Goal: Contribute content: Contribute content

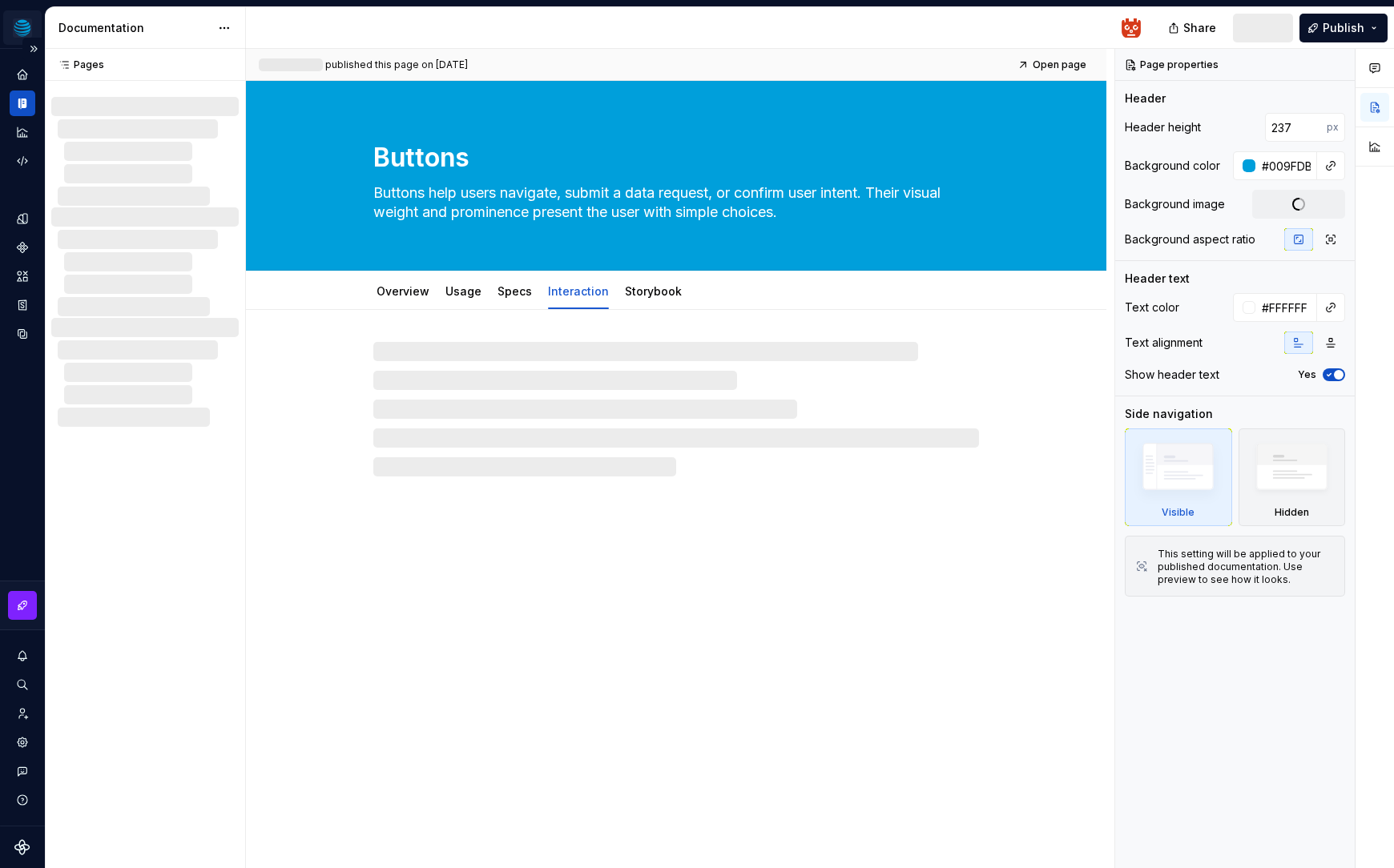
type textarea "*"
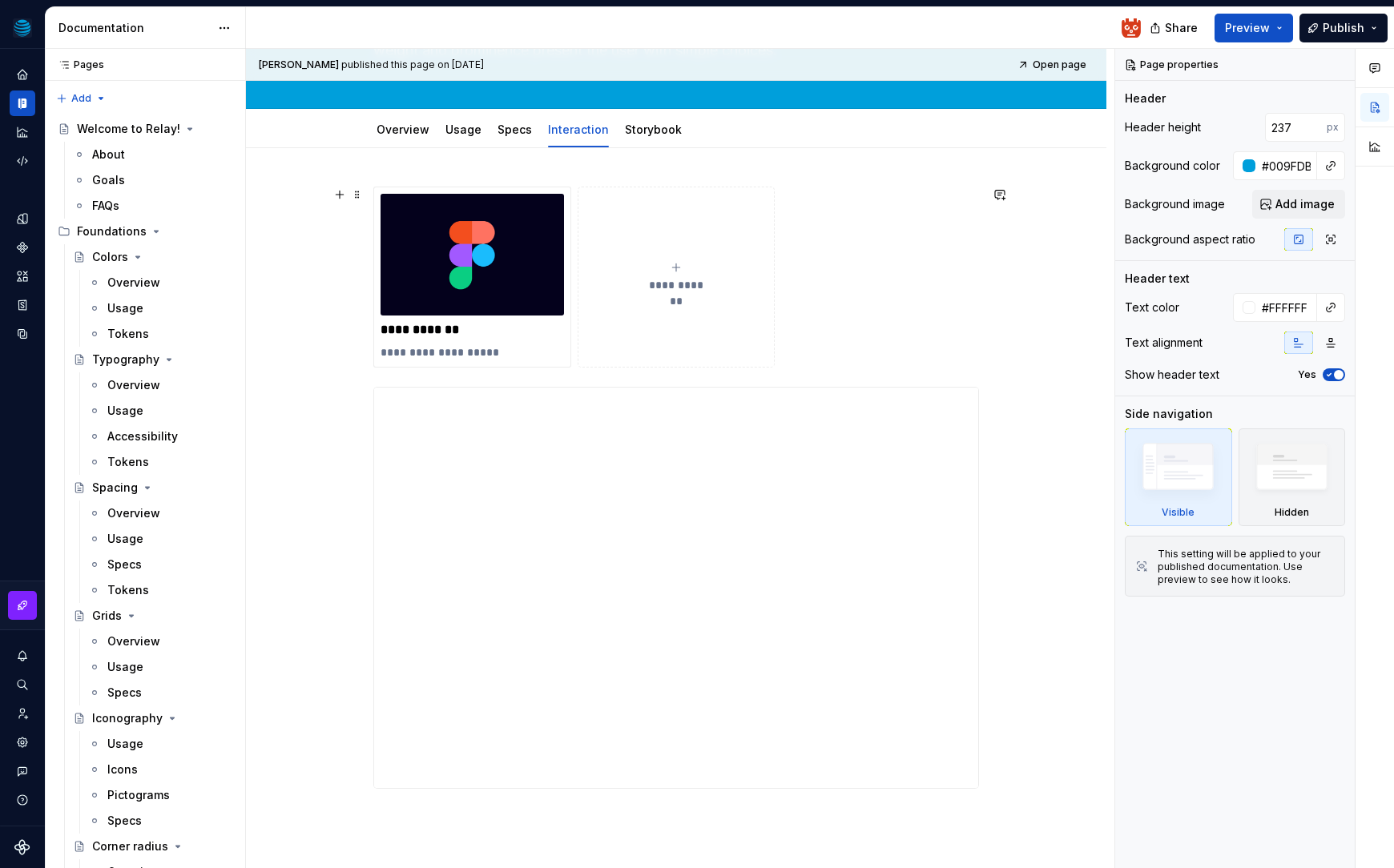
scroll to position [204, 0]
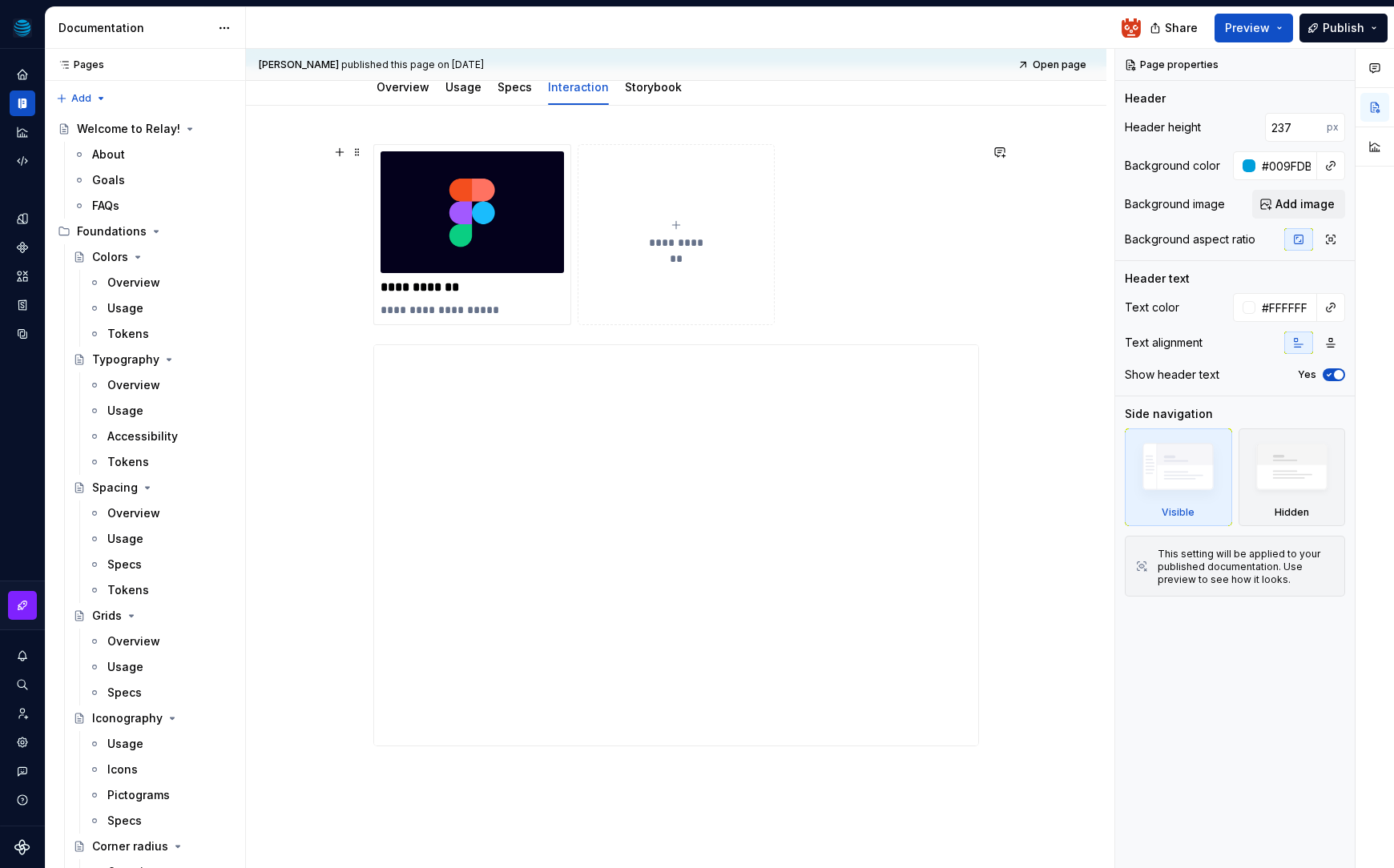
click at [855, 268] on div "**********" at bounding box center [676, 234] width 606 height 181
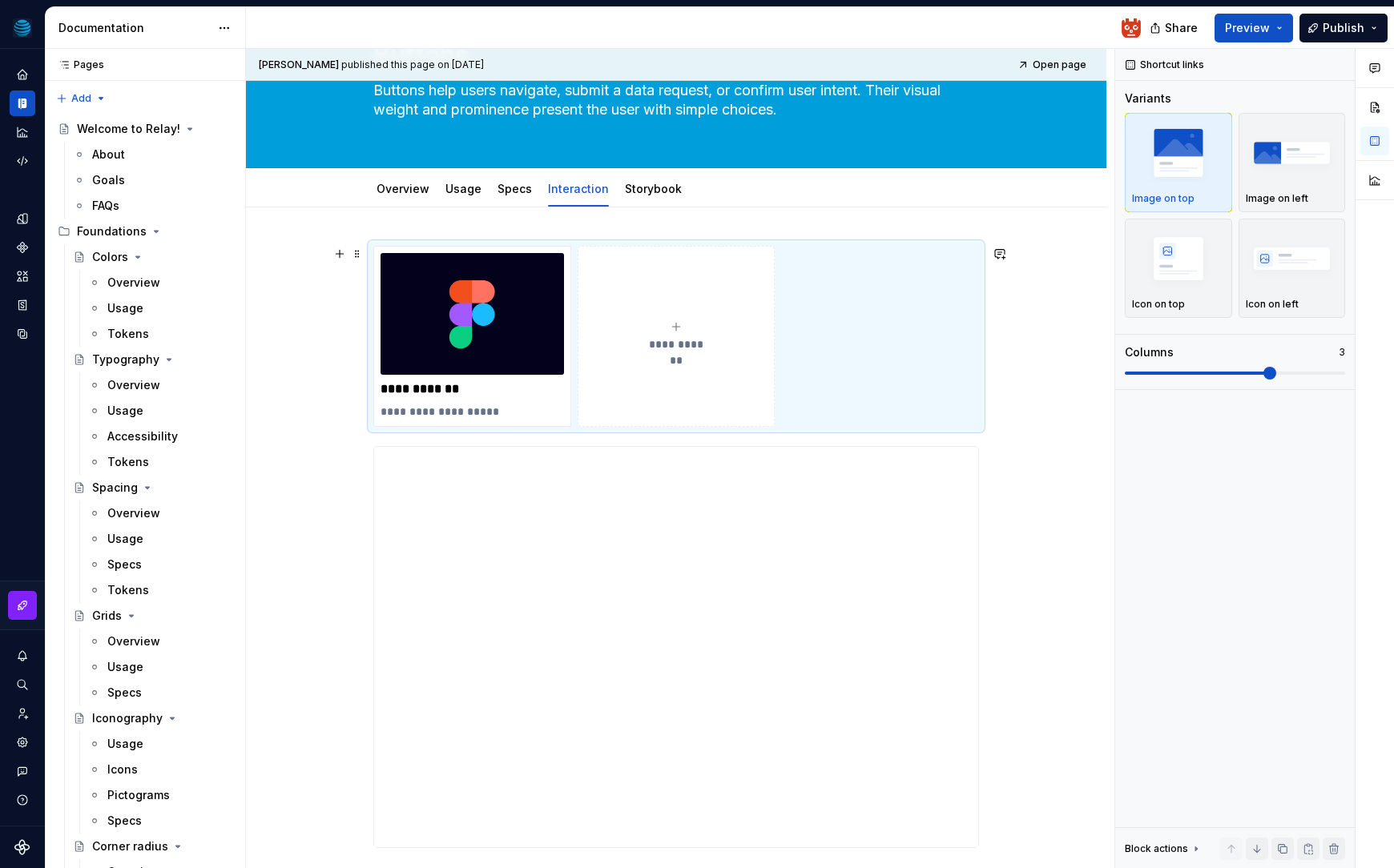
scroll to position [99, 0]
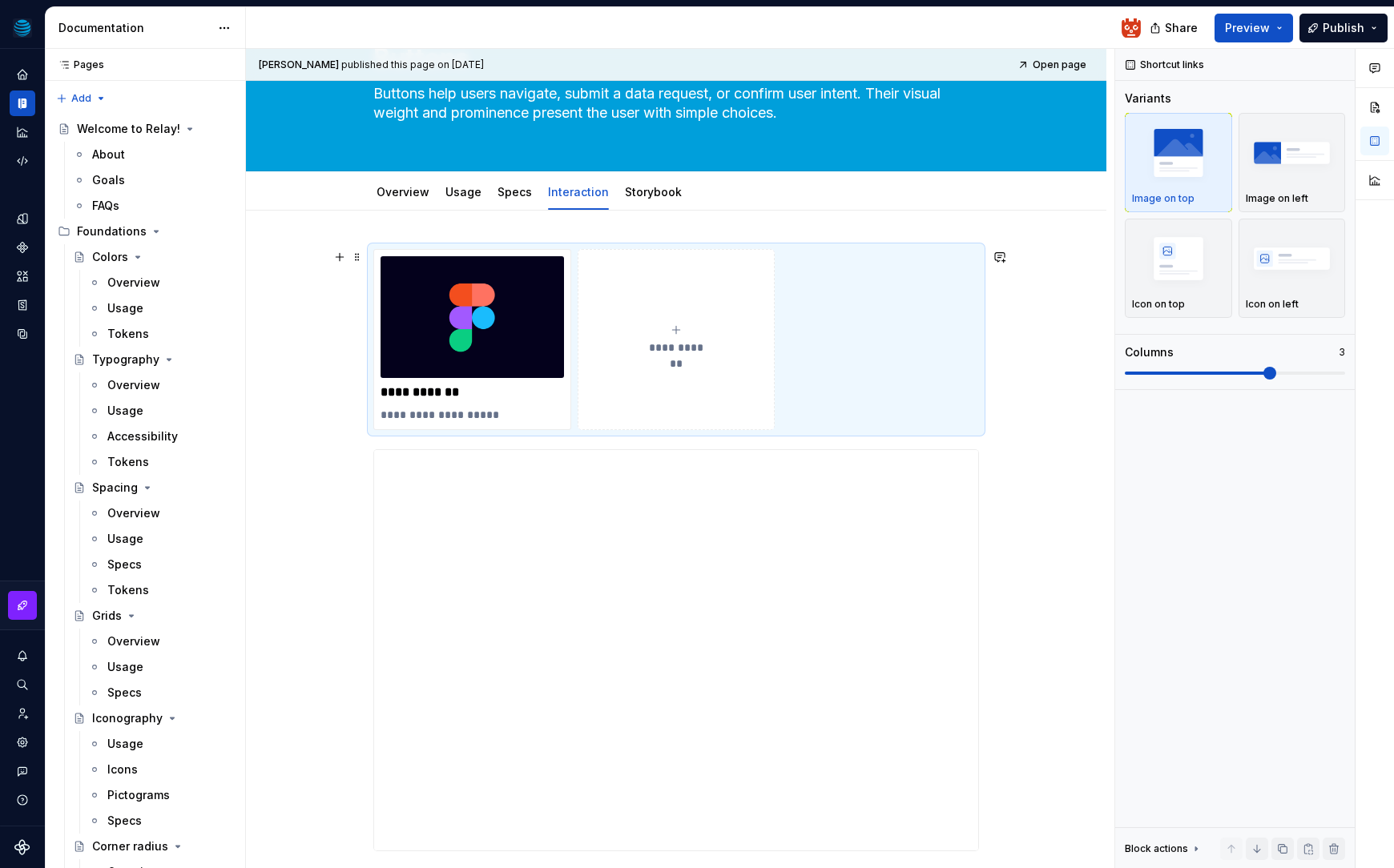
click at [676, 337] on div "**********" at bounding box center [676, 339] width 183 height 32
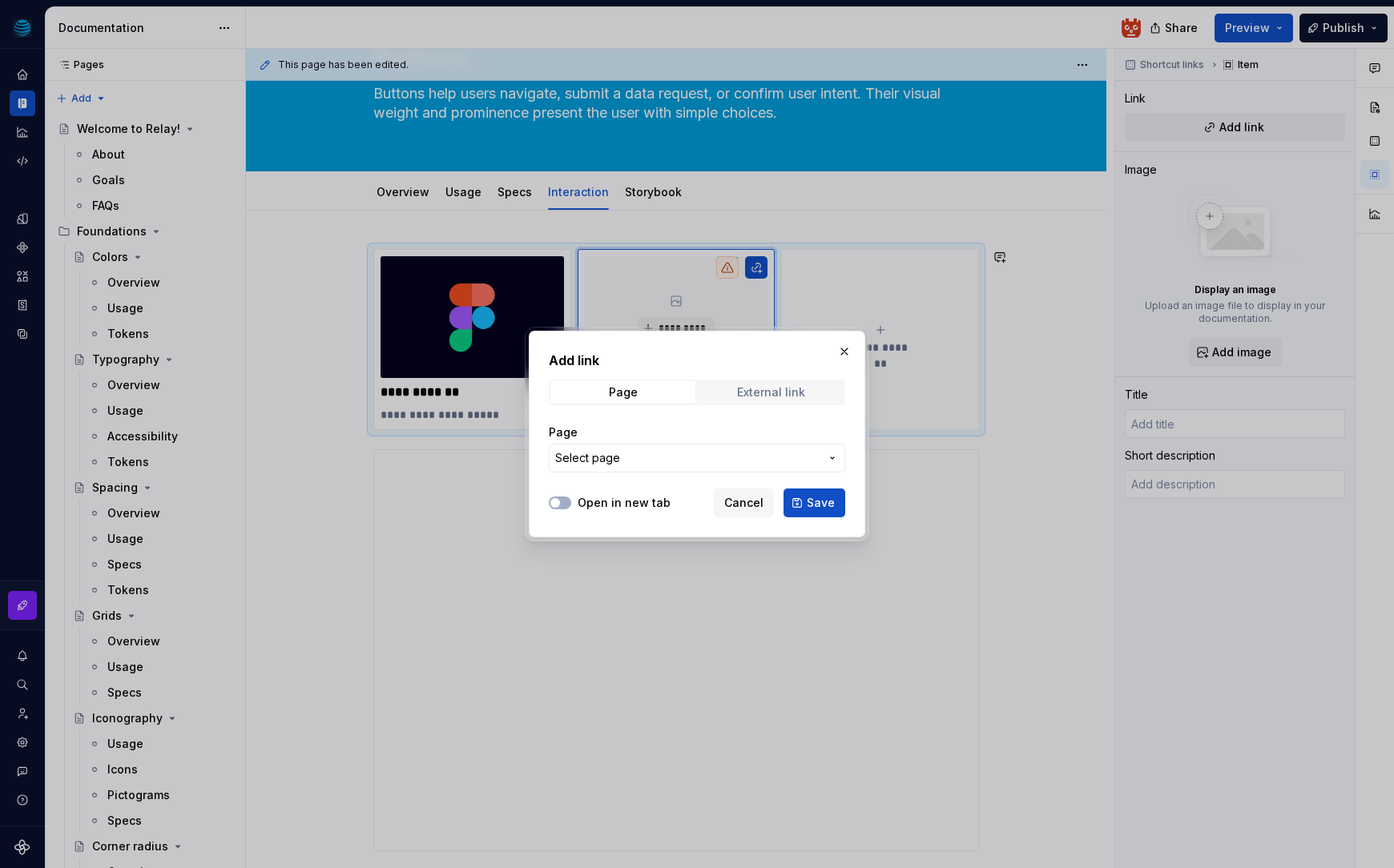
click at [745, 392] on div "External link" at bounding box center [771, 393] width 68 height 13
click at [616, 463] on input "URL" at bounding box center [697, 458] width 296 height 29
type textarea "*"
paste input "https://snack.expo.dev/@hhatt/att-buttons"
type input "https://snack.expo.dev/@hhatt/att-buttons"
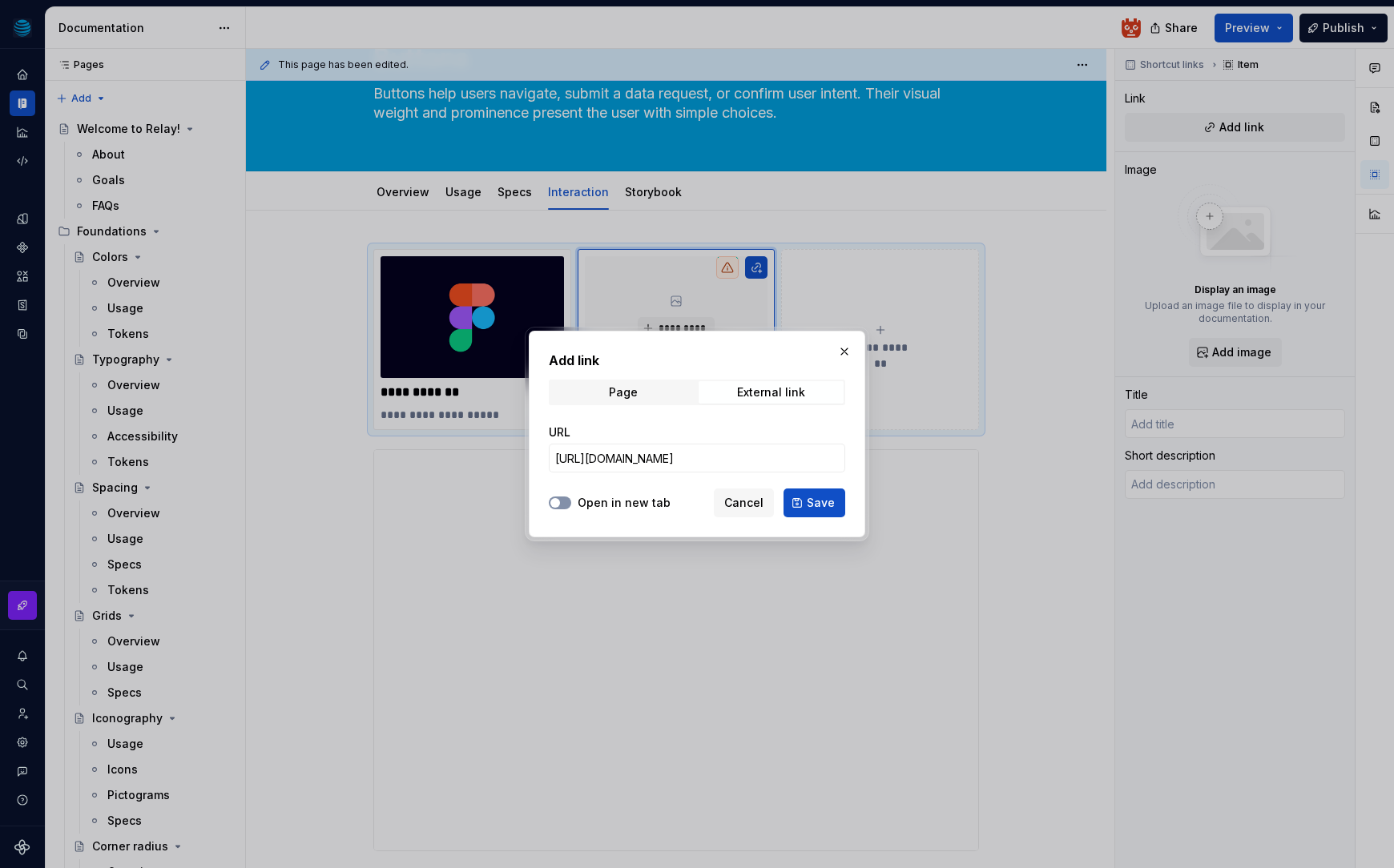
click at [558, 502] on span "button" at bounding box center [554, 503] width 9 height 9
click at [812, 503] on span "Save" at bounding box center [820, 502] width 28 height 16
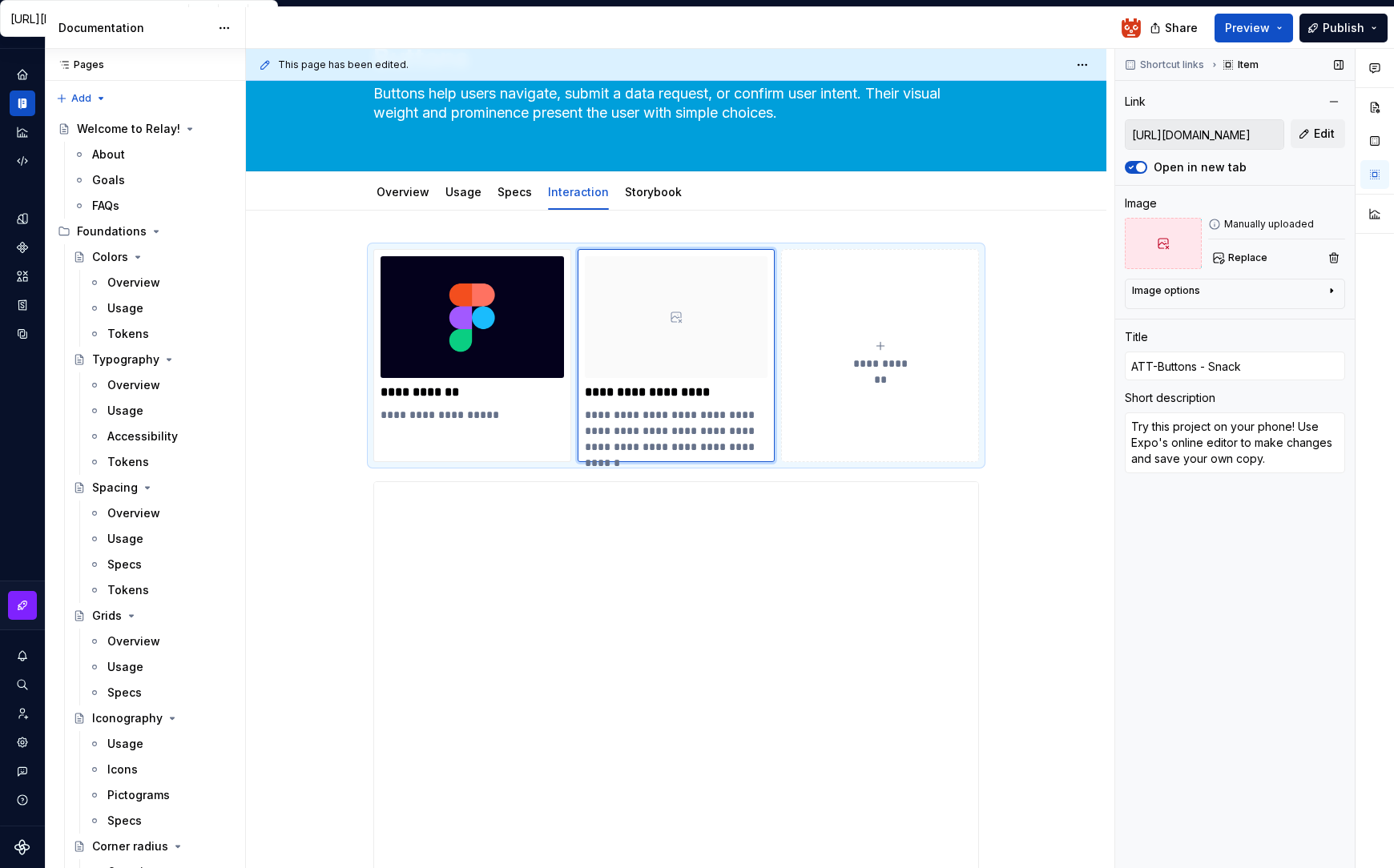
click at [1166, 243] on icon at bounding box center [1163, 244] width 13 height 13
click at [1183, 296] on div "Image options" at bounding box center [1166, 291] width 68 height 13
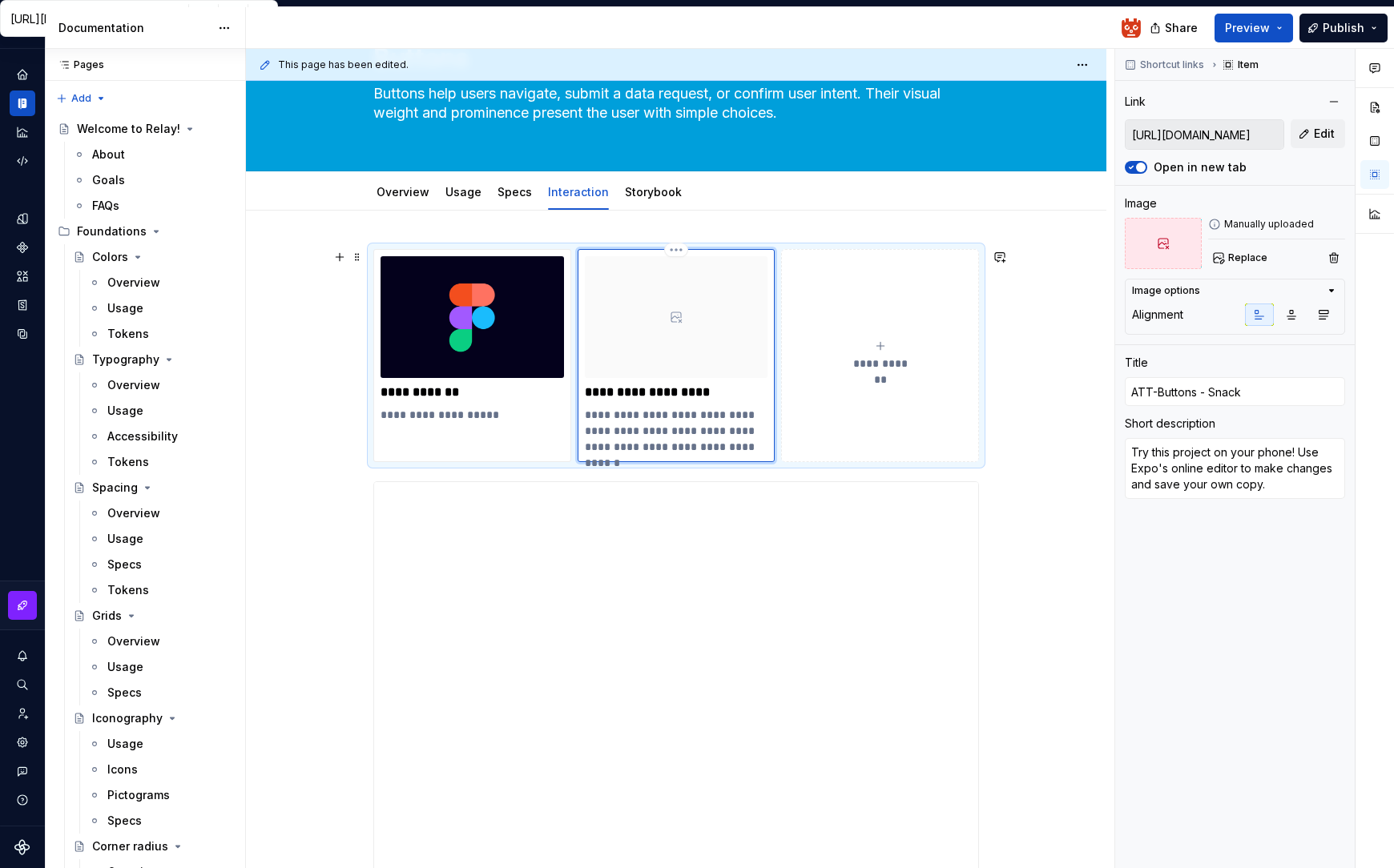
click at [690, 326] on div at bounding box center [676, 317] width 183 height 121
click at [1173, 243] on div at bounding box center [1163, 244] width 77 height 51
click at [1161, 239] on icon at bounding box center [1163, 244] width 13 height 13
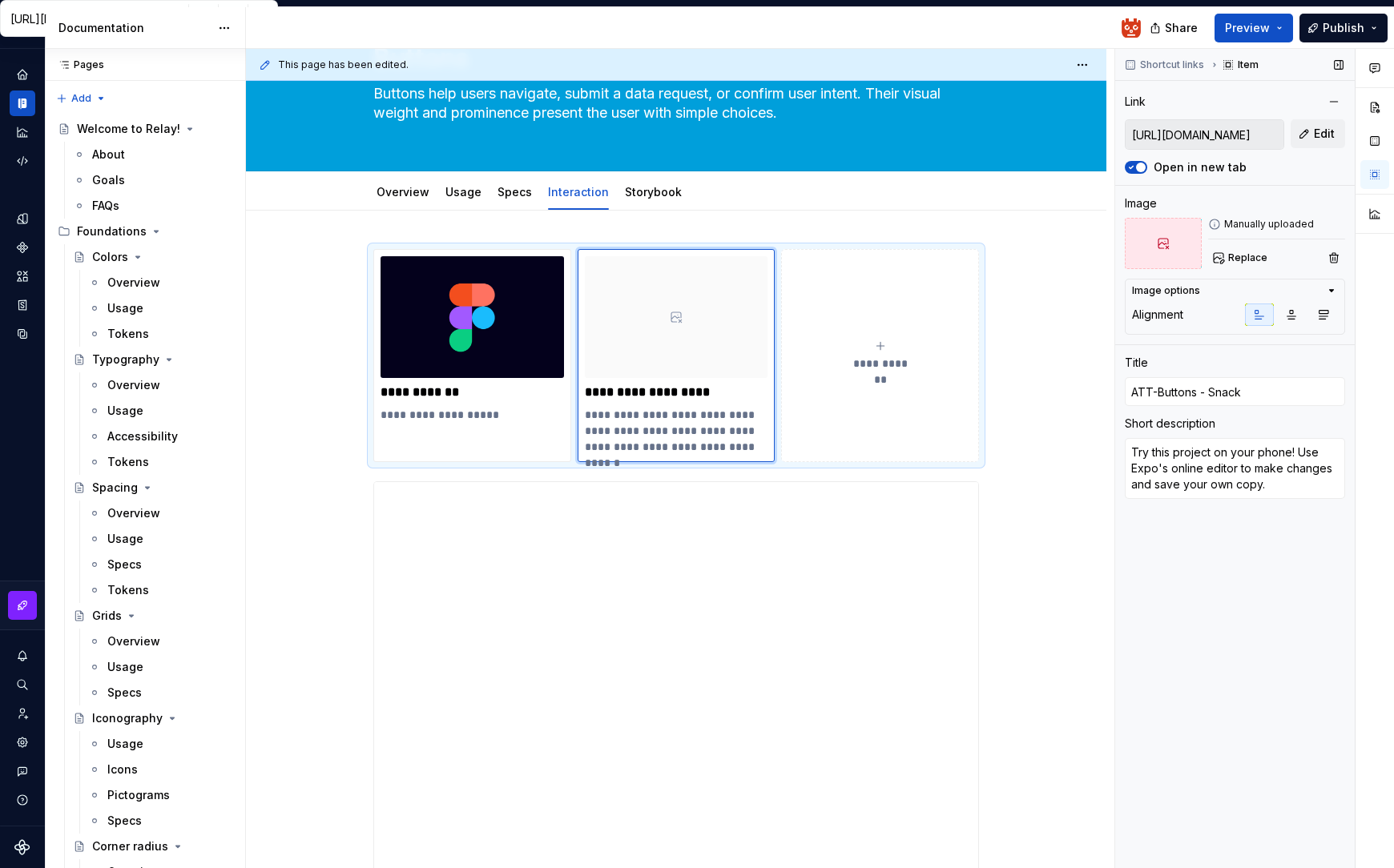
click at [1218, 228] on icon at bounding box center [1215, 224] width 13 height 13
click at [1277, 231] on div "Manually uploaded Replace" at bounding box center [1276, 244] width 137 height 51
click at [699, 350] on div at bounding box center [676, 317] width 183 height 121
click at [489, 413] on p "**********" at bounding box center [472, 415] width 183 height 16
type textarea "*"
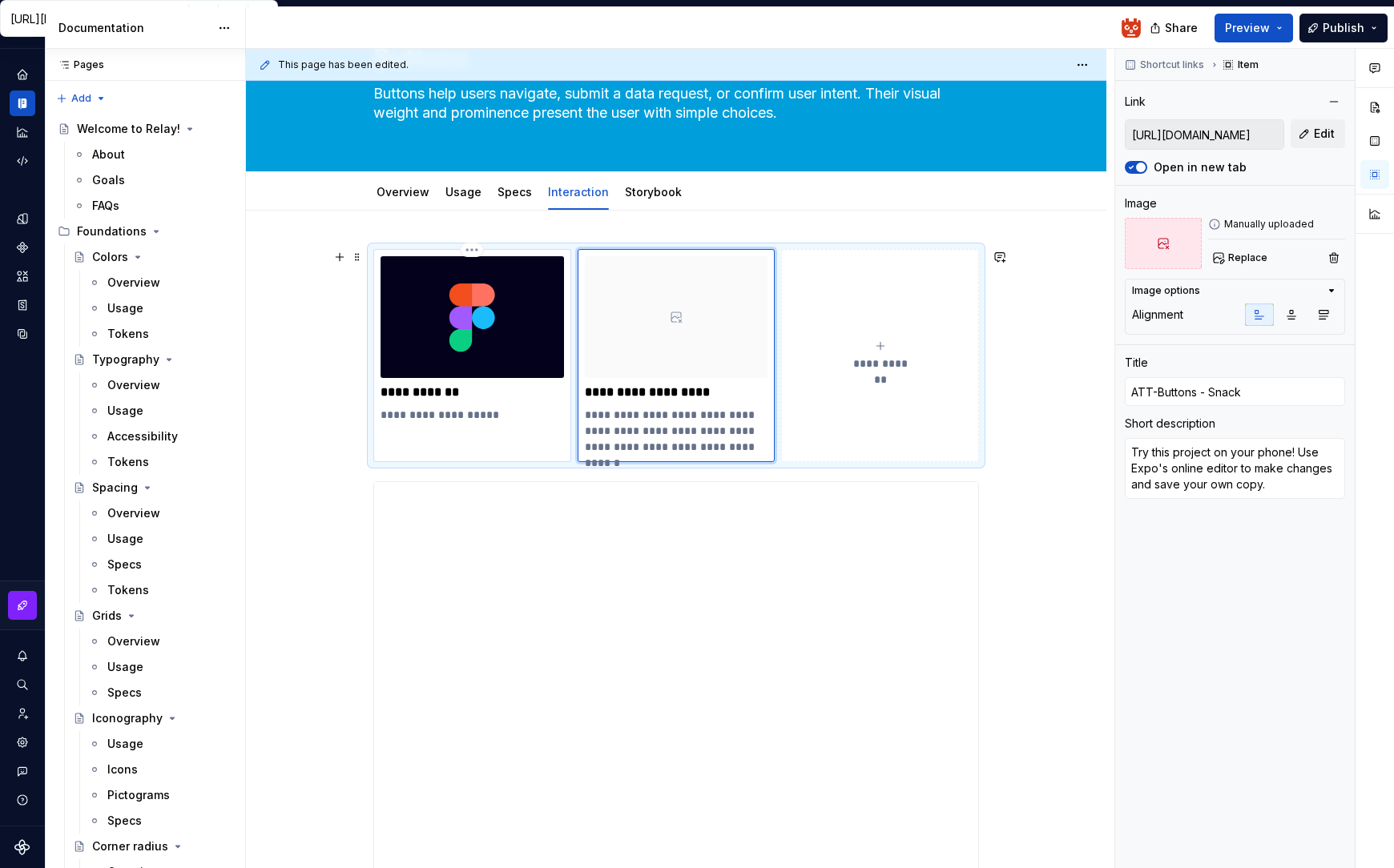
type input "https://www.figma.com/design/Y83VemmypJ1GYh5Vy1NKA0/Aurae-Motion-Design-System?…"
type input "Motion specs"
type textarea "Annotations in Figma"
type input "https://www.figma.com/design/Y83VemmypJ1GYh5Vy1NKA0/Aurae-Motion-Design-System?…"
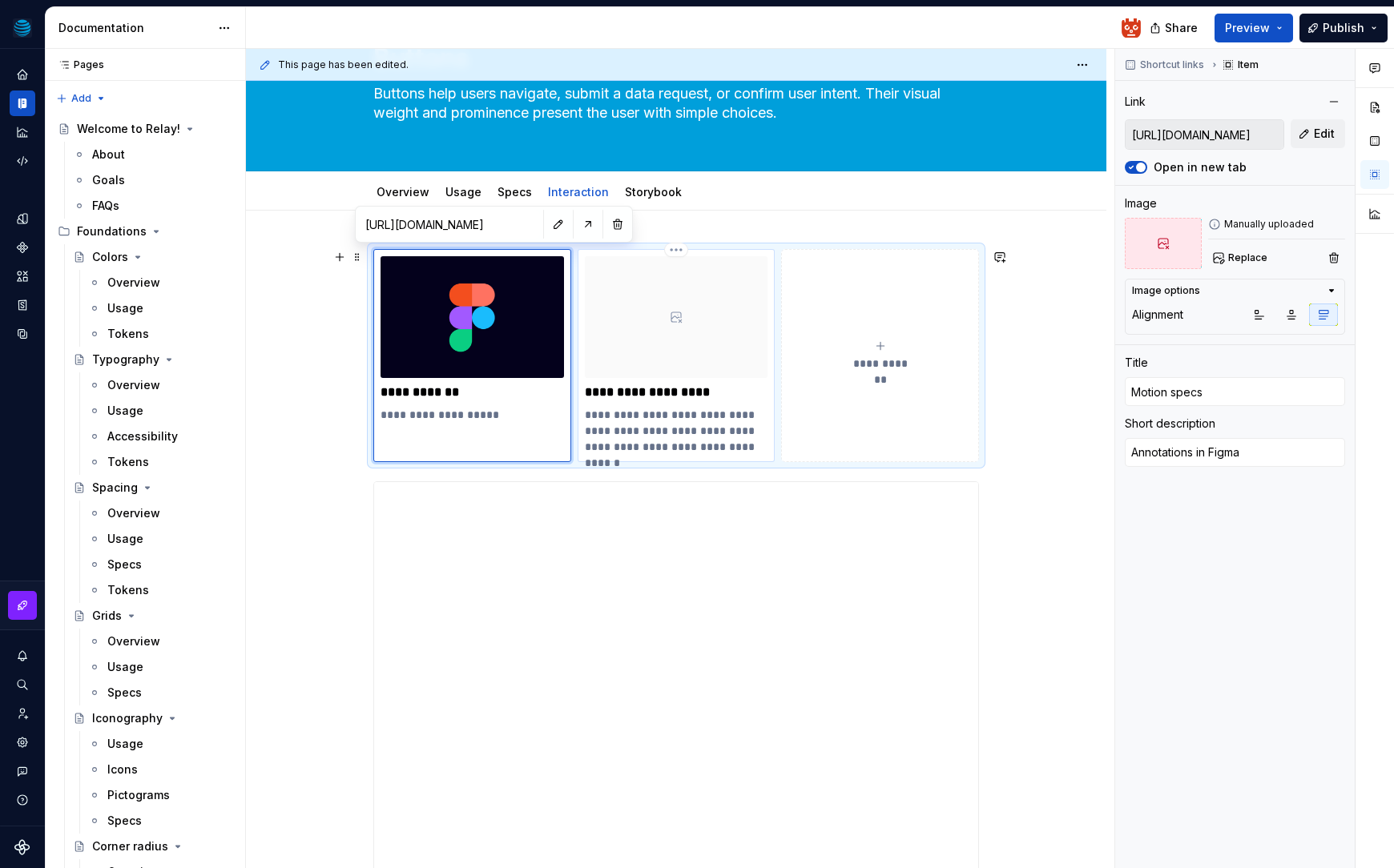
click at [612, 421] on p "**********" at bounding box center [676, 431] width 183 height 48
type textarea "*"
type input "https://snack.expo.dev/@hhatt/att-buttons"
type input "ATT-Buttons - Snack"
type textarea "Try this project on your phone! Use Expo's online editor to make changes and sa…"
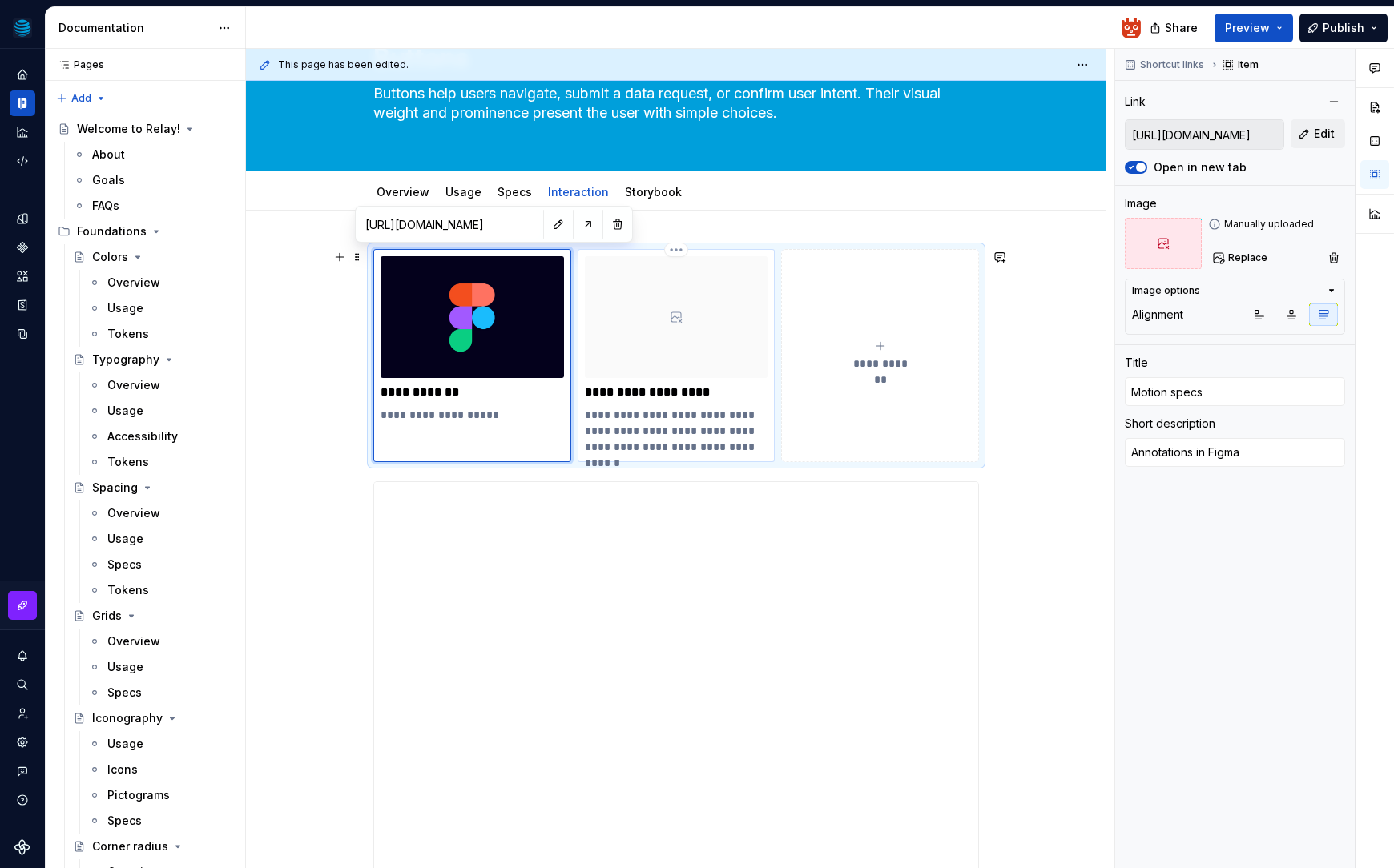
type input "https://snack.expo.dev/@hhatt/att-buttons"
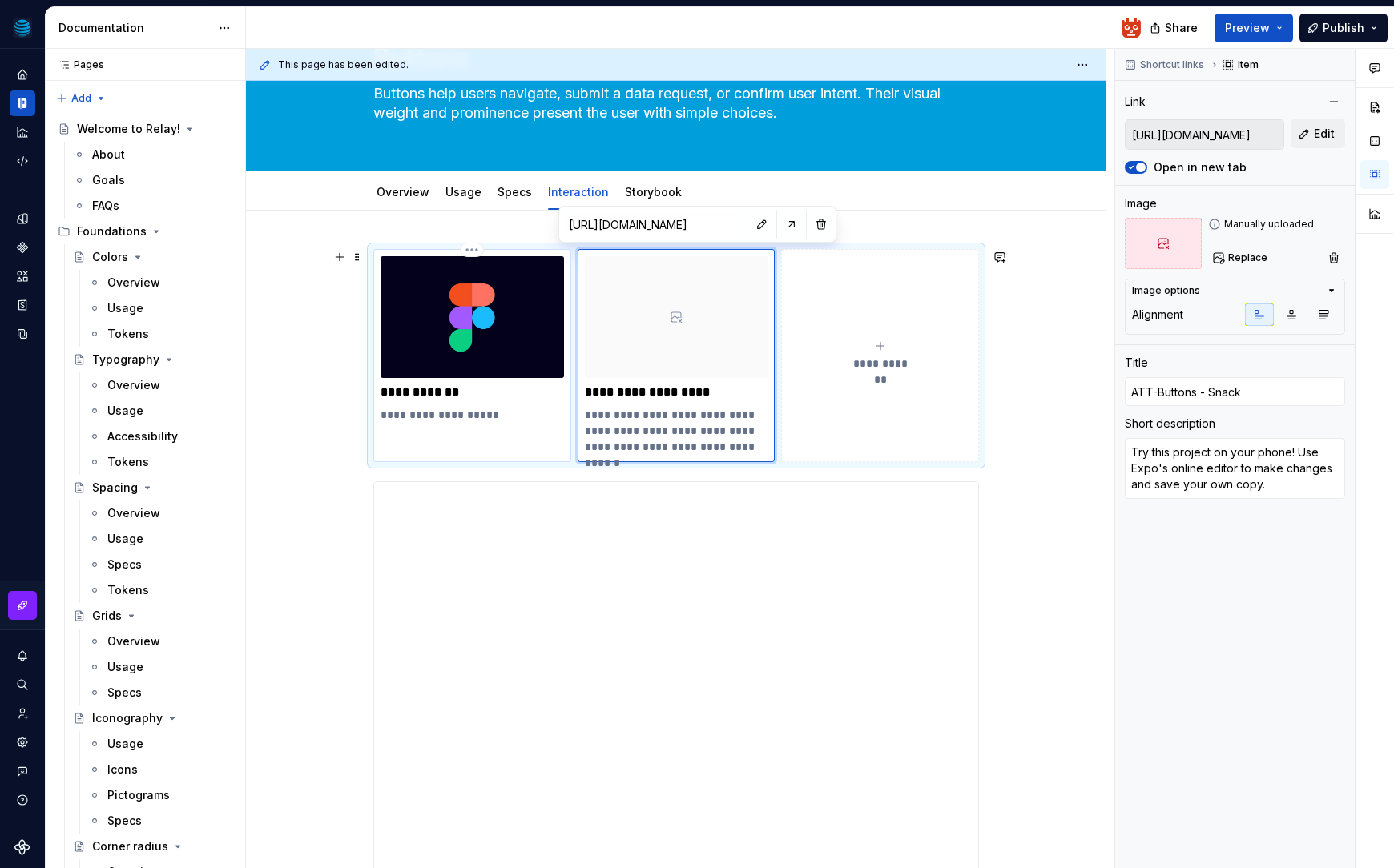
click at [502, 409] on p "**********" at bounding box center [472, 415] width 183 height 16
type textarea "*"
type input "https://www.figma.com/design/Y83VemmypJ1GYh5Vy1NKA0/Aurae-Motion-Design-System?…"
type input "Motion specs"
type textarea "Annotations in Figma"
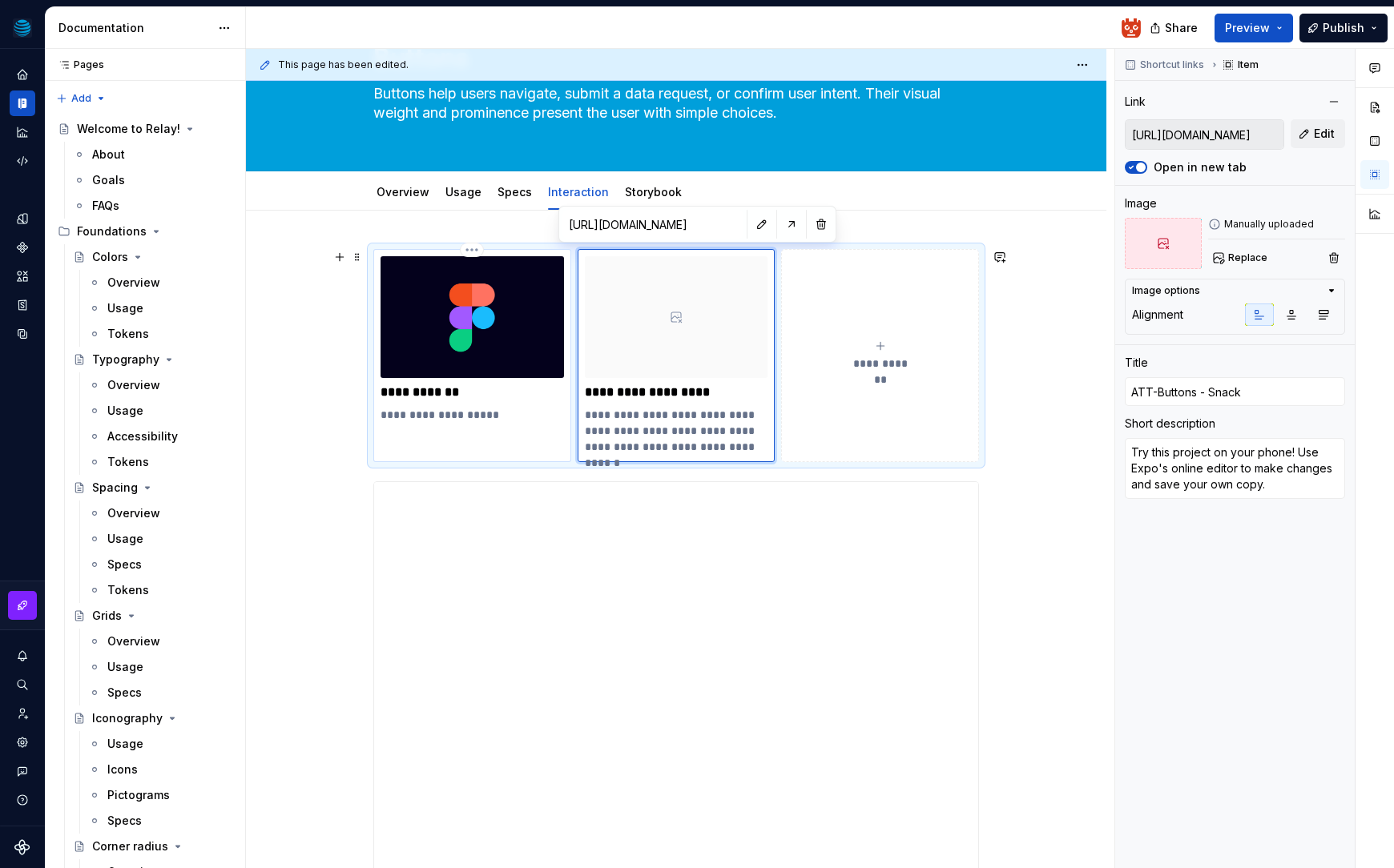
type input "https://www.figma.com/design/Y83VemmypJ1GYh5Vy1NKA0/Aurae-Motion-Design-System?…"
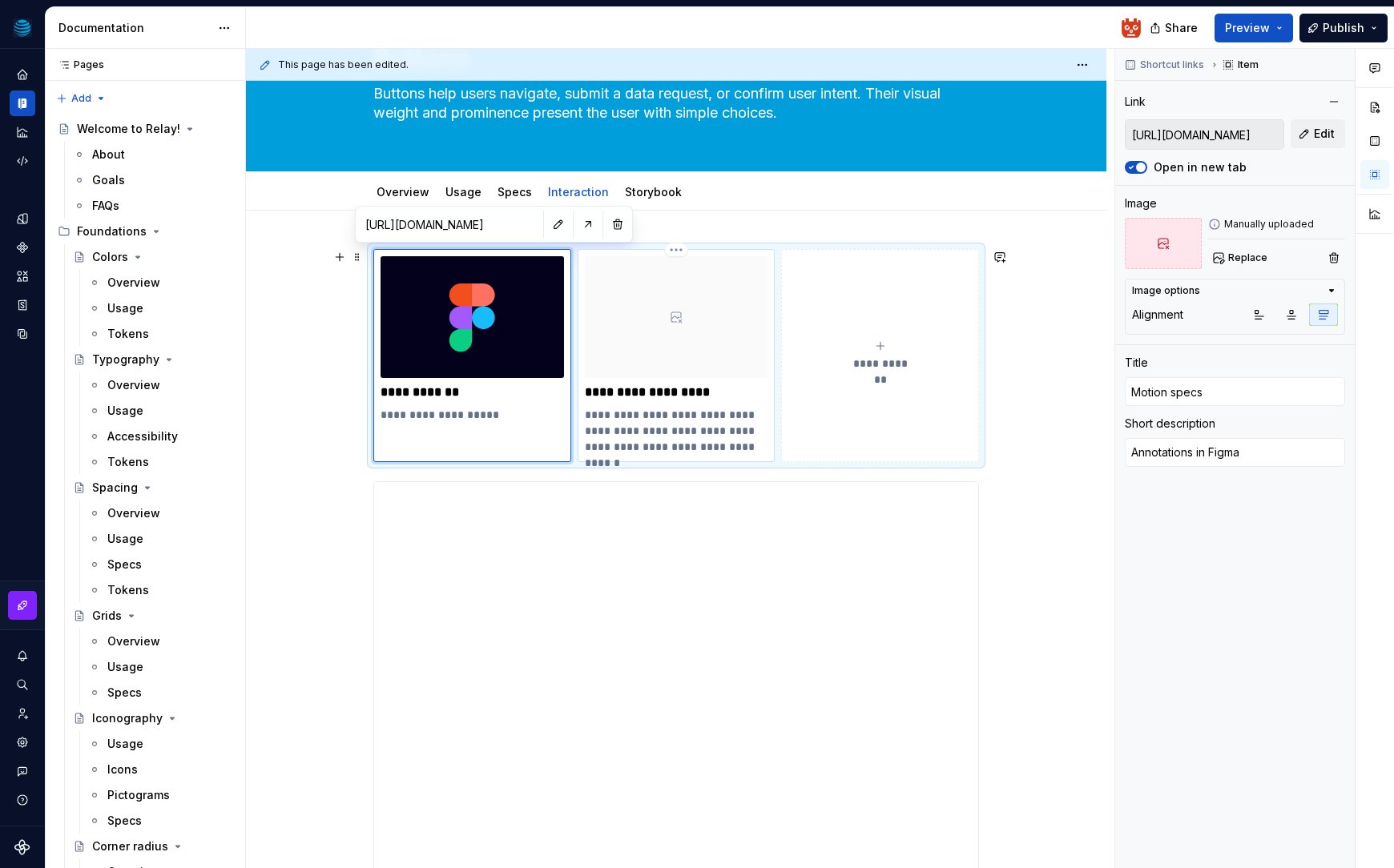
click at [665, 417] on p "**********" at bounding box center [676, 431] width 183 height 48
type textarea "*"
type input "https://snack.expo.dev/@hhatt/att-buttons"
type input "ATT-Buttons - Snack"
type textarea "Try this project on your phone! Use Expo's online editor to make changes and sa…"
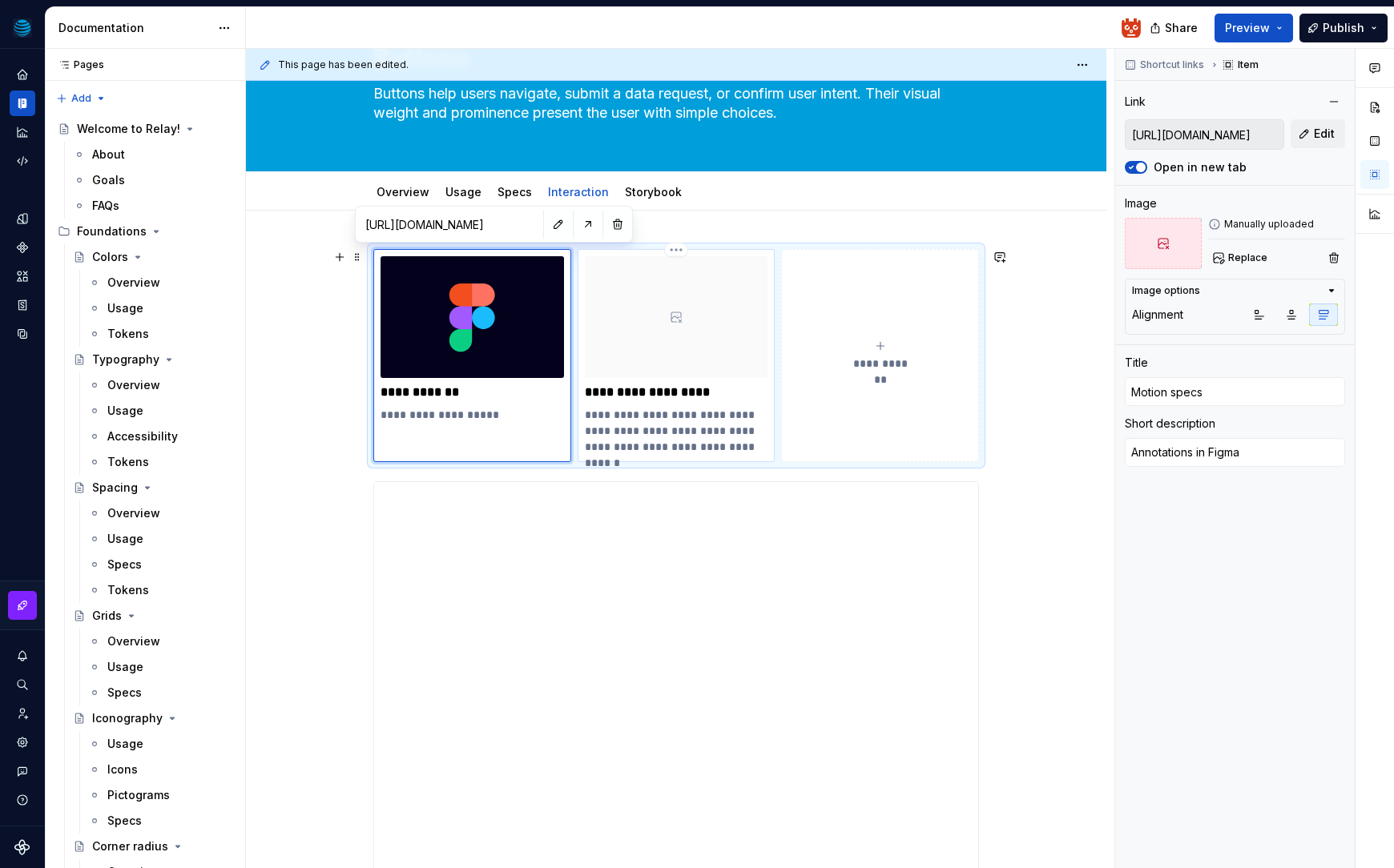
type input "https://snack.expo.dev/@hhatt/att-buttons"
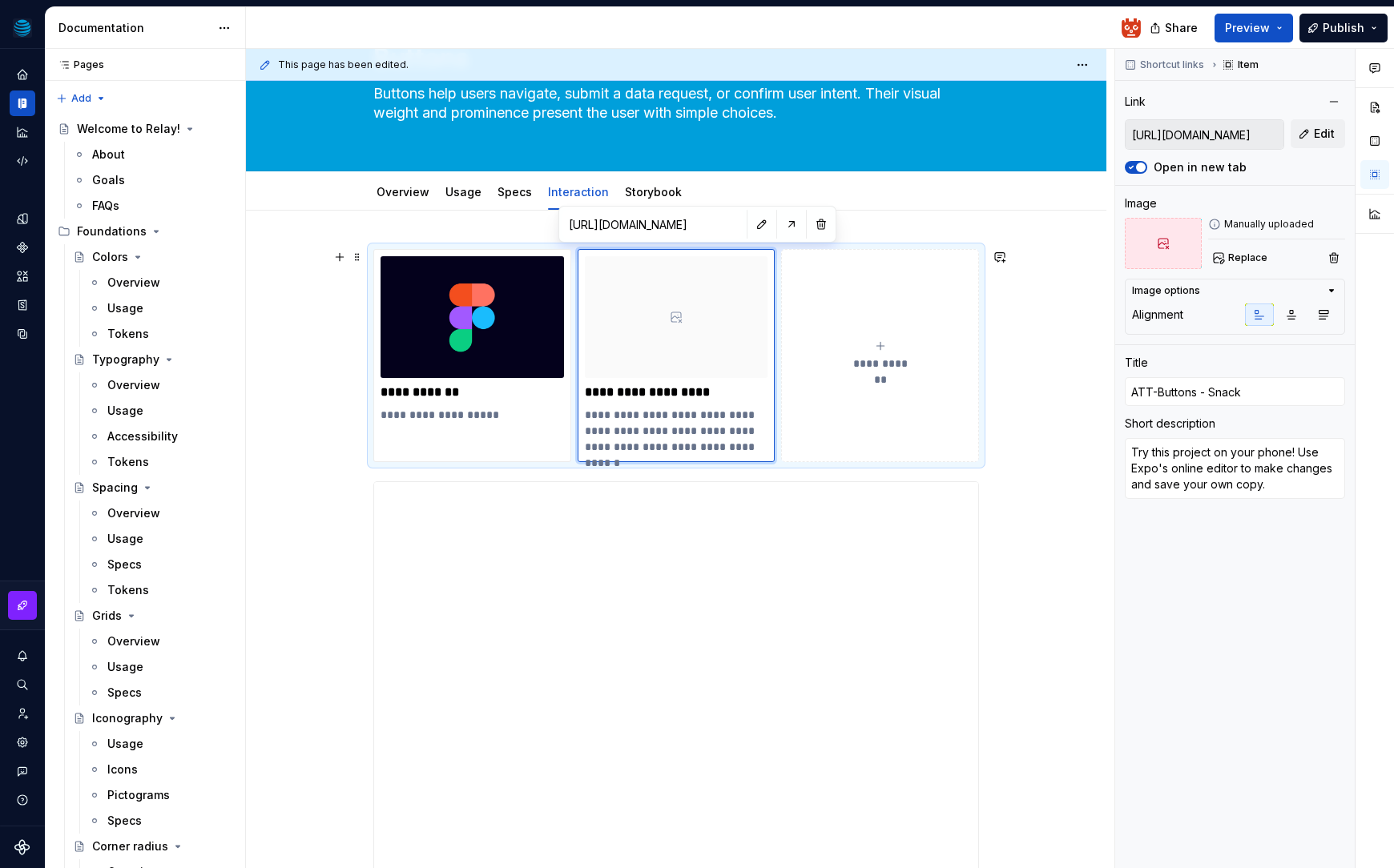
click at [868, 351] on div "**********" at bounding box center [879, 355] width 183 height 32
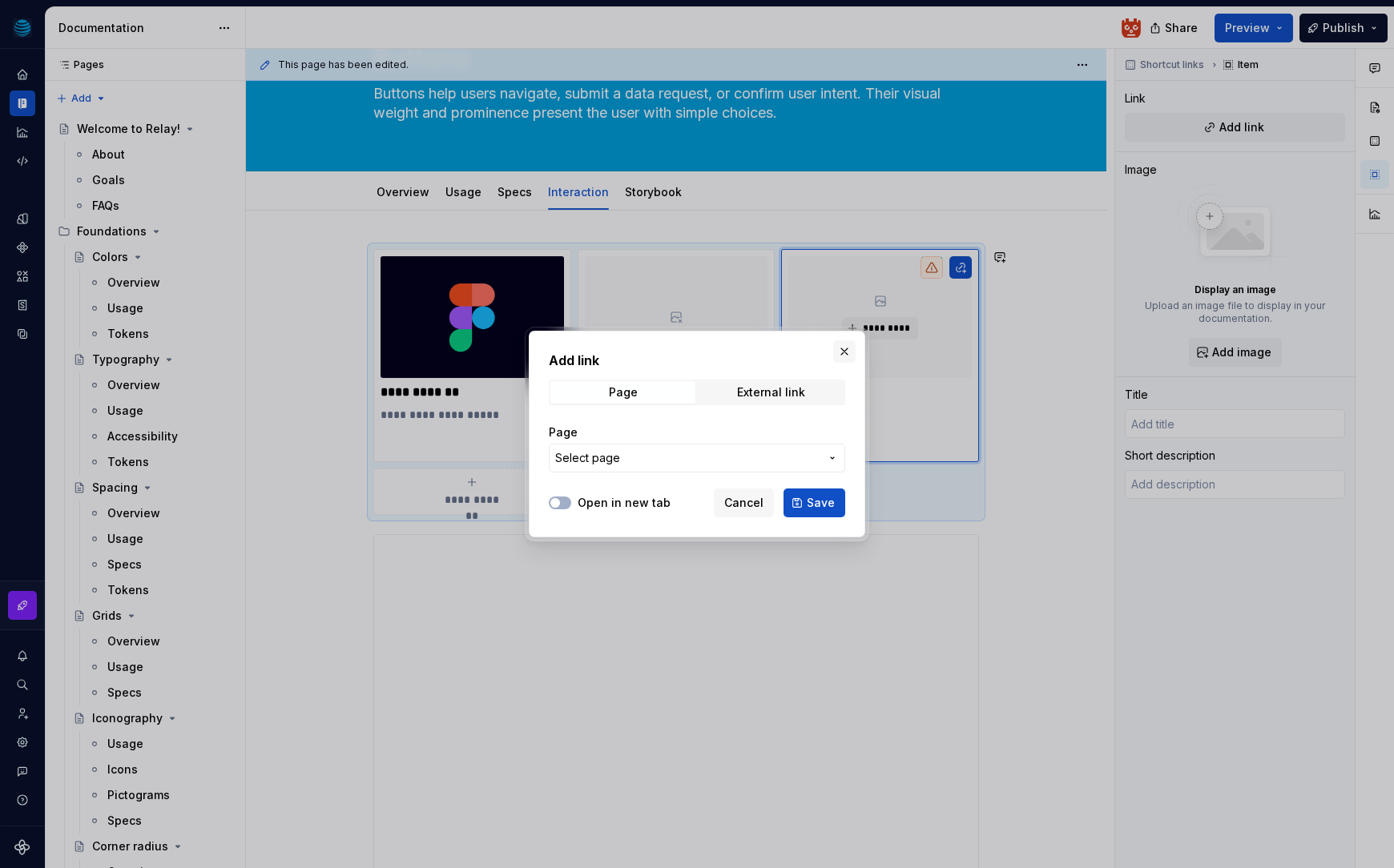
click at [842, 349] on button "button" at bounding box center [844, 351] width 22 height 22
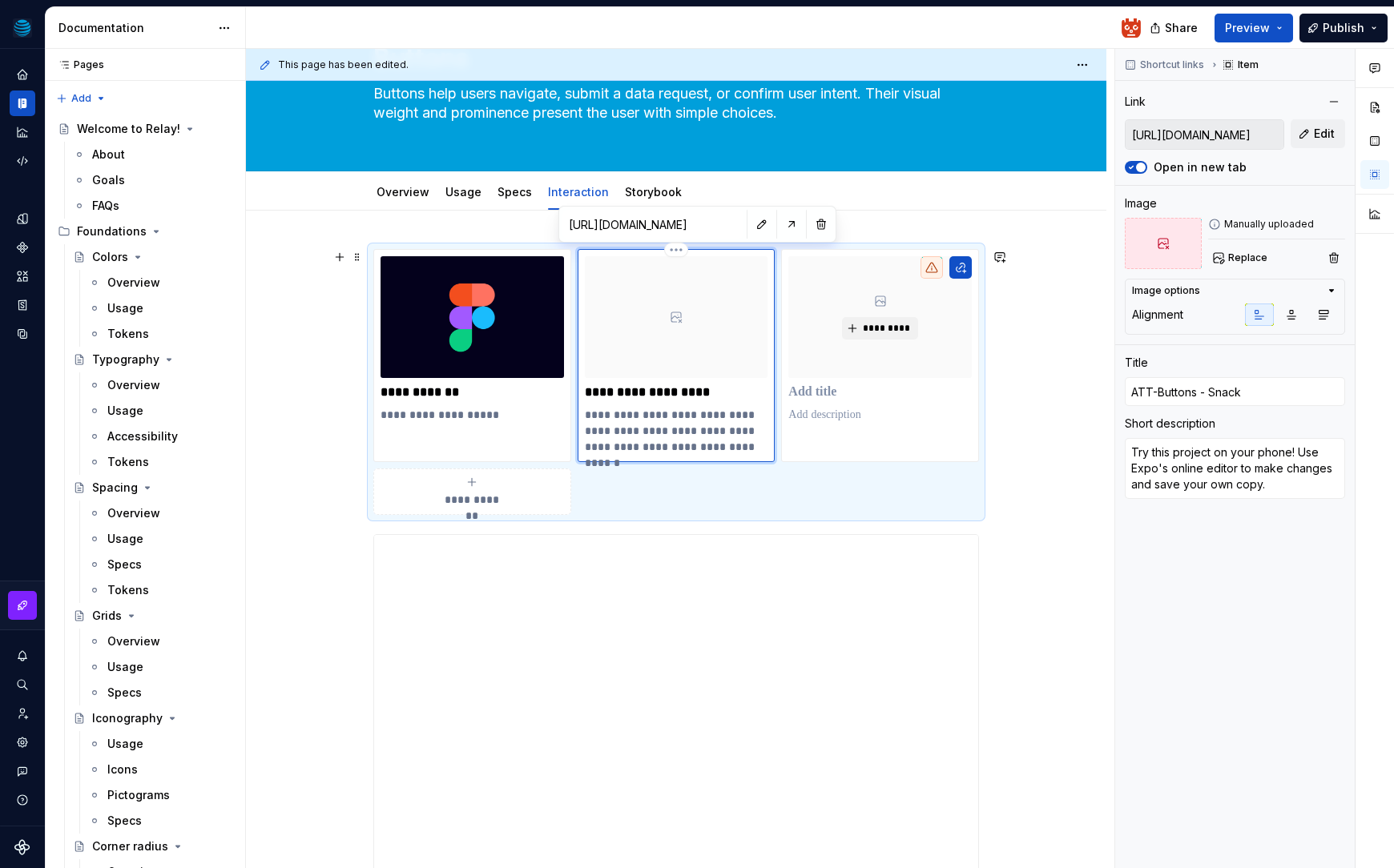
click at [676, 346] on div at bounding box center [676, 317] width 183 height 121
click at [924, 333] on div "*********" at bounding box center [879, 317] width 183 height 121
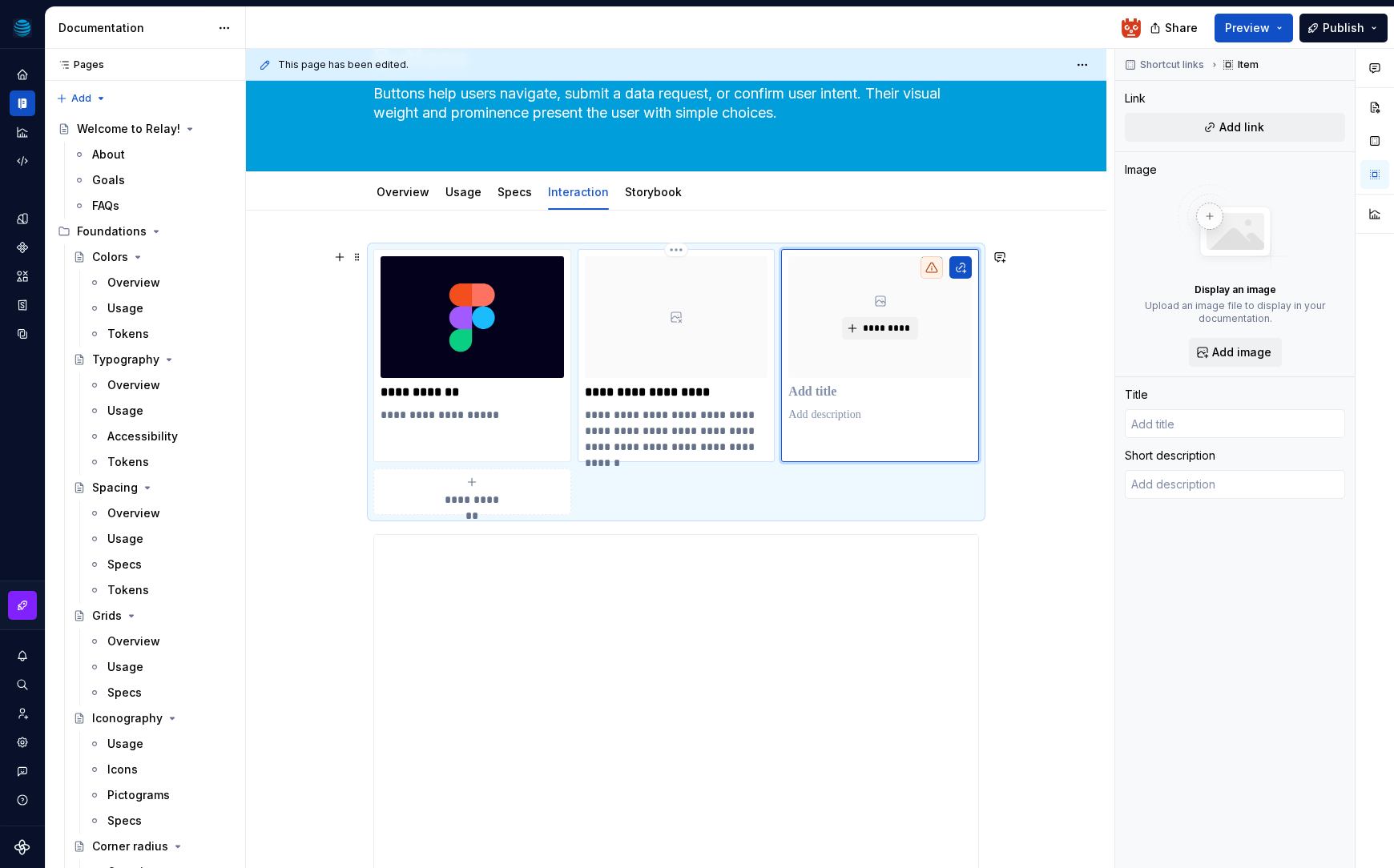
click at [710, 349] on div at bounding box center [676, 317] width 183 height 121
click at [816, 354] on div "*********" at bounding box center [879, 317] width 183 height 121
click at [1220, 240] on img at bounding box center [1235, 229] width 128 height 90
click at [1211, 361] on button "Add image" at bounding box center [1235, 352] width 93 height 29
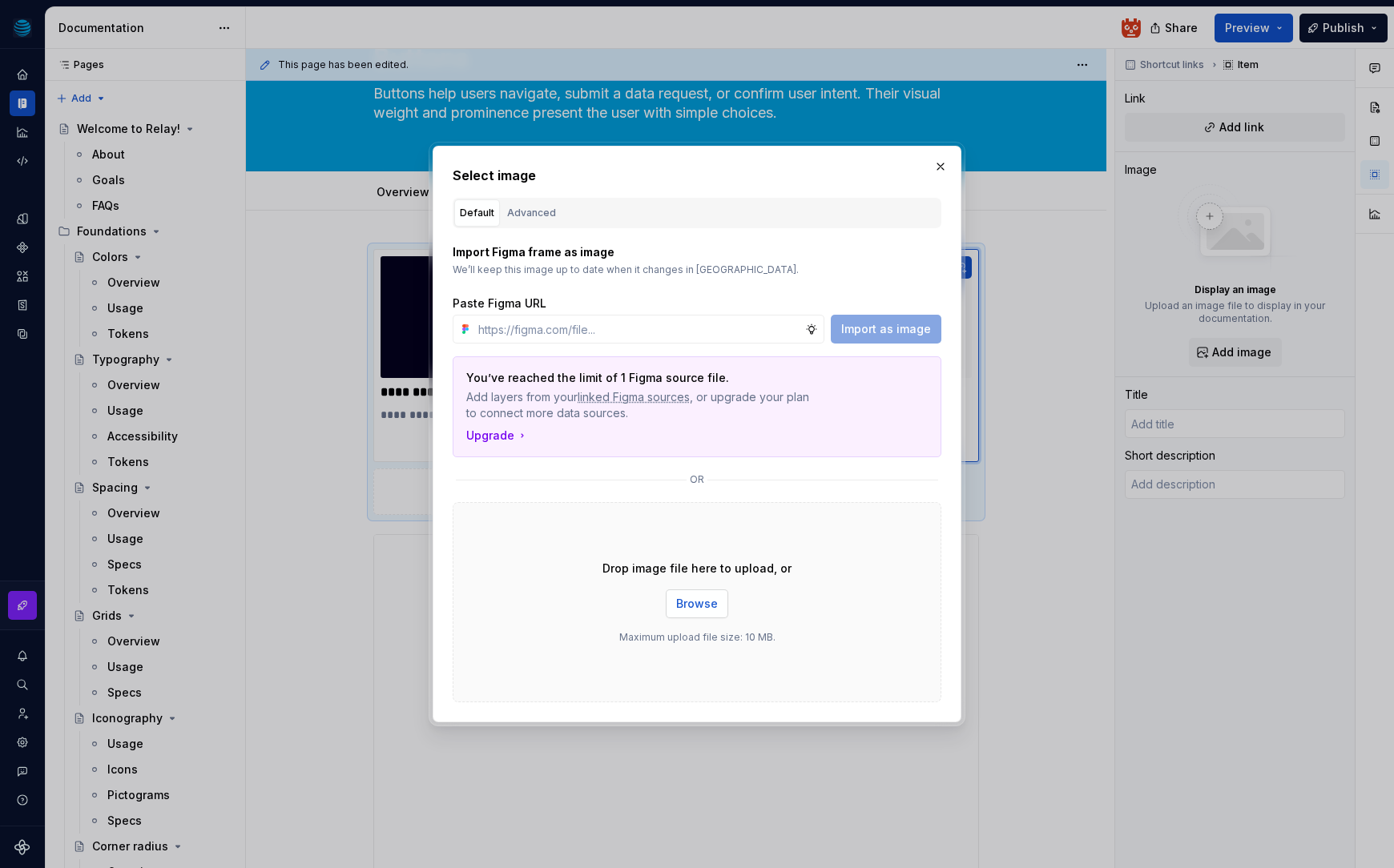
click at [699, 602] on span "Browse" at bounding box center [696, 603] width 41 height 16
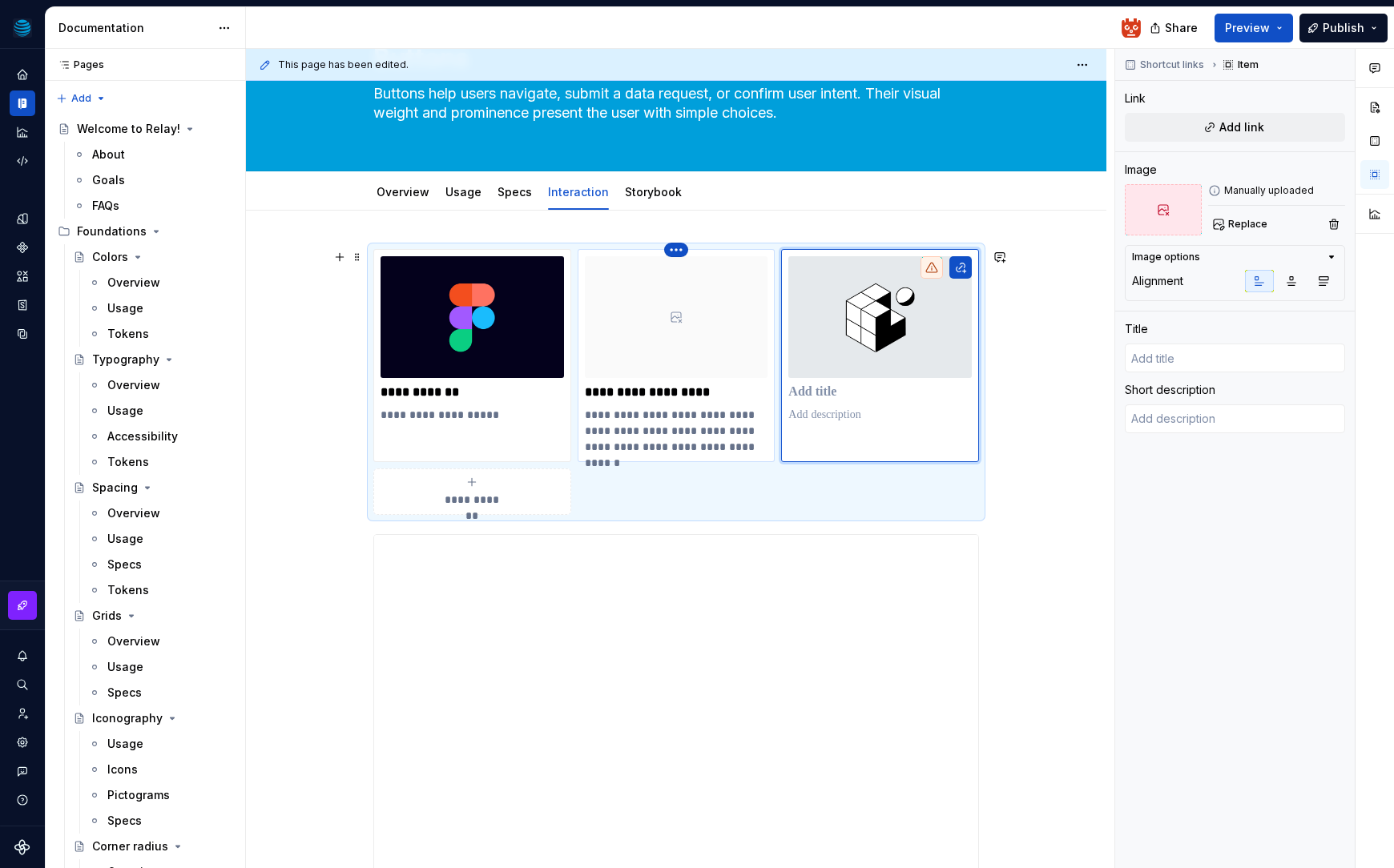
click at [680, 246] on html "Relay Design System Design system data Documentation Share Preview Publish Page…" at bounding box center [697, 434] width 1394 height 868
type textarea "*"
type input "ATT-Buttons - Snack"
type textarea "Try this project on your phone! Use Expo's online editor to make changes and sa…"
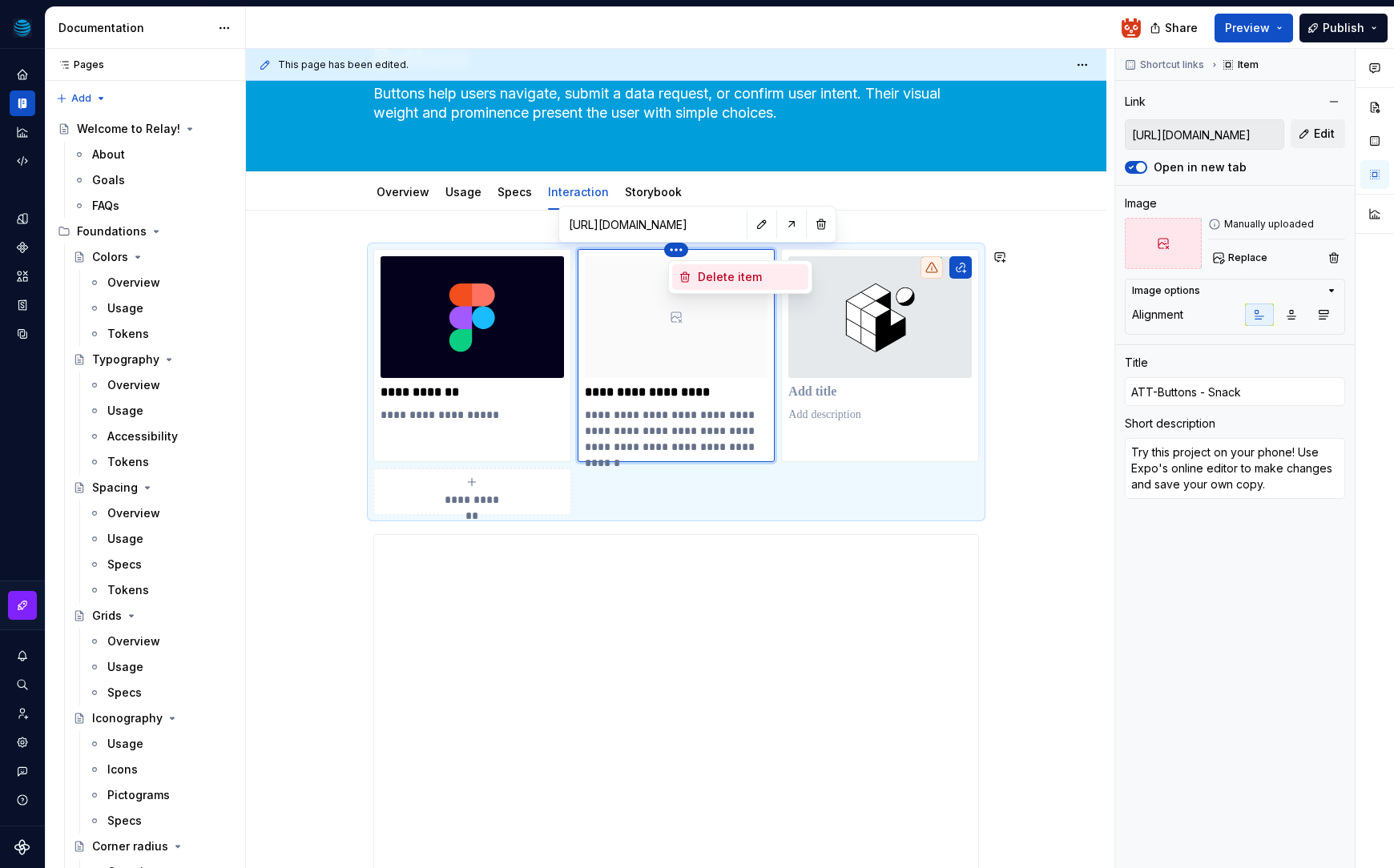
click at [713, 278] on div "Delete item" at bounding box center [749, 277] width 104 height 16
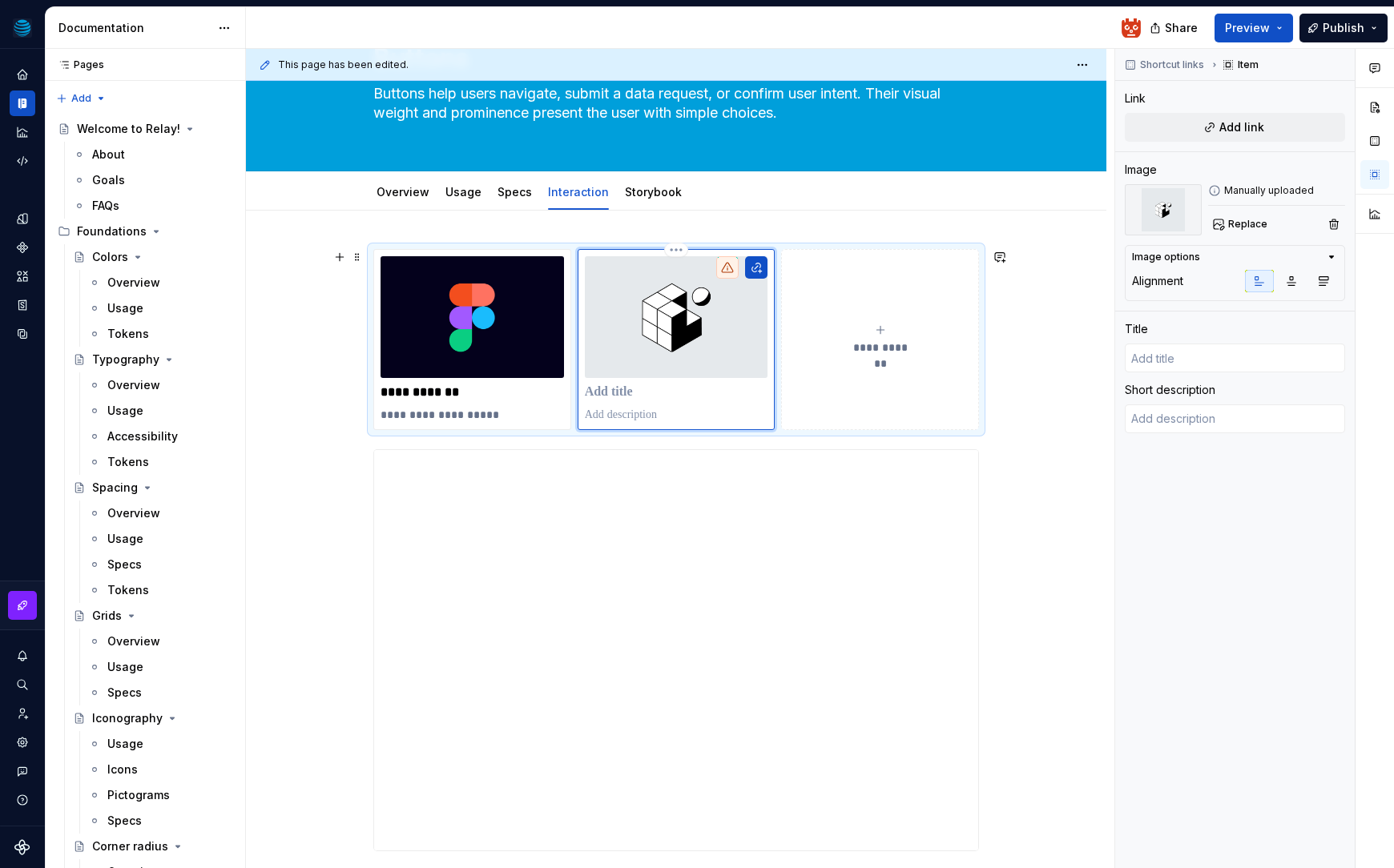
click at [668, 342] on img at bounding box center [676, 317] width 183 height 121
click at [1215, 131] on button "Add link" at bounding box center [1235, 127] width 221 height 29
type textarea "*"
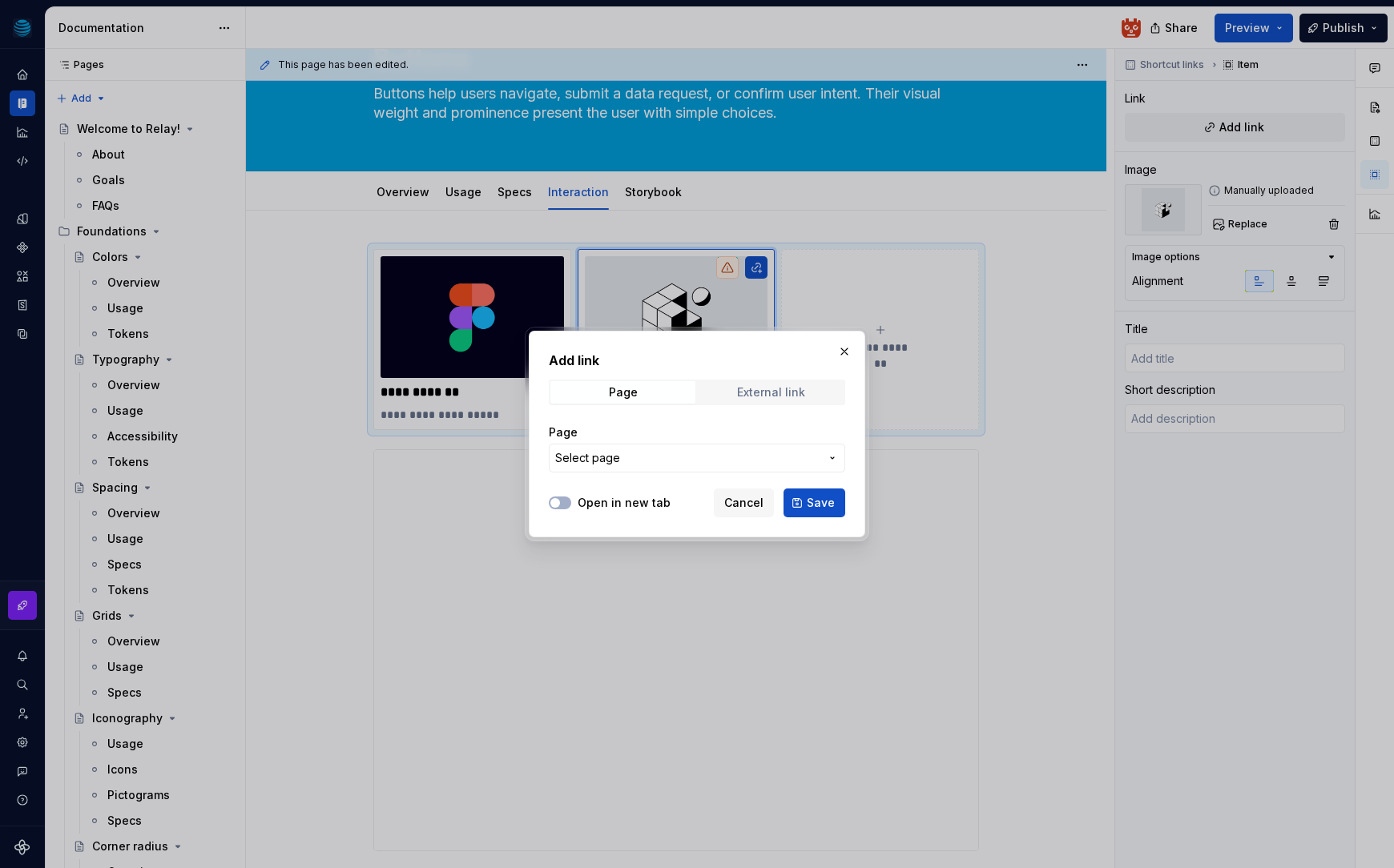
click at [762, 395] on div "External link" at bounding box center [771, 393] width 68 height 13
click at [559, 499] on icon "button" at bounding box center [555, 503] width 13 height 9
click at [615, 461] on input "URL" at bounding box center [697, 458] width 296 height 29
paste input "https://snack.expo.dev/@hhatt/att-buttons"
type input "https://snack.expo.dev/@hhatt/att-buttons"
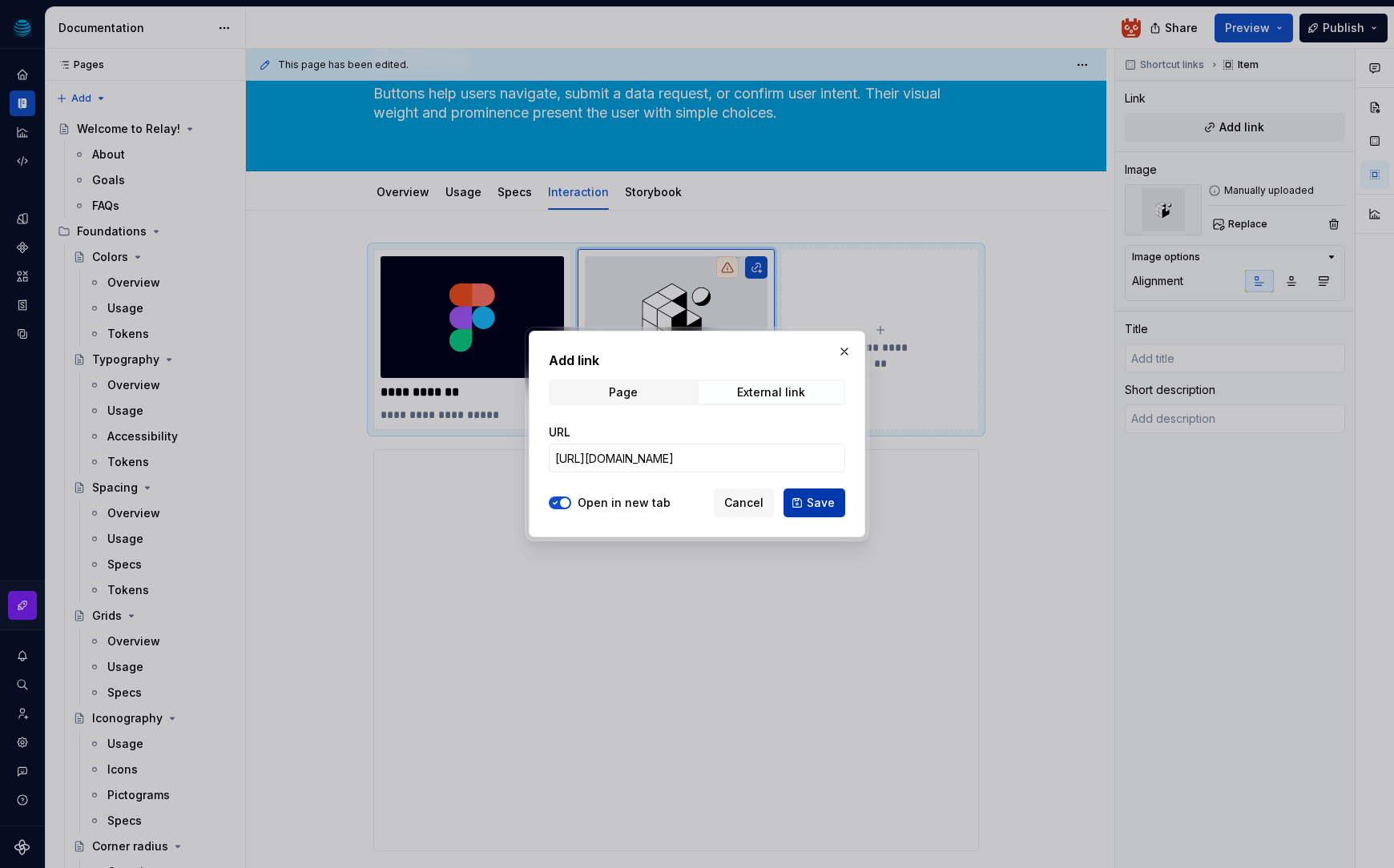
click at [824, 508] on span "Save" at bounding box center [820, 502] width 28 height 16
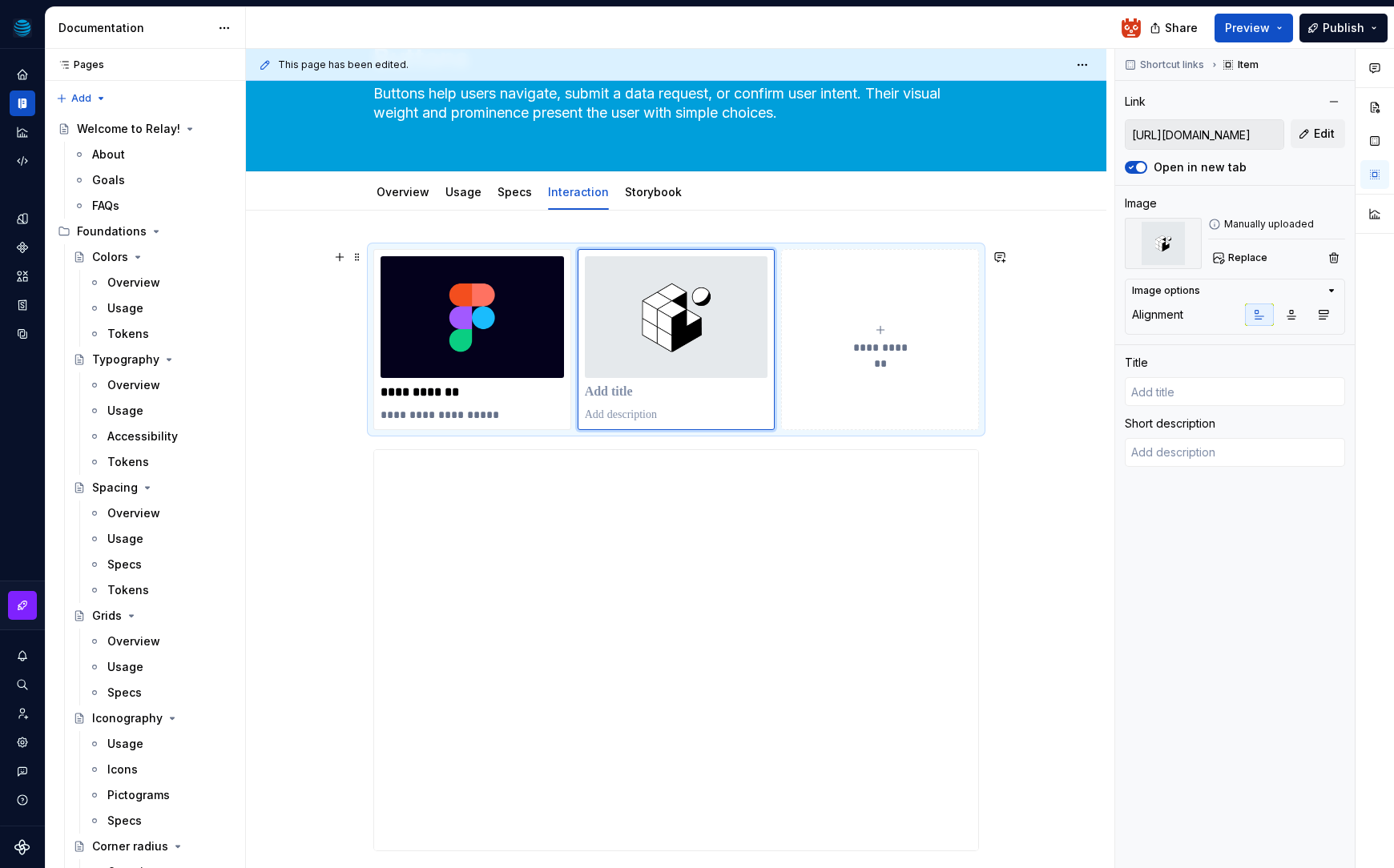
type textarea "*"
type input "ATT-Buttons - Snack"
type textarea "Try this project on your phone! Use Expo's online editor to make changes and sa…"
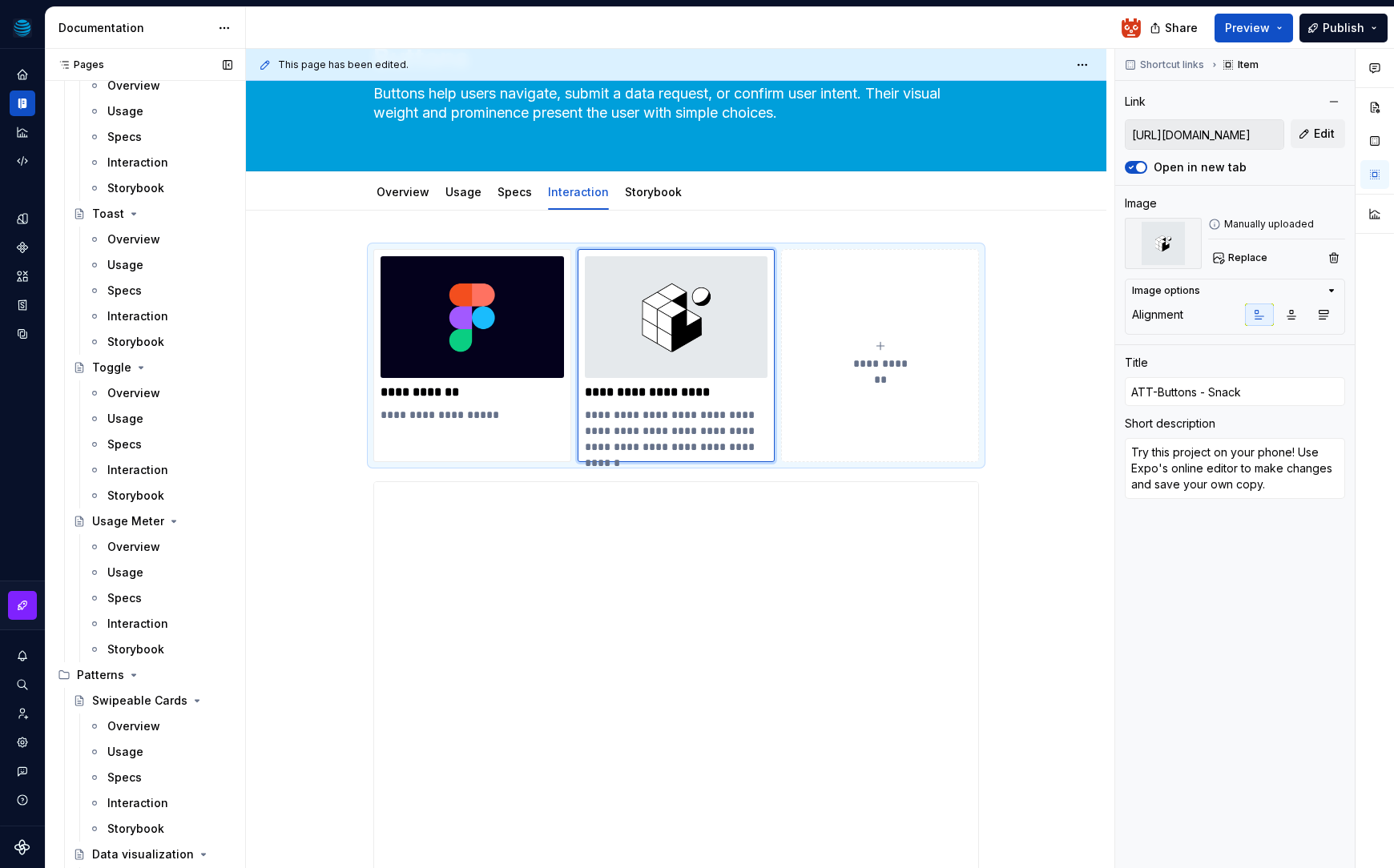
scroll to position [6379, 0]
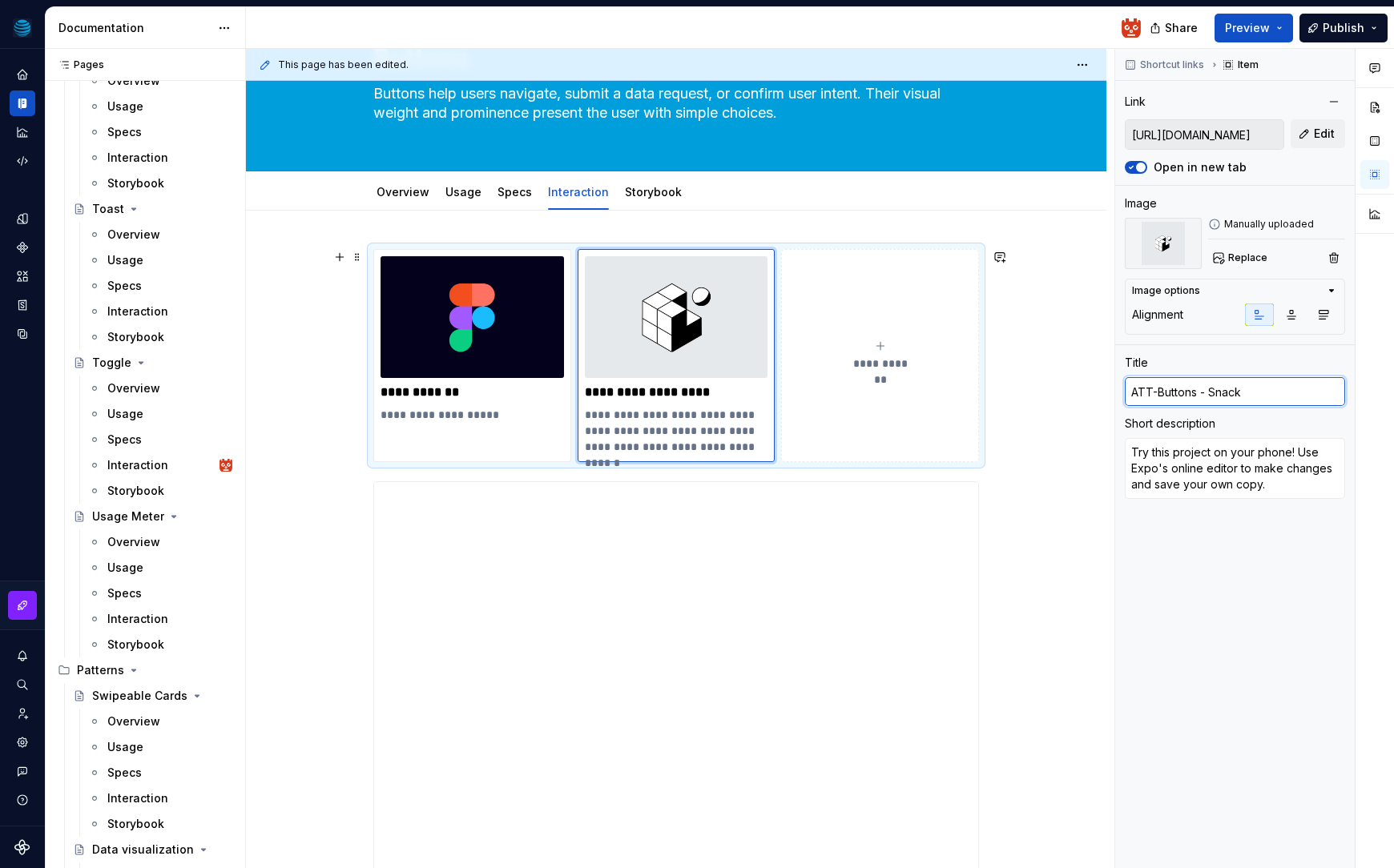
drag, startPoint x: 1147, startPoint y: 384, endPoint x: 1111, endPoint y: 381, distance: 36.1
click at [1111, 381] on div "**********" at bounding box center [819, 459] width 1148 height 820
type textarea "*"
type input "M"
type textarea "*"
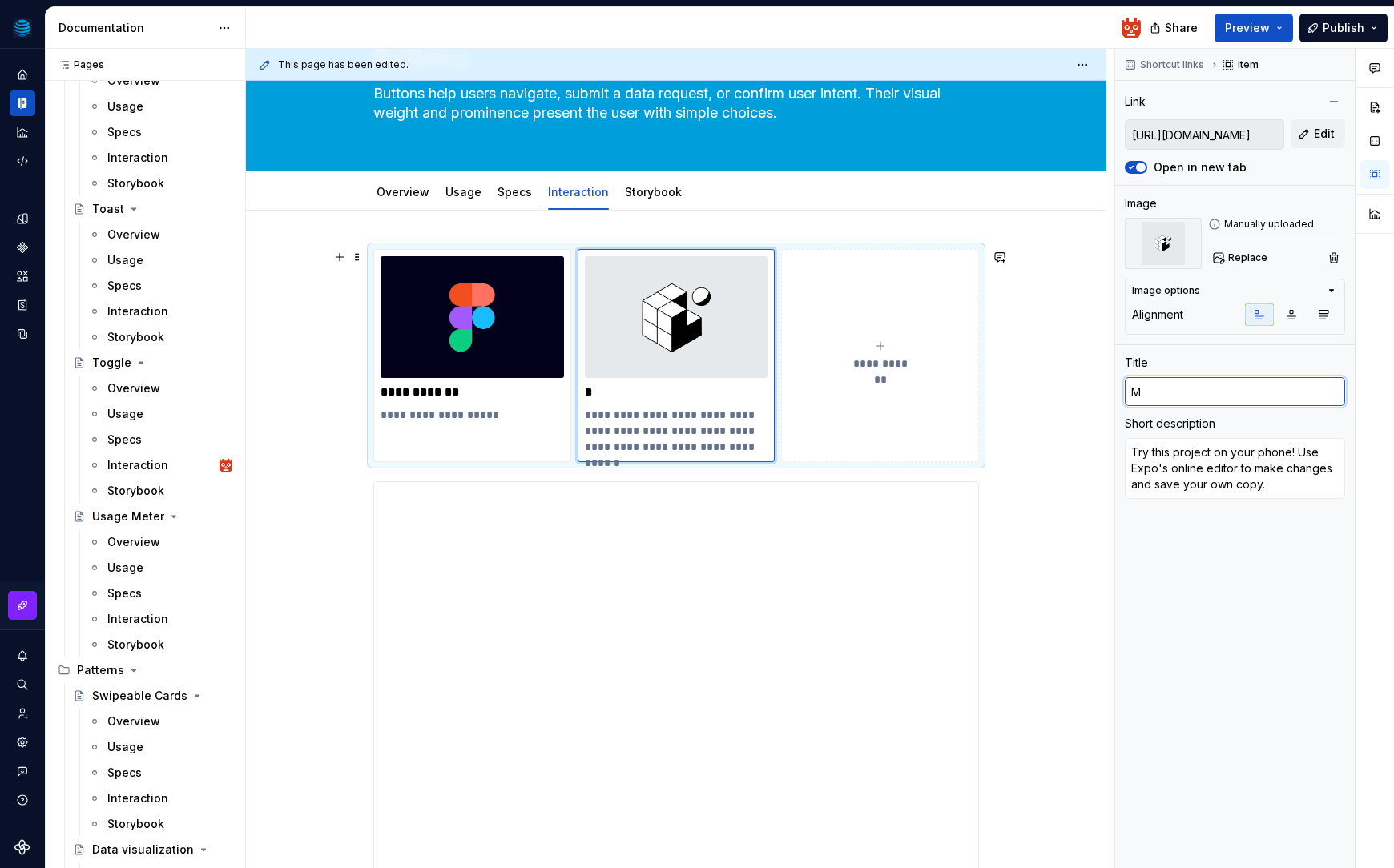
type input "Mo"
type textarea "*"
type input "Moti"
type textarea "*"
type input "Motio"
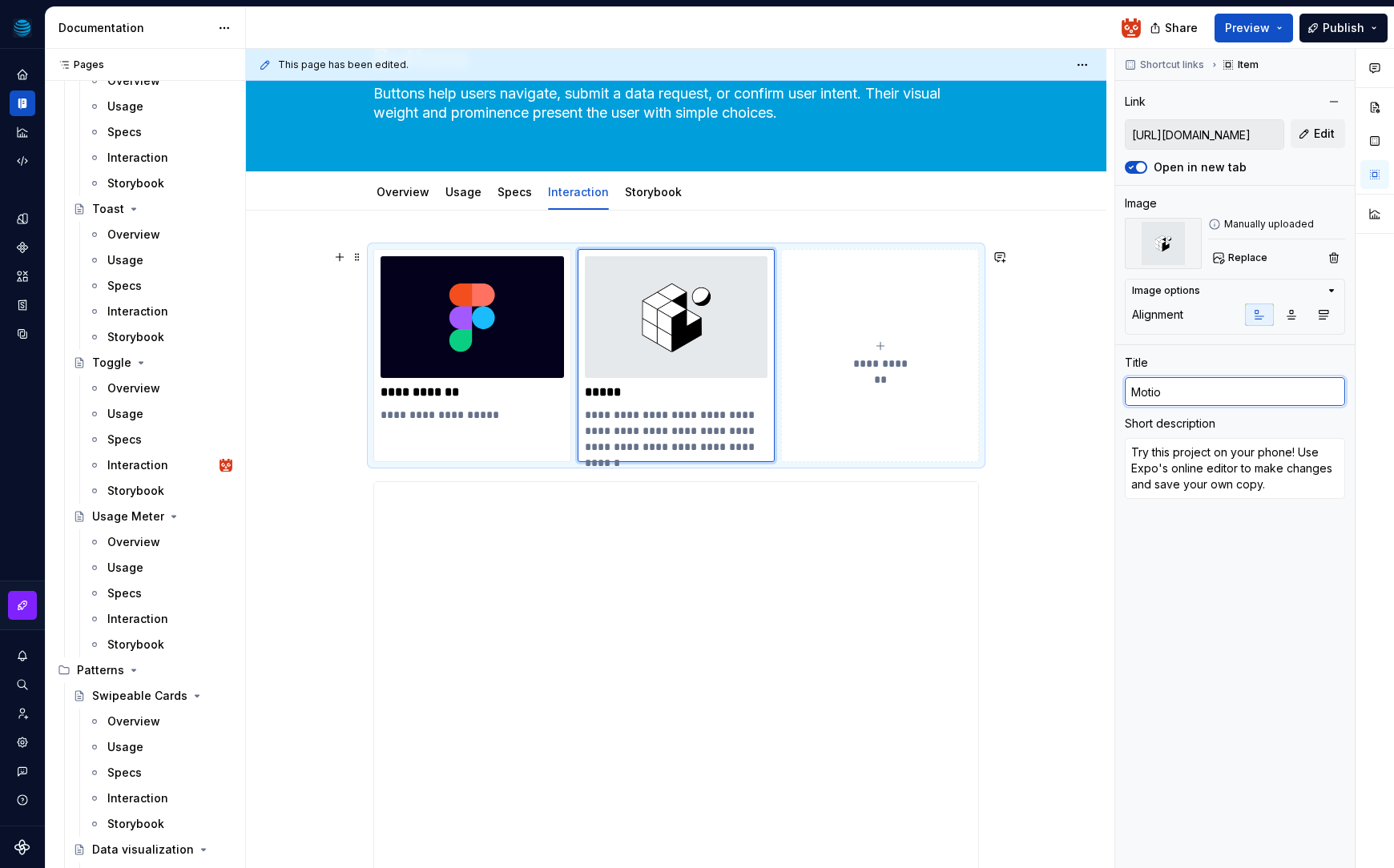
type textarea "*"
type input "Motion"
type textarea "*"
type input "Motion"
type textarea "*"
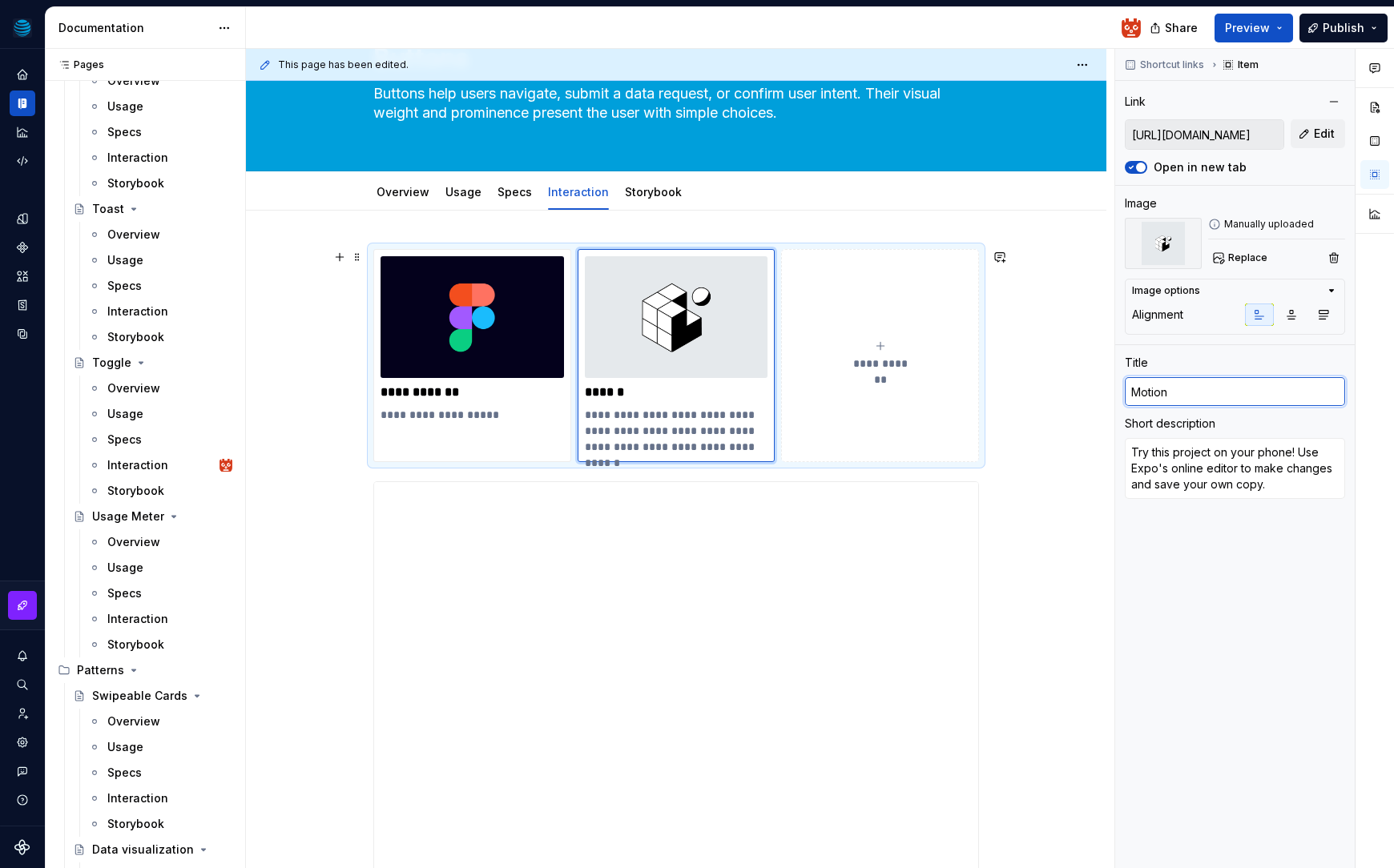
type input "Motion S"
type textarea "*"
type input "Motion Spe"
type textarea "*"
type input "Motion Spec"
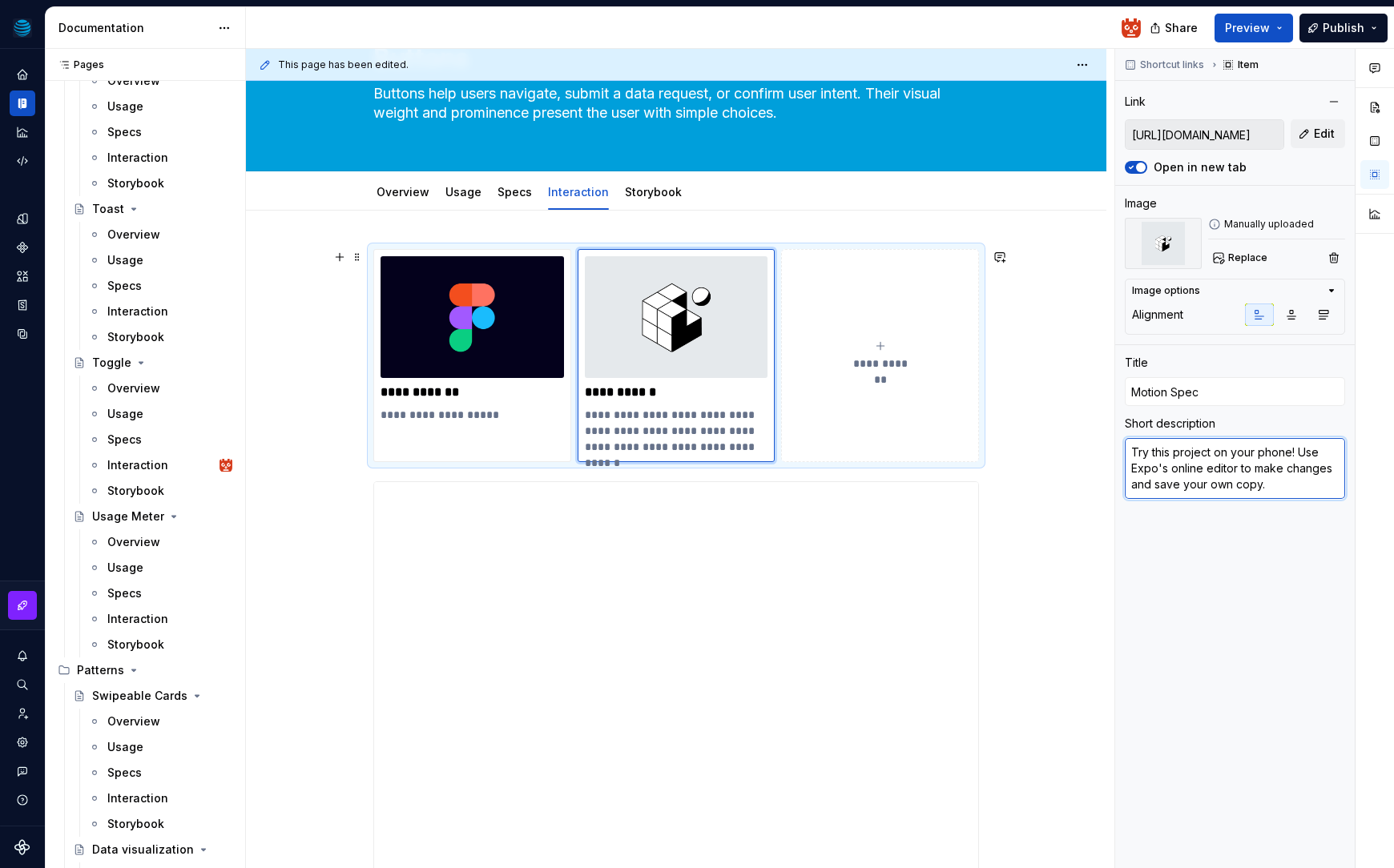
drag, startPoint x: 1296, startPoint y: 487, endPoint x: 1066, endPoint y: 432, distance: 236.5
click at [1066, 432] on div "**********" at bounding box center [819, 459] width 1148 height 820
paste textarea "Annotations in Figma"
type textarea "*"
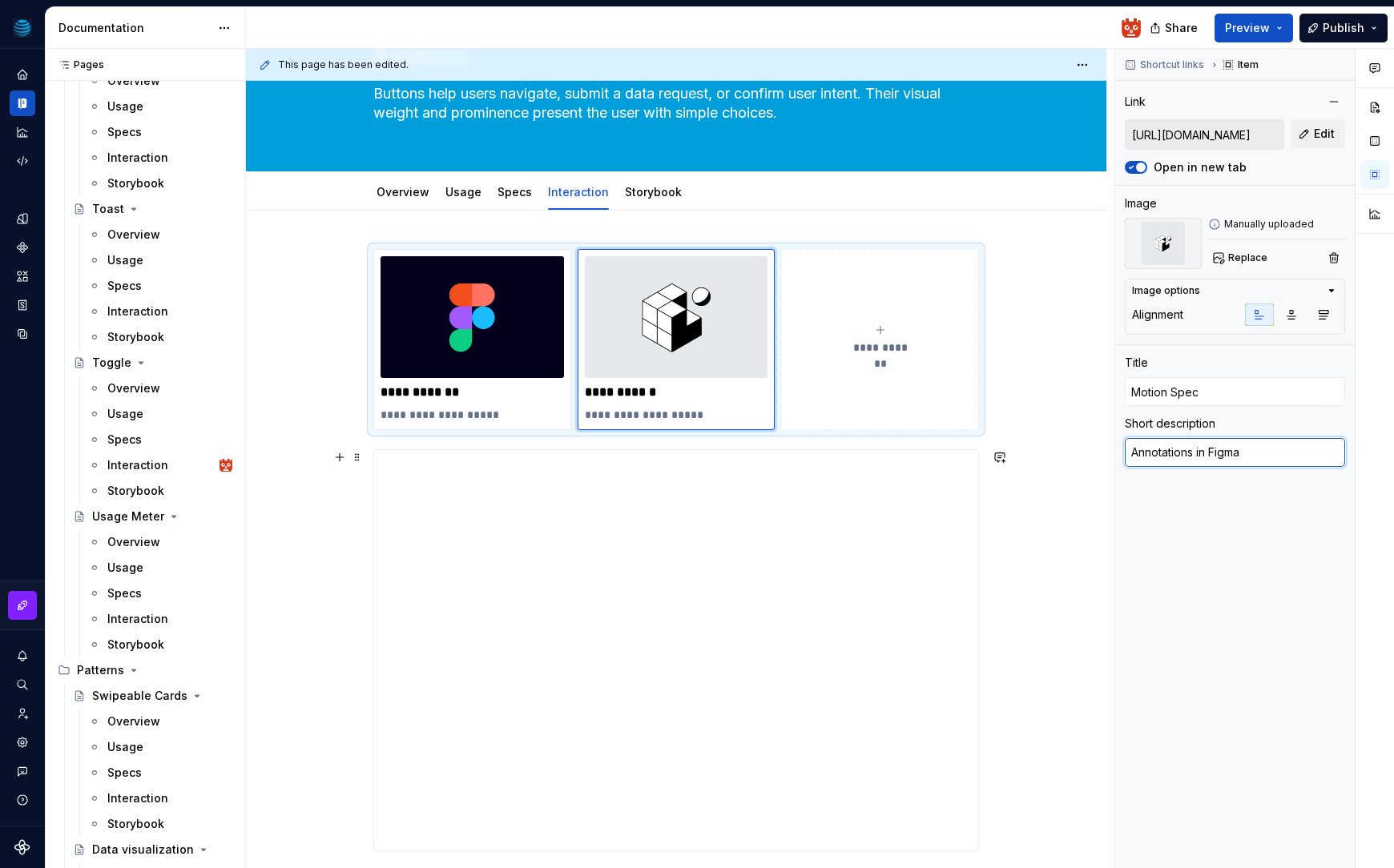
type textarea "Annotations in Figma"
click at [1077, 467] on div "**********" at bounding box center [676, 671] width 861 height 921
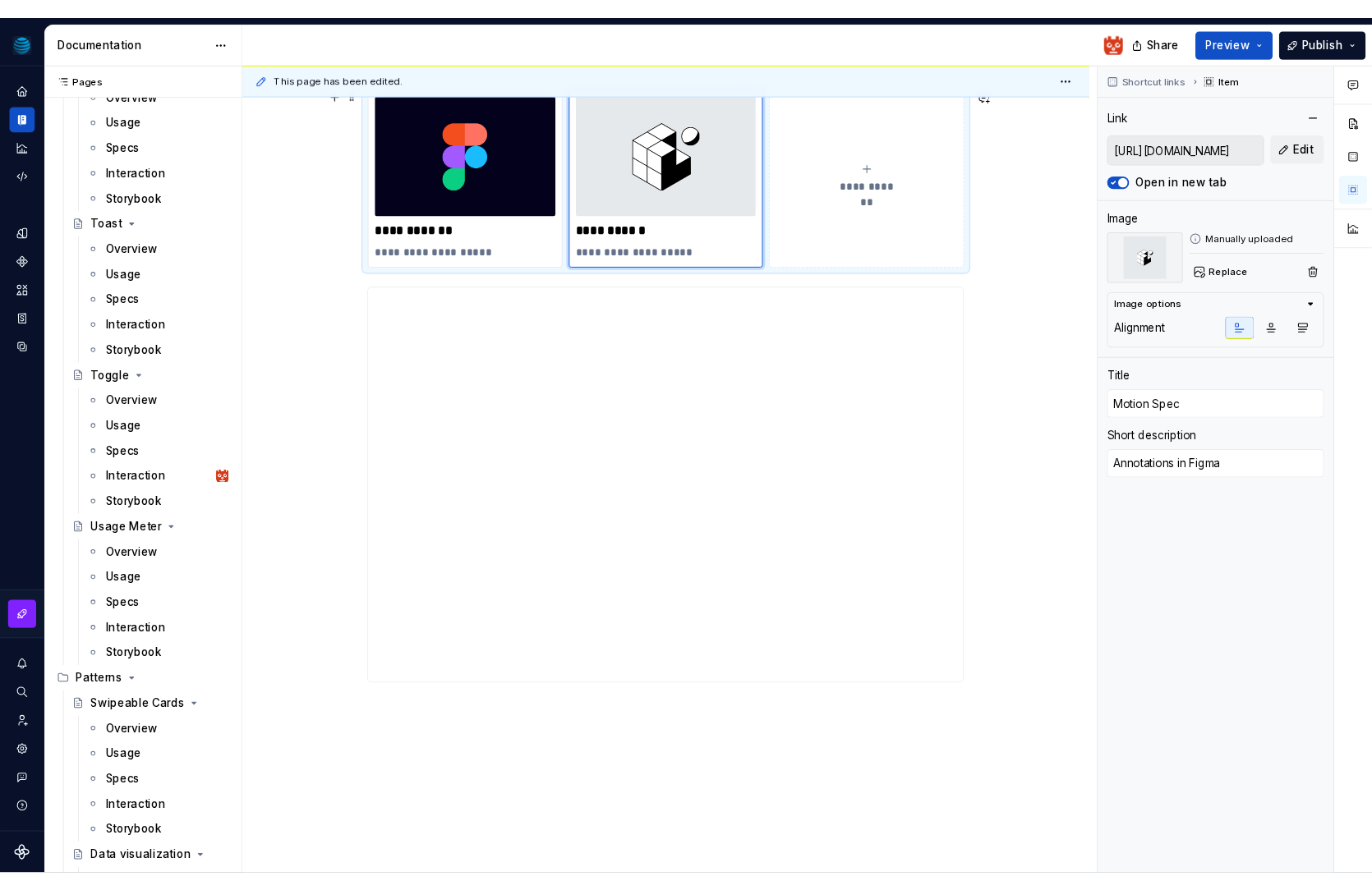
scroll to position [195, 0]
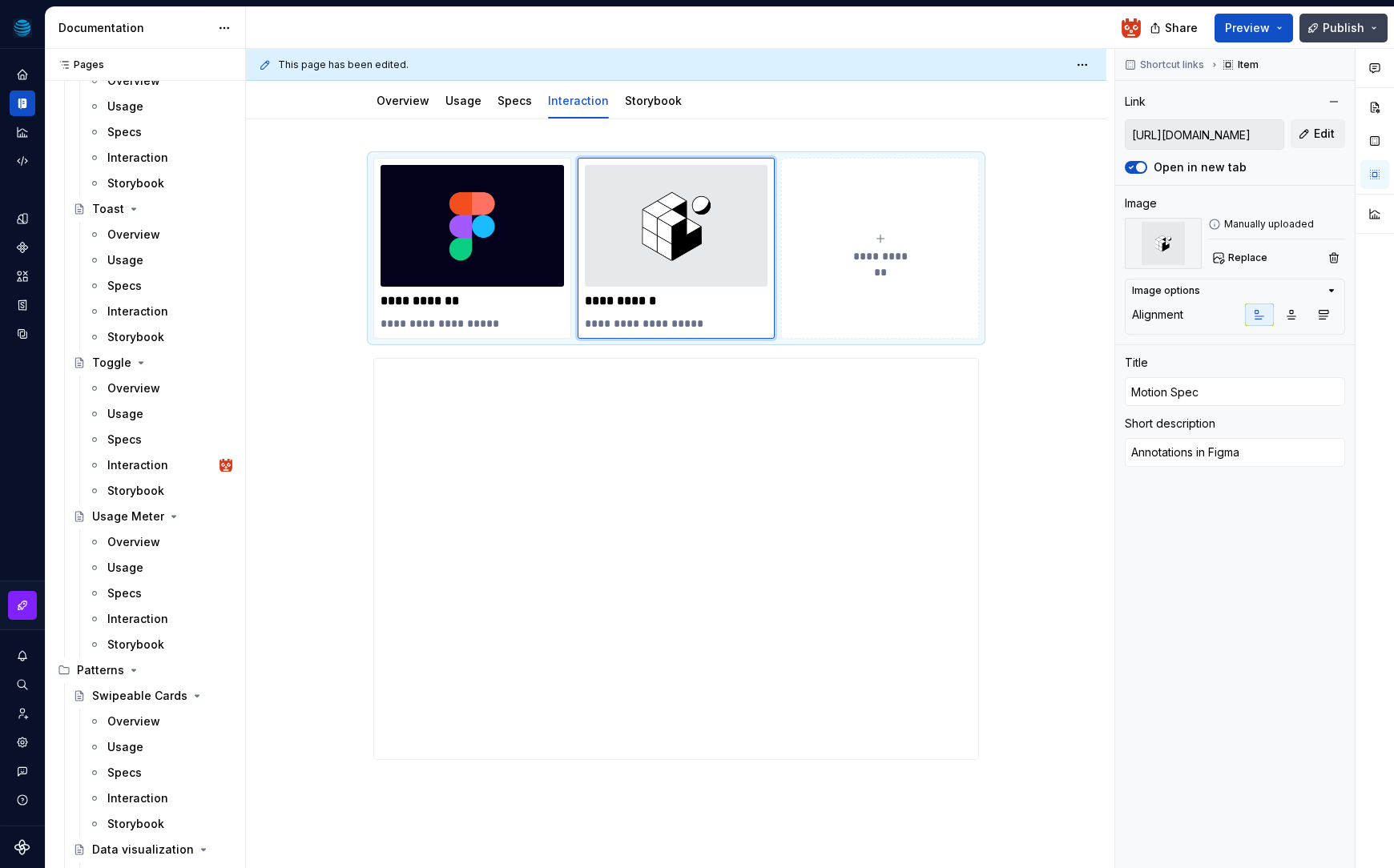
click at [1340, 32] on span "Publish" at bounding box center [1343, 28] width 41 height 16
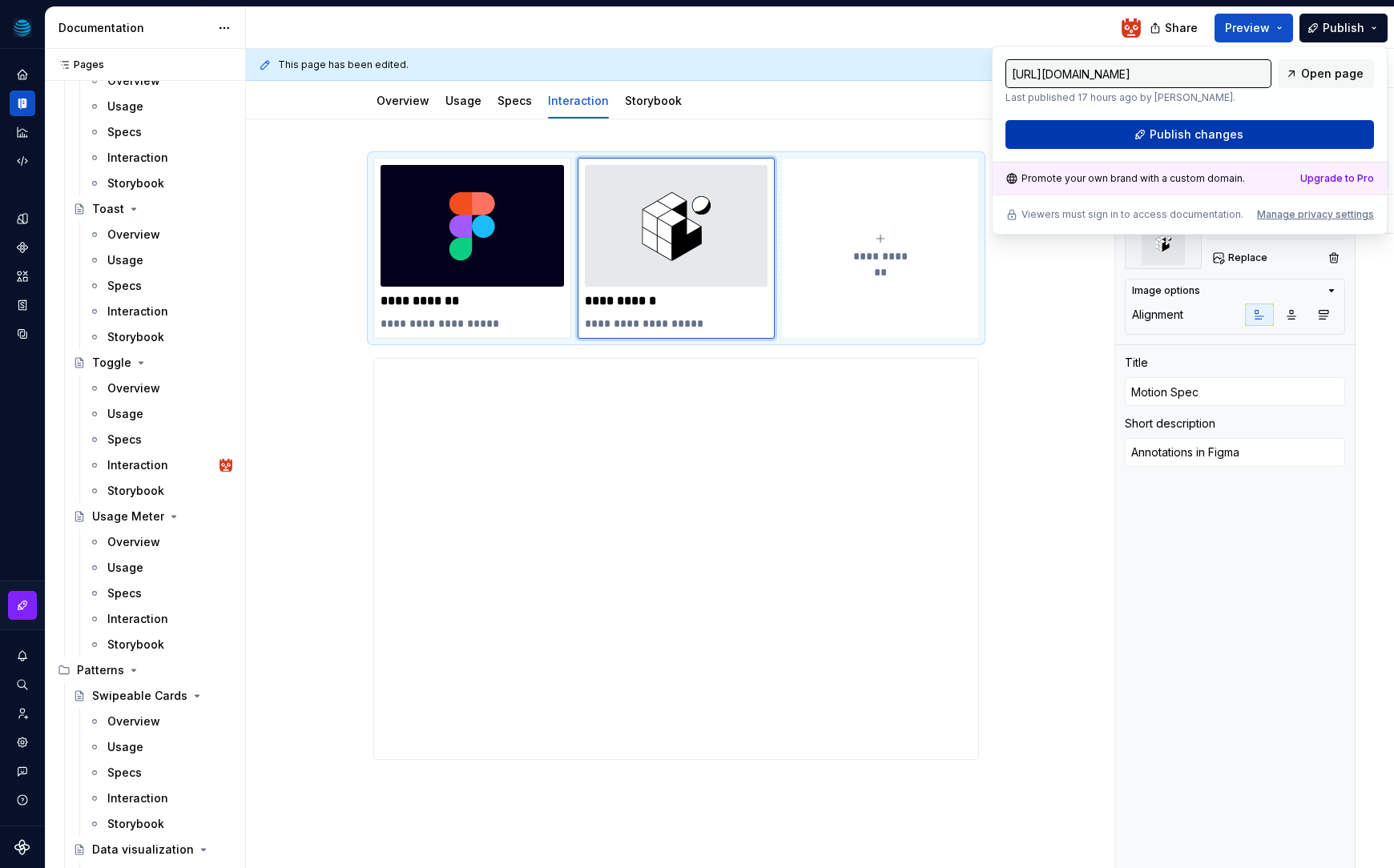
click at [1254, 138] on button "Publish changes" at bounding box center [1189, 134] width 369 height 29
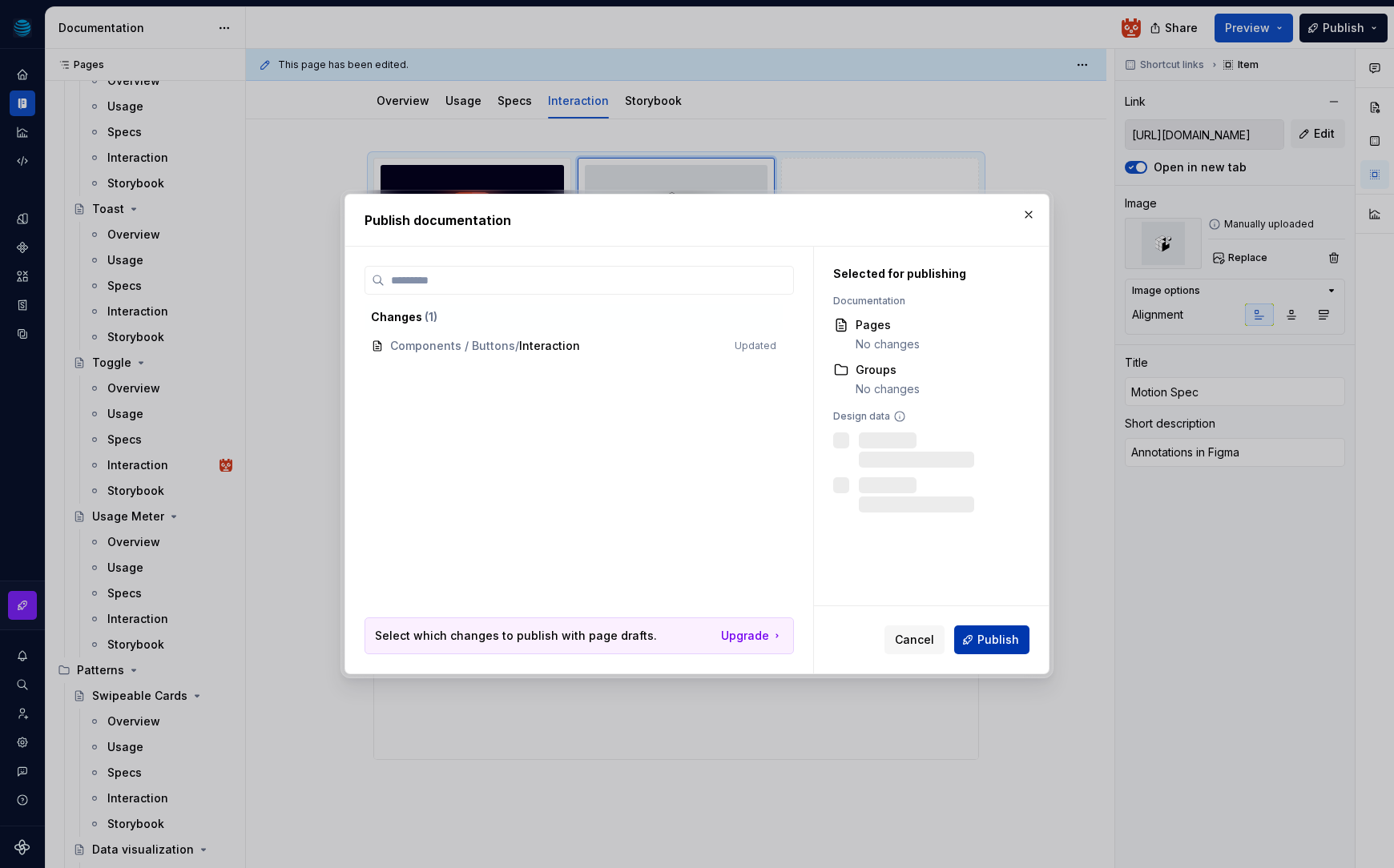
click at [997, 635] on span "Publish" at bounding box center [998, 639] width 41 height 16
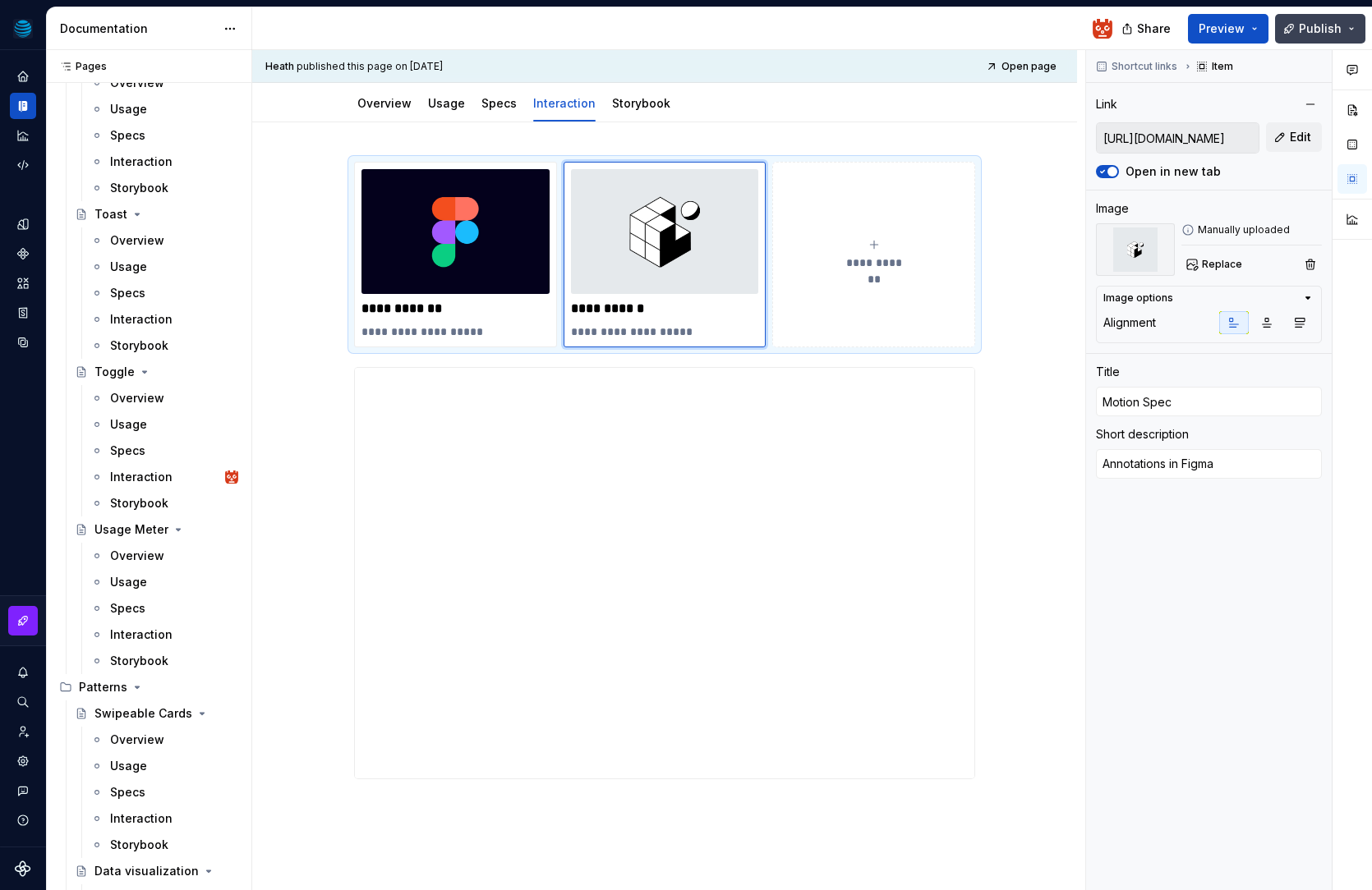
click at [1350, 28] on button "Publish" at bounding box center [1320, 28] width 91 height 29
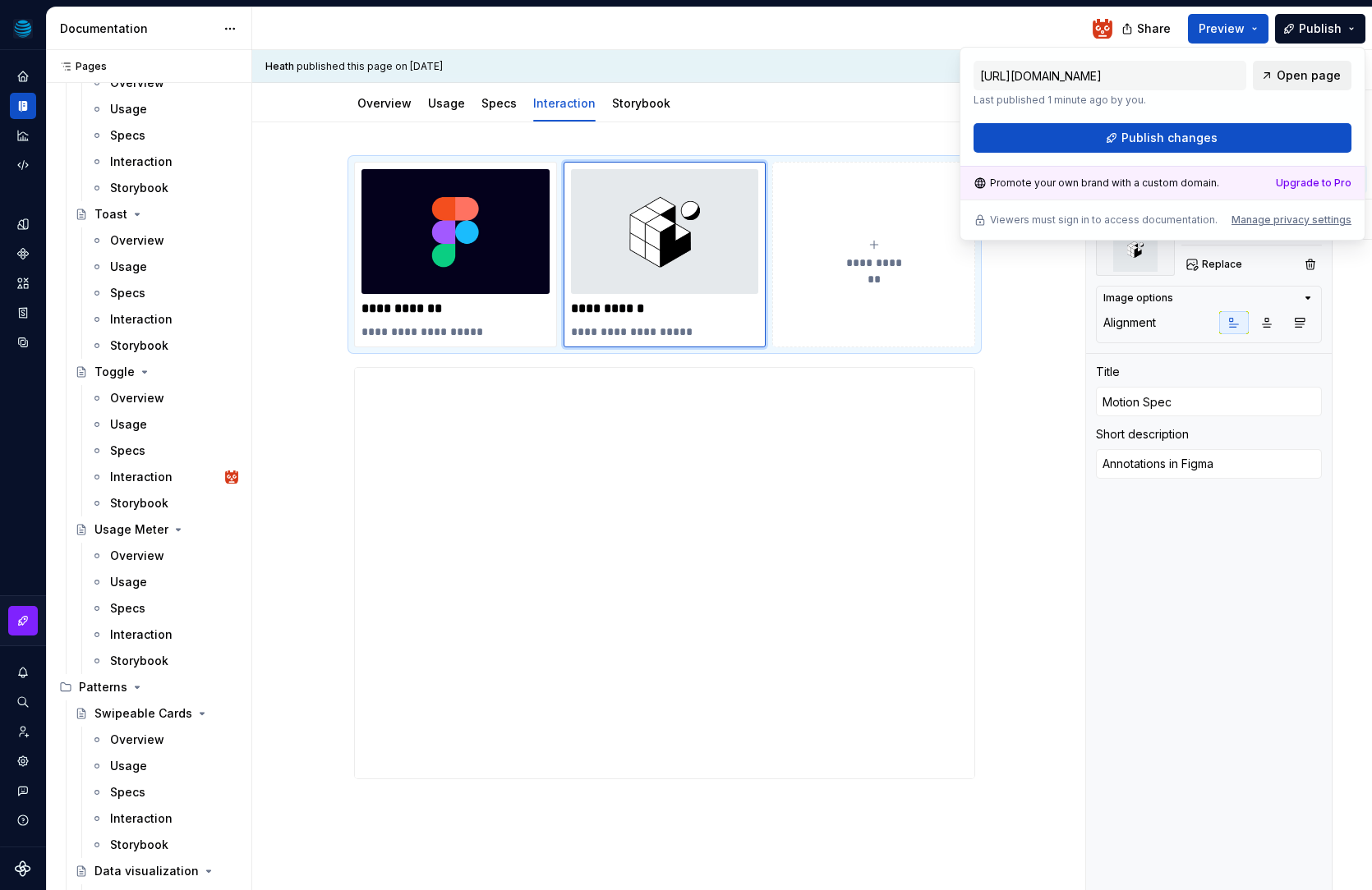
click at [1310, 79] on span "Open page" at bounding box center [1309, 74] width 64 height 16
click at [643, 309] on p "**********" at bounding box center [664, 308] width 188 height 16
drag, startPoint x: 655, startPoint y: 309, endPoint x: 551, endPoint y: 305, distance: 104.1
click at [551, 305] on div "**********" at bounding box center [664, 255] width 621 height 186
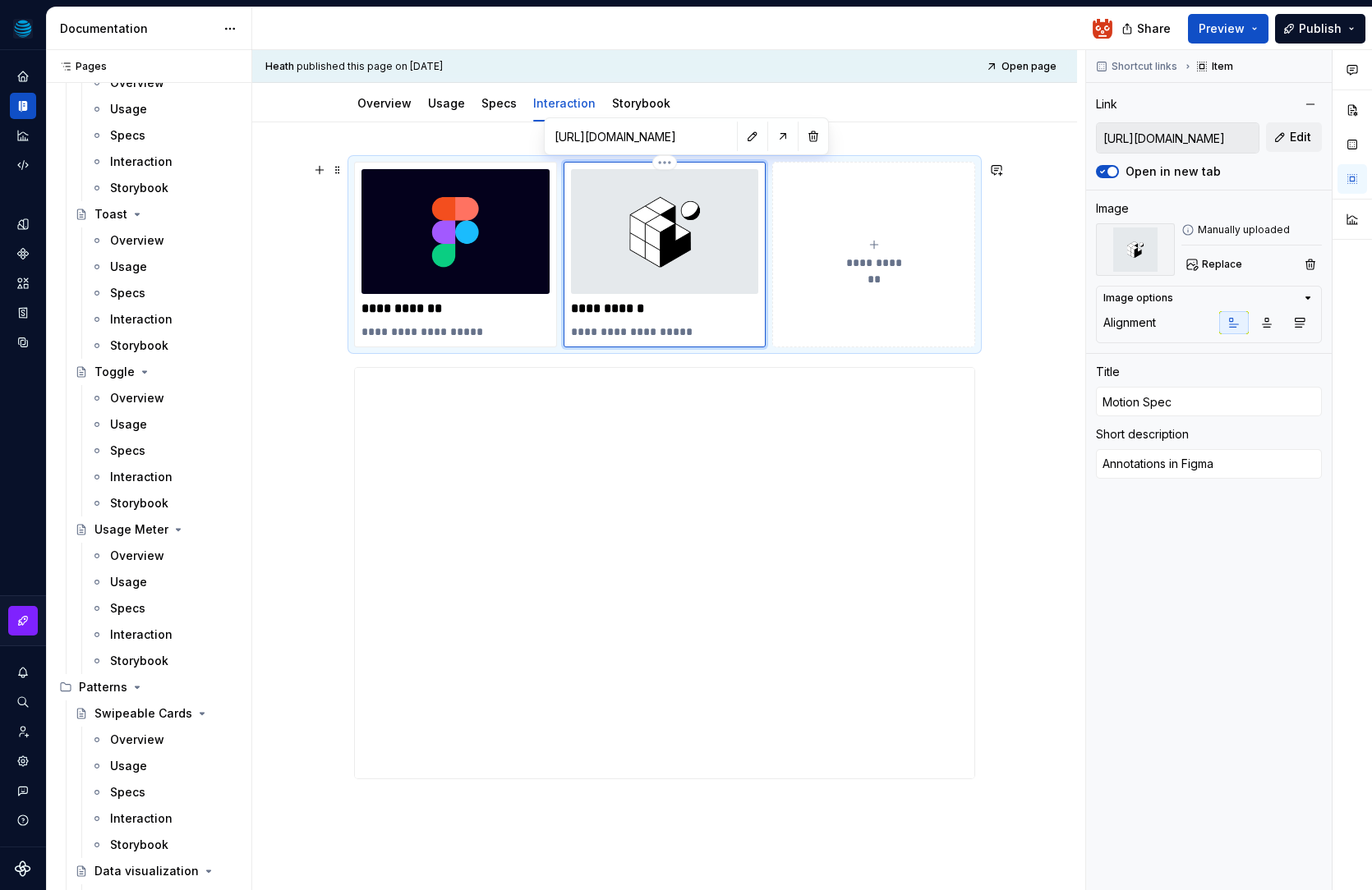
click at [658, 236] on img at bounding box center [664, 231] width 188 height 124
drag, startPoint x: 1187, startPoint y: 403, endPoint x: 1008, endPoint y: 385, distance: 179.9
click at [1012, 387] on div "**********" at bounding box center [811, 470] width 1119 height 841
type textarea "*"
type input "E"
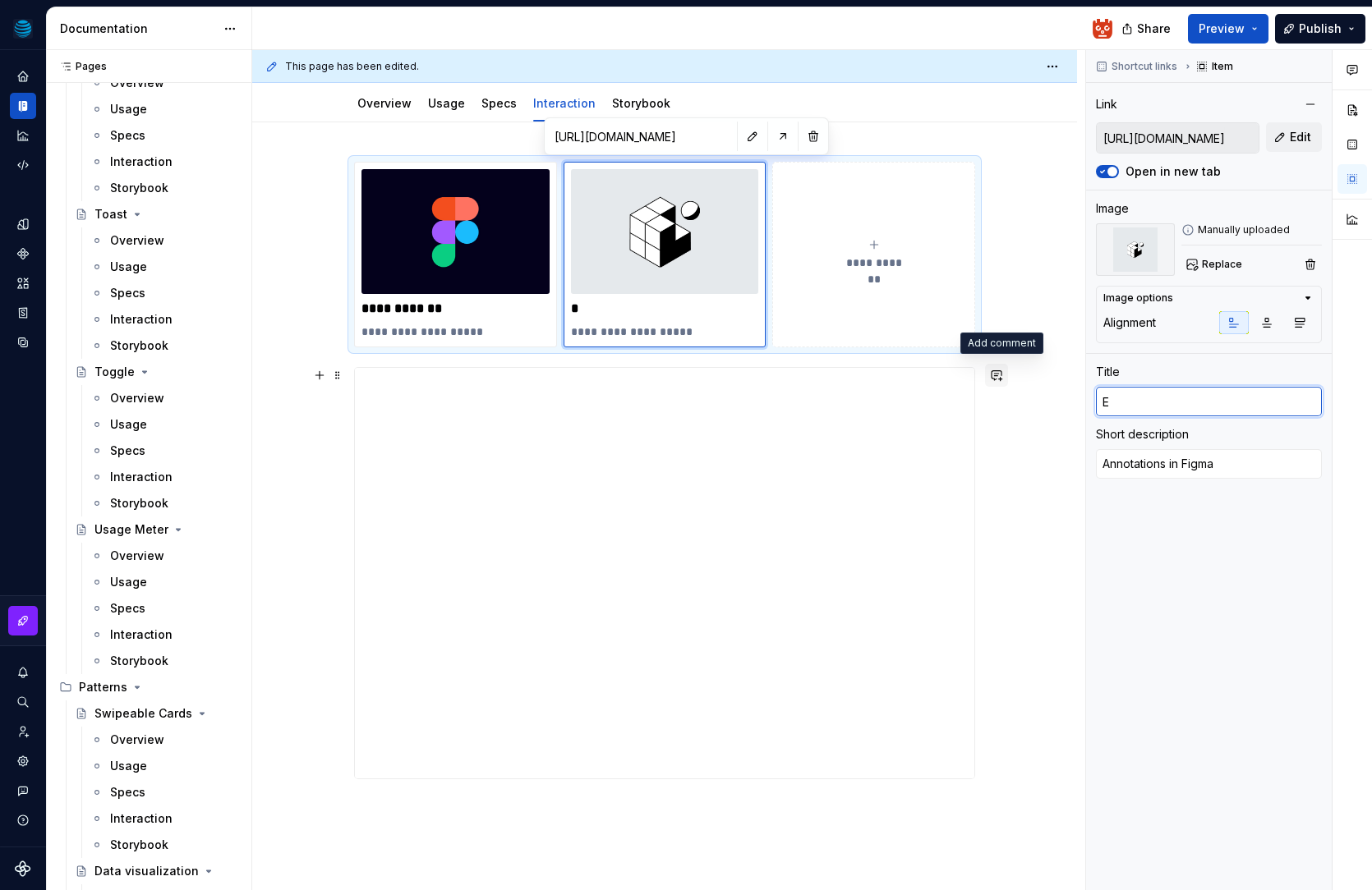
type textarea "*"
type input "Ex"
type textarea "*"
type input "Exp"
type textarea "*"
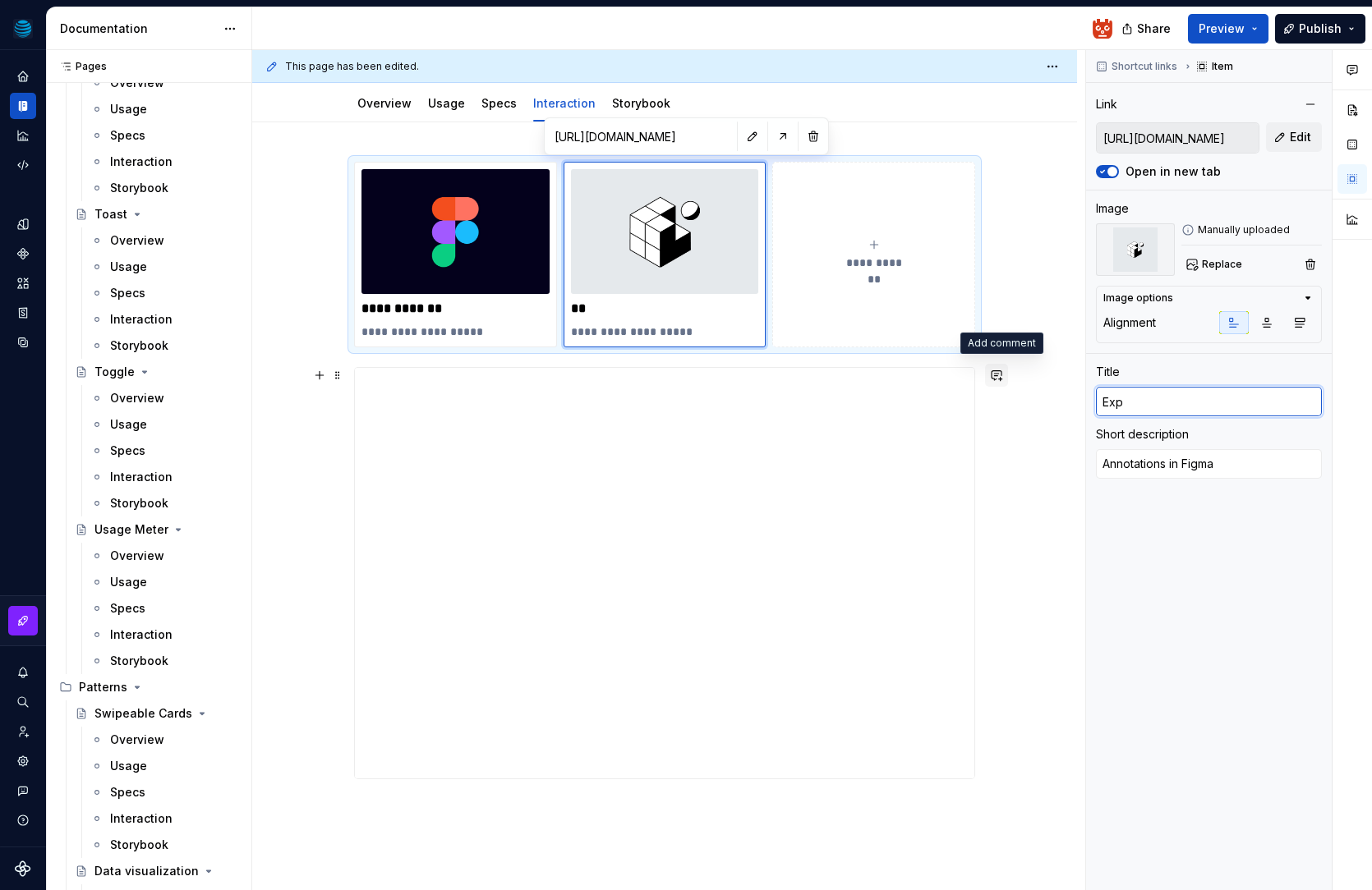
type input "Expo"
type textarea "*"
type input "Expo"
type textarea "*"
type input "Expo S"
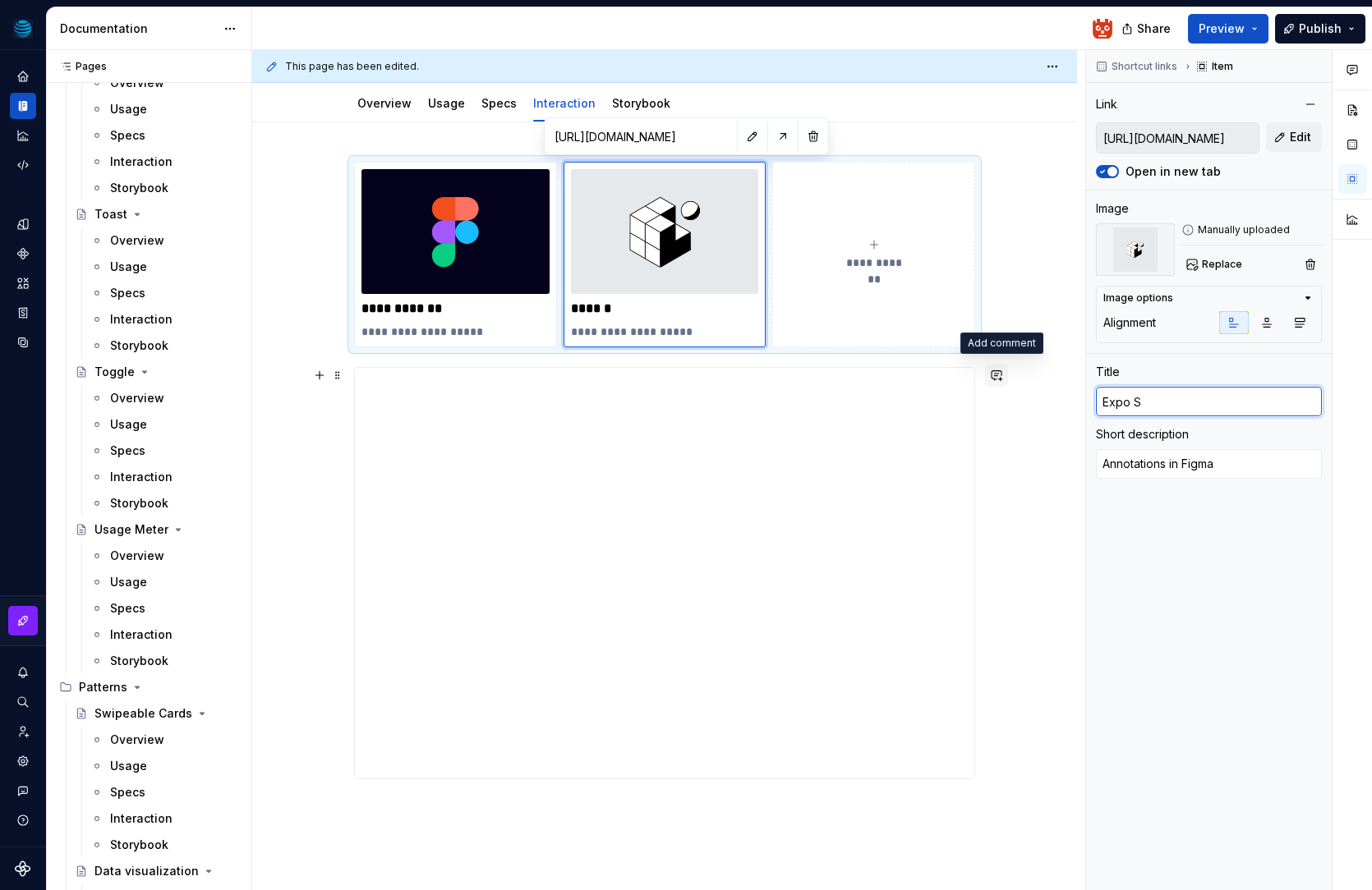
type textarea "*"
type input "Expo Sn"
type textarea "*"
type input "Expo Sna"
type textarea "*"
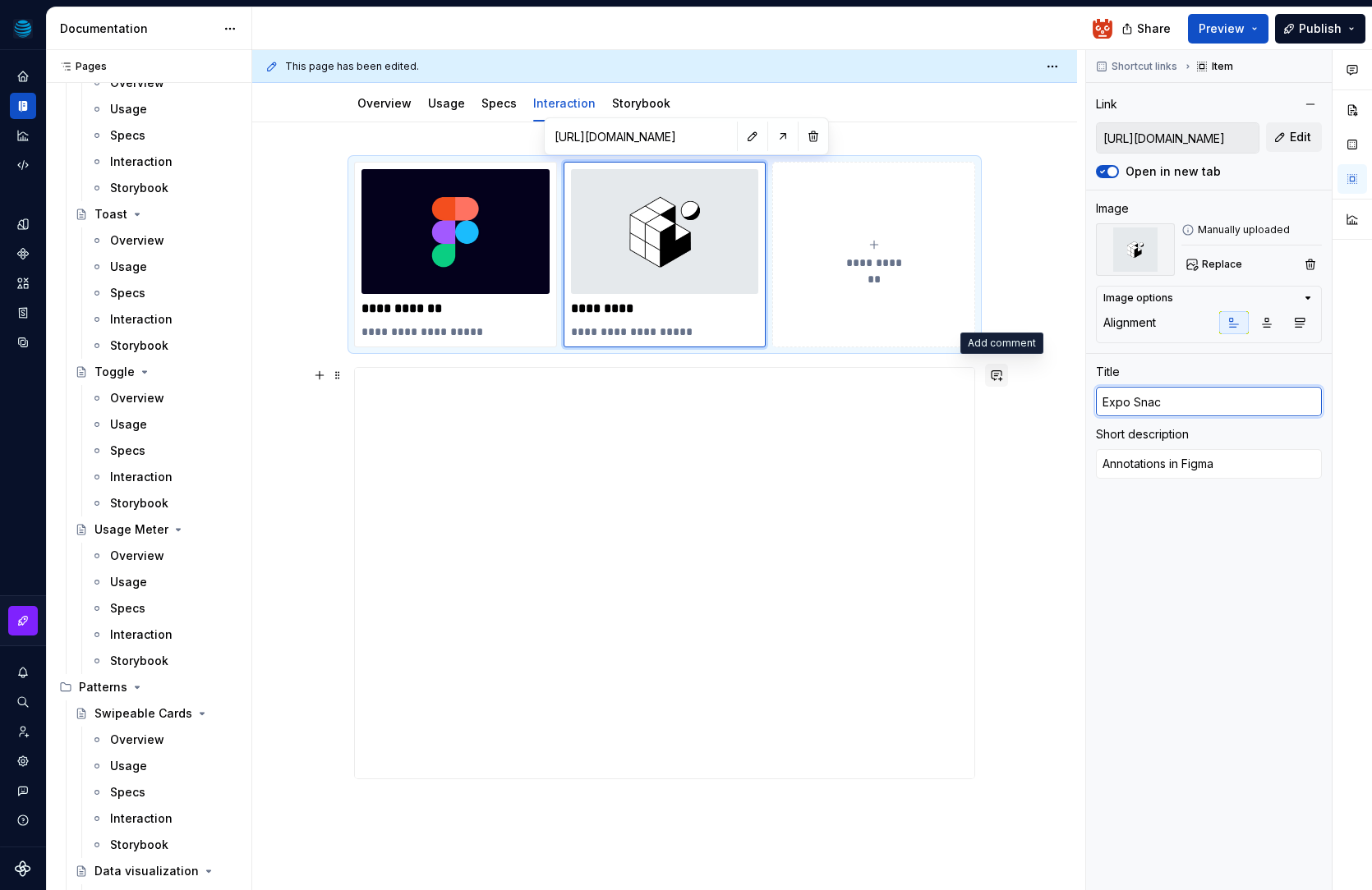
type input "Expo Snack"
type textarea "*"
type input "Expo Snack"
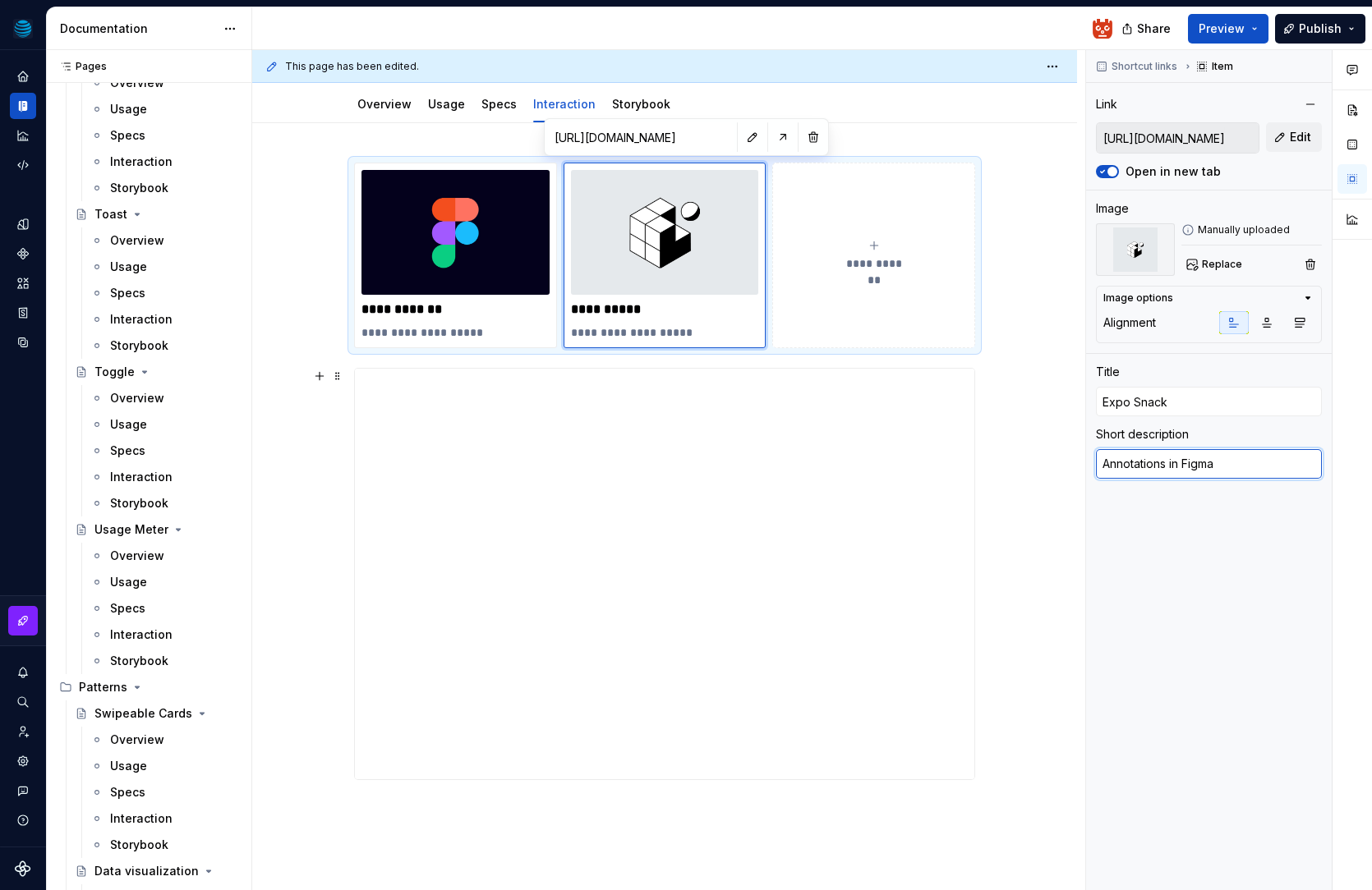
drag, startPoint x: 1215, startPoint y: 465, endPoint x: 1012, endPoint y: 446, distance: 203.9
click at [1014, 447] on div "**********" at bounding box center [811, 470] width 1119 height 841
drag, startPoint x: 1259, startPoint y: 470, endPoint x: 1032, endPoint y: 457, distance: 227.4
click at [1032, 457] on div "**********" at bounding box center [811, 470] width 1119 height 841
type textarea "*"
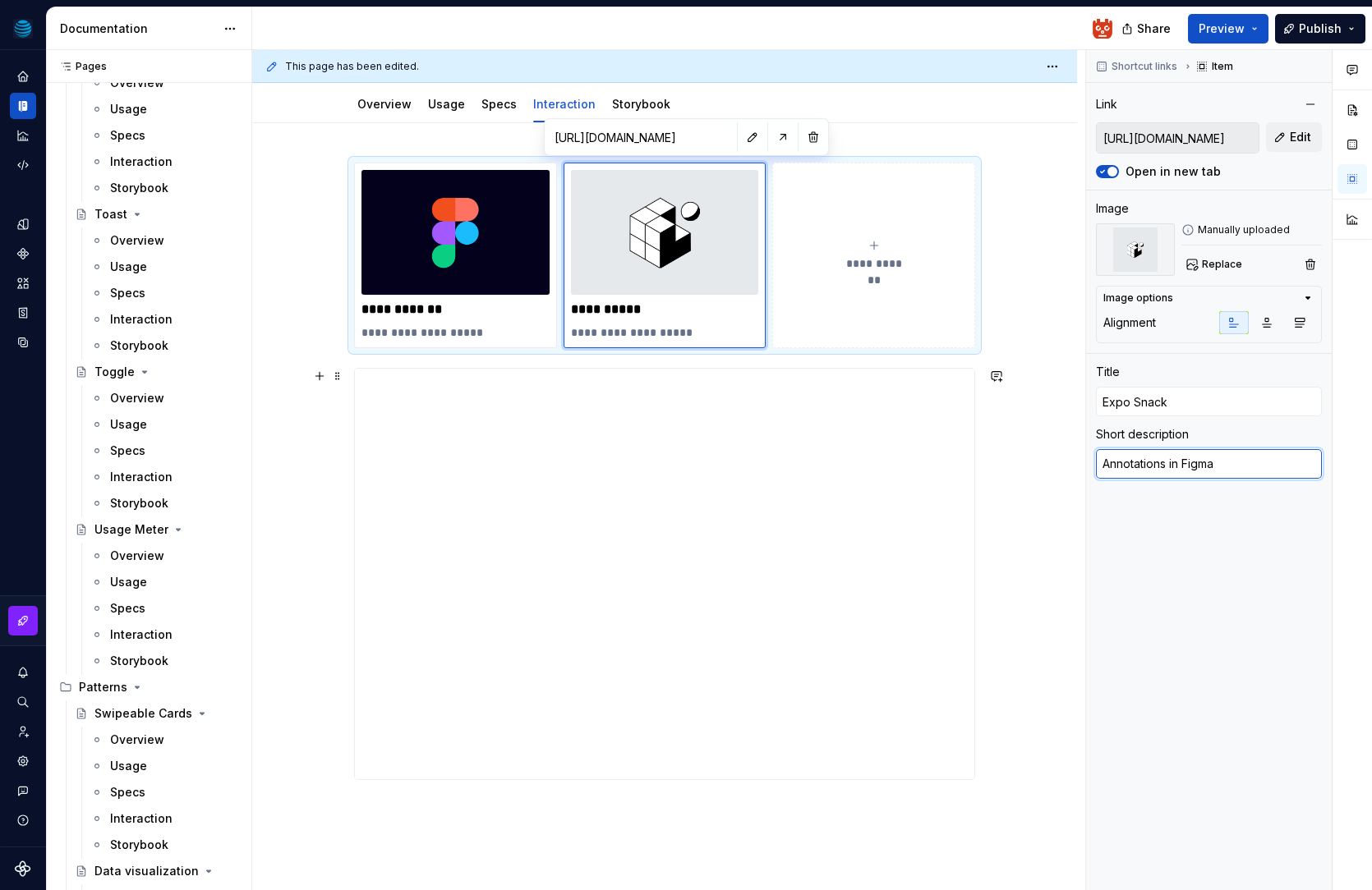
type textarea "W"
type textarea "*"
type textarea "Wo"
type textarea "*"
type textarea "Wor"
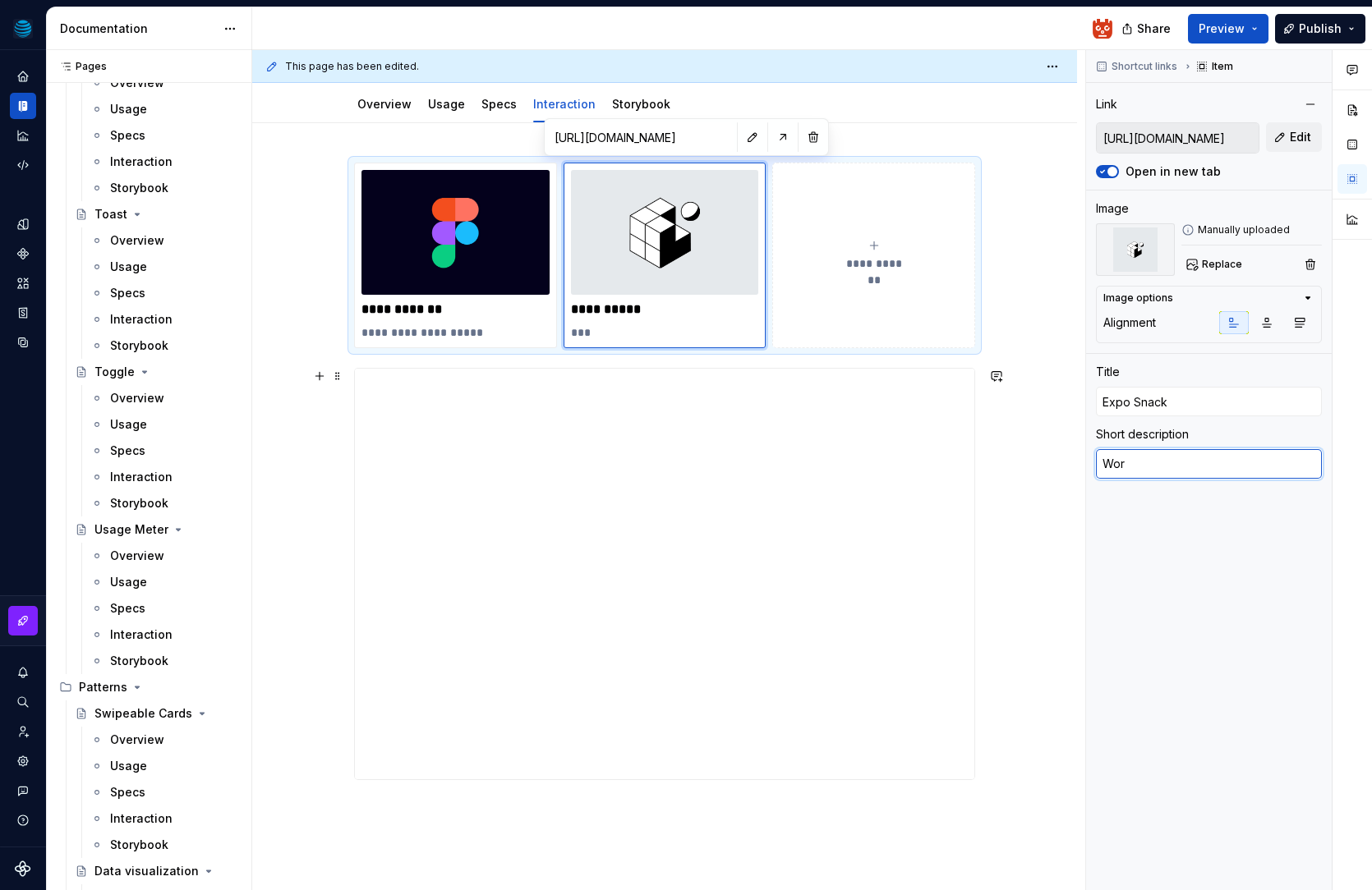
type textarea "*"
type textarea "Work"
type textarea "*"
type textarea "Workin"
type textarea "*"
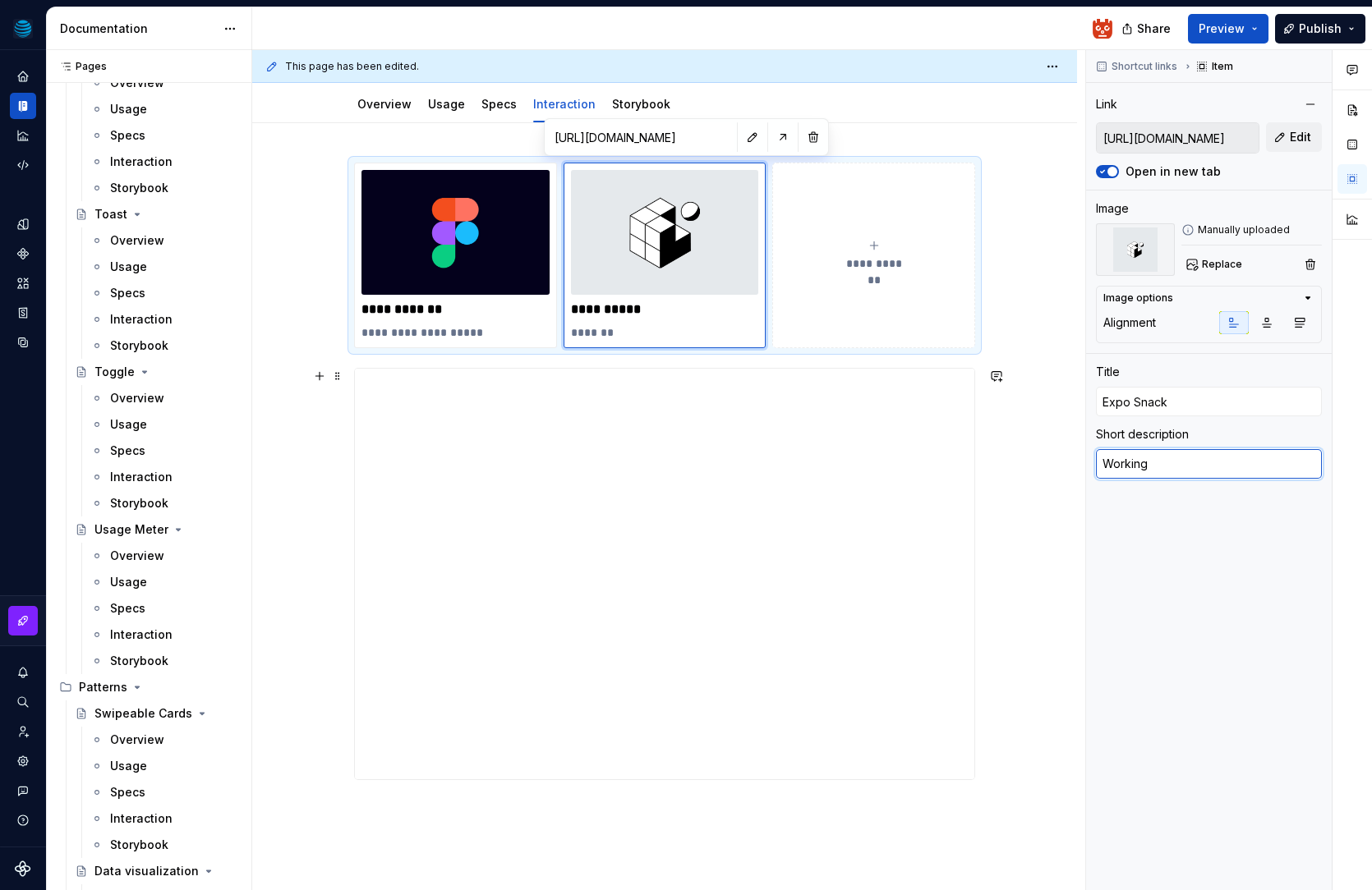
type textarea "Working"
type textarea "*"
type textarea "Working c"
type textarea "*"
type textarea "Working co"
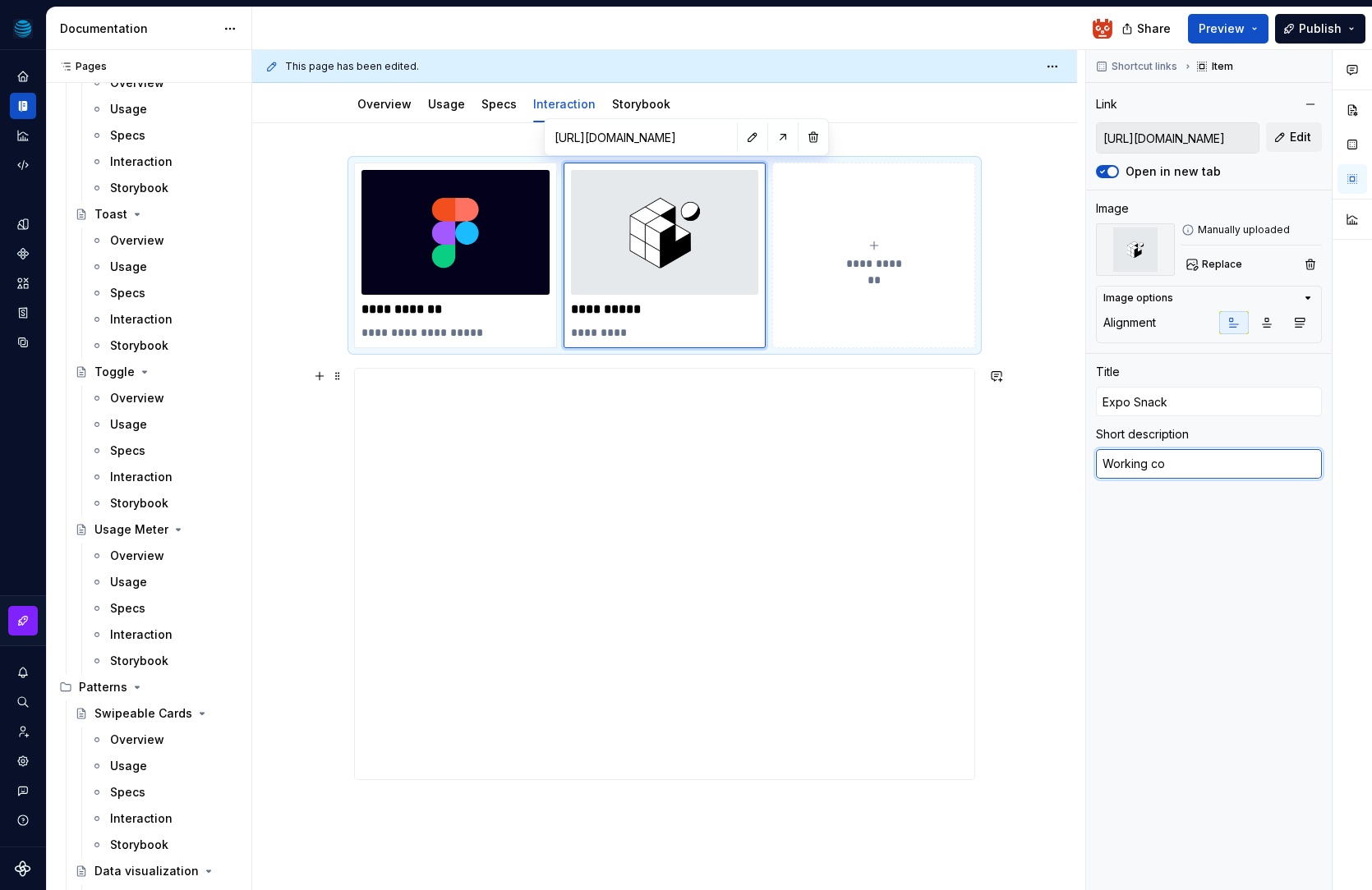
type textarea "*"
type textarea "Working cod"
type textarea "*"
type textarea "Working code"
type textarea "*"
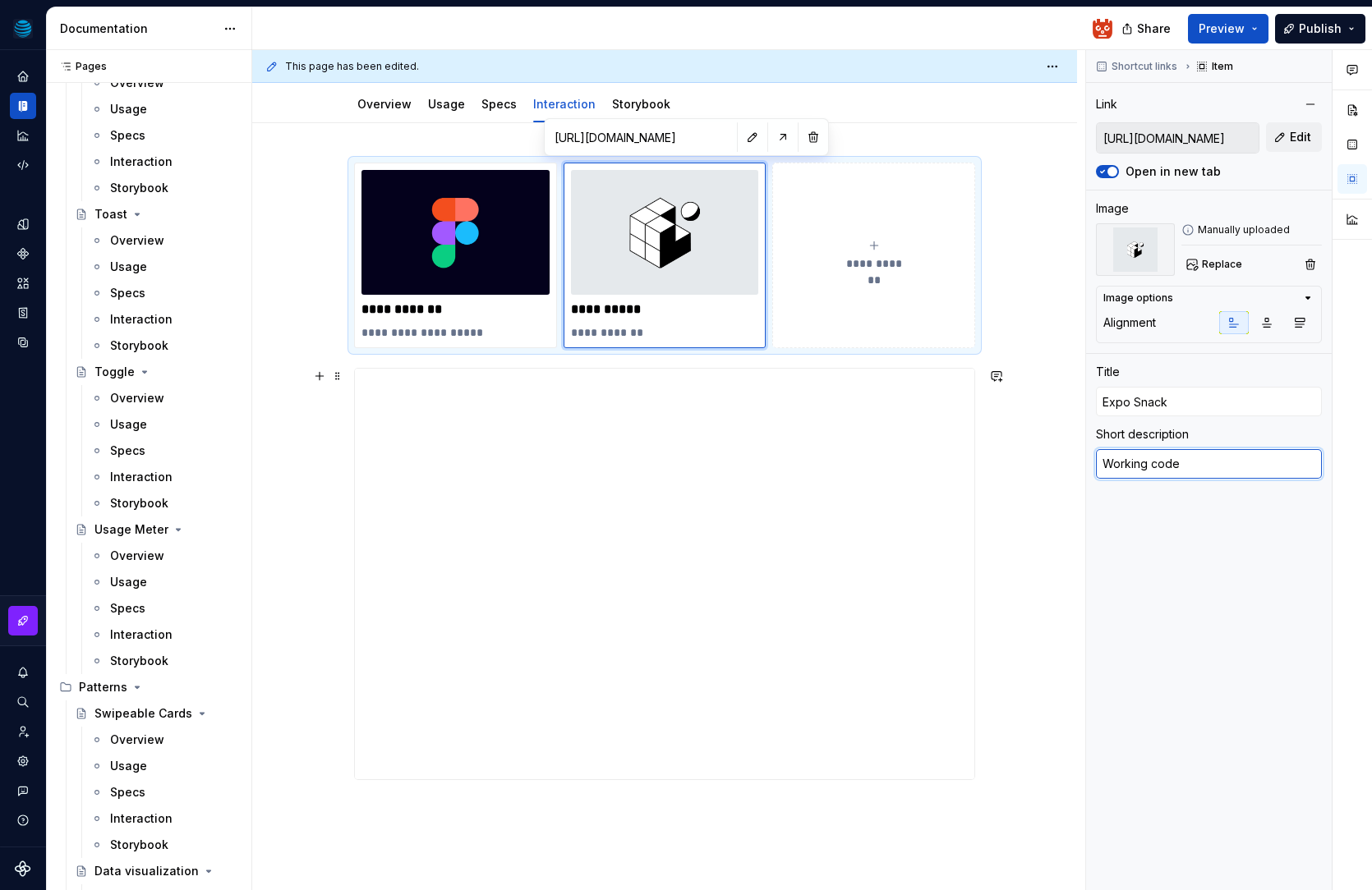
type textarea "Working code a"
type textarea "*"
type textarea "Working code an"
type textarea "*"
type textarea "Working code and"
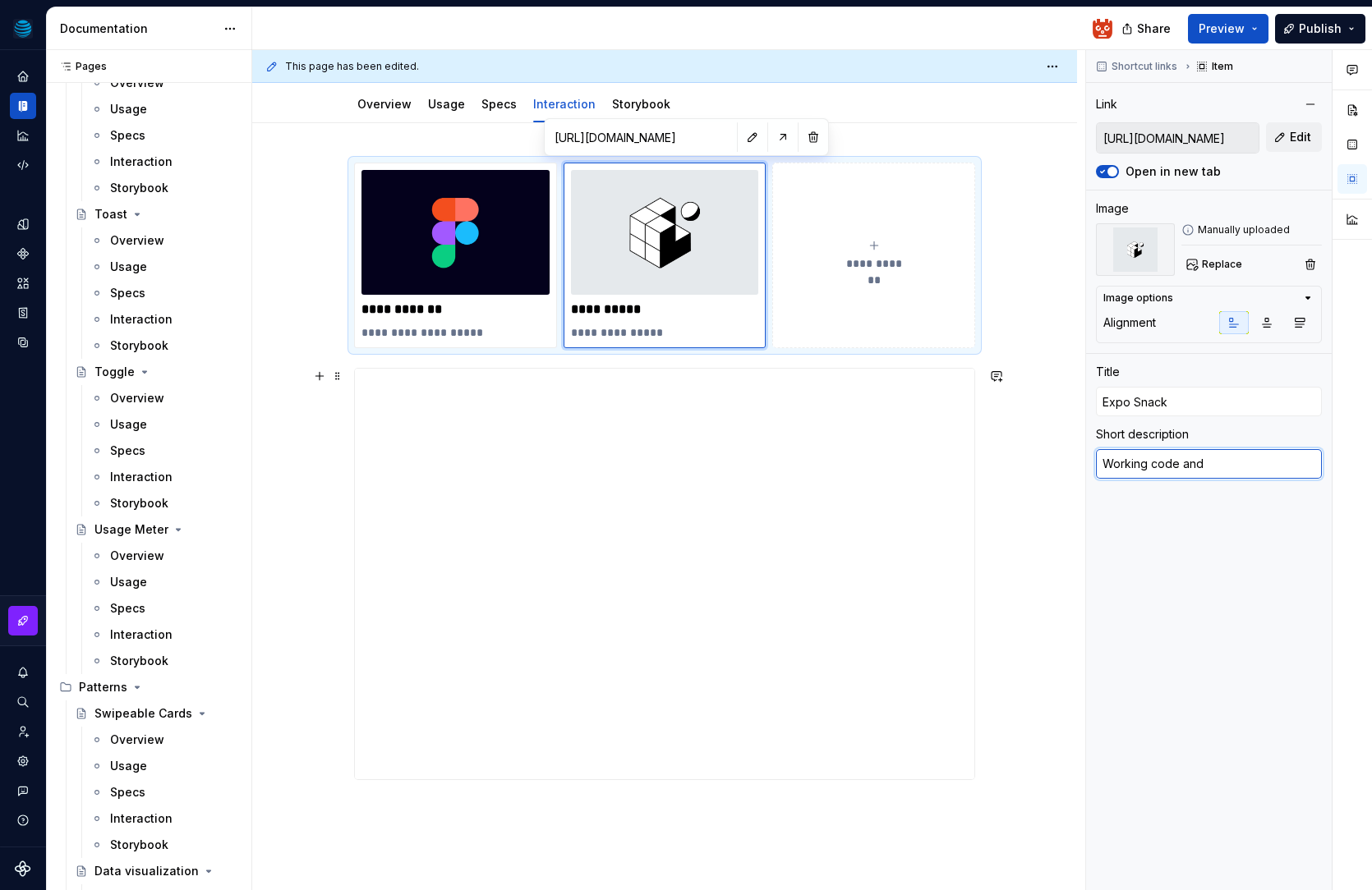
type textarea "*"
type textarea "Working code and"
type textarea "*"
type textarea "Working code and E"
type textarea "*"
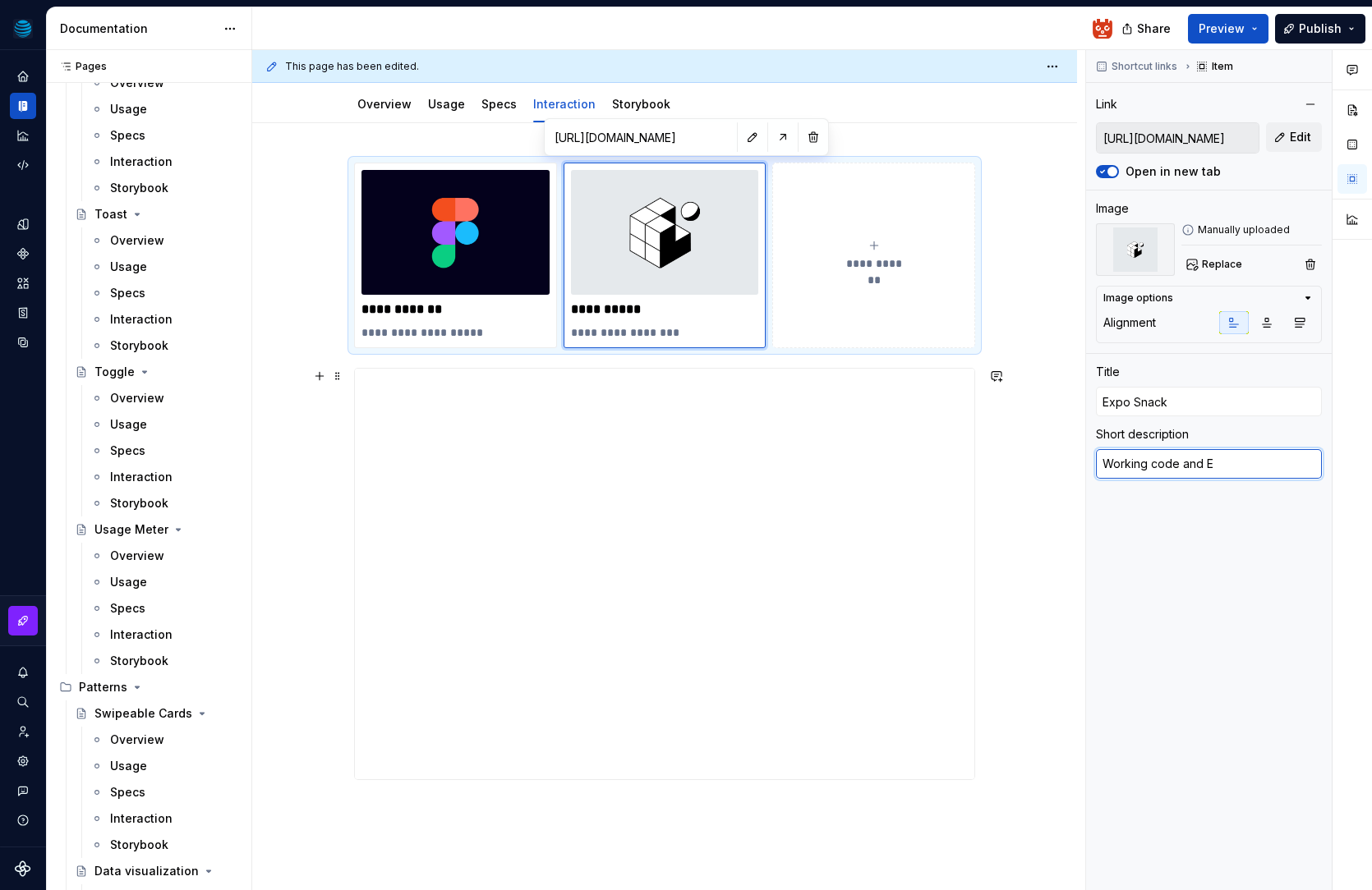
type textarea "Working code and Ex"
type textarea "*"
type textarea "Working code and Exa"
type textarea "*"
type textarea "Working code and Examp"
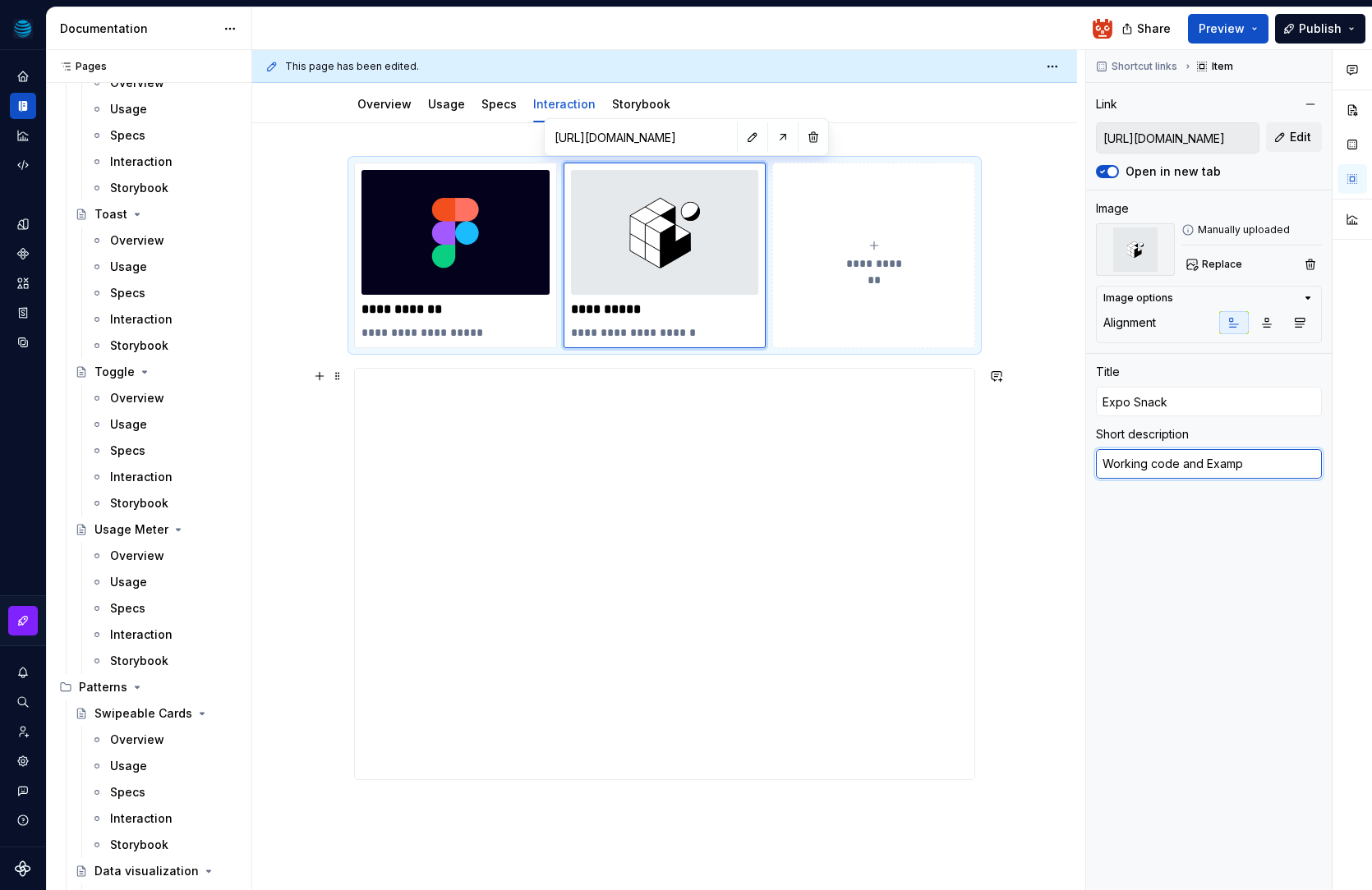
type textarea "*"
type textarea "Working code and Example"
type textarea "*"
type textarea "Working code and Exampl"
type textarea "*"
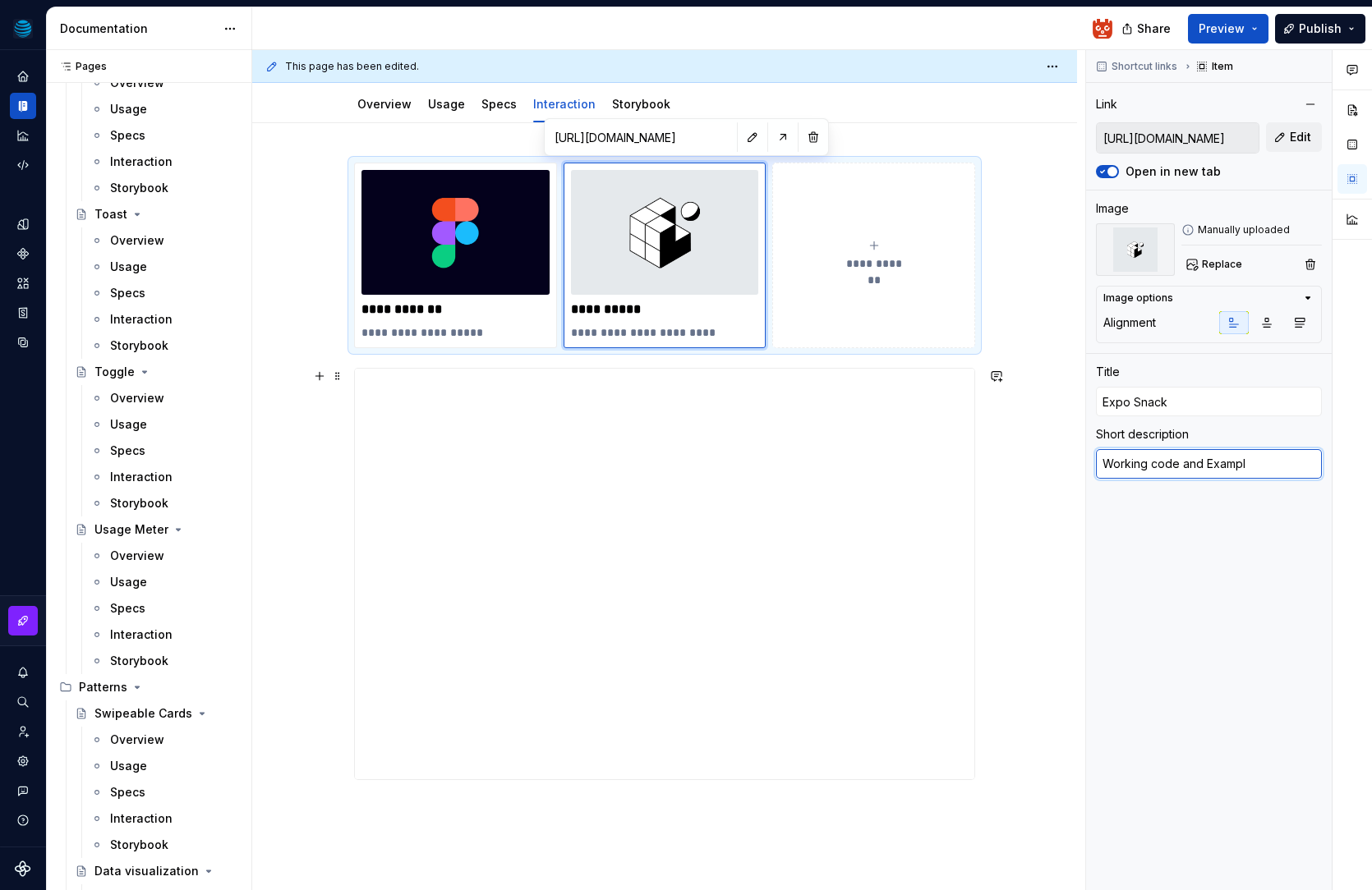
type textarea "Working code and Examp"
type textarea "*"
type textarea "Working code and Exam"
type textarea "*"
type textarea "Working code and Exa"
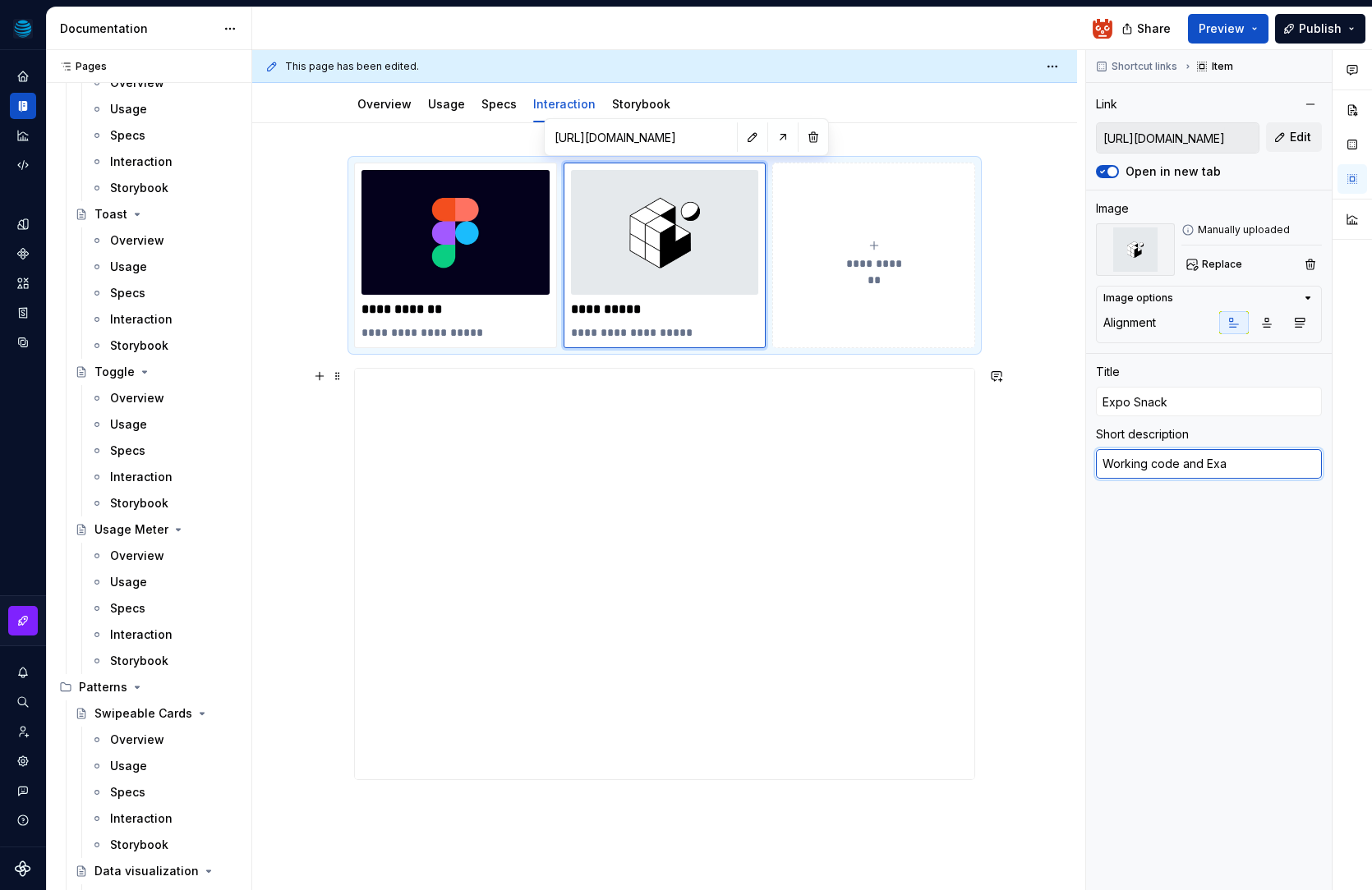
type textarea "*"
type textarea "Working code and Ex"
type textarea "*"
type textarea "Working code and E"
type textarea "*"
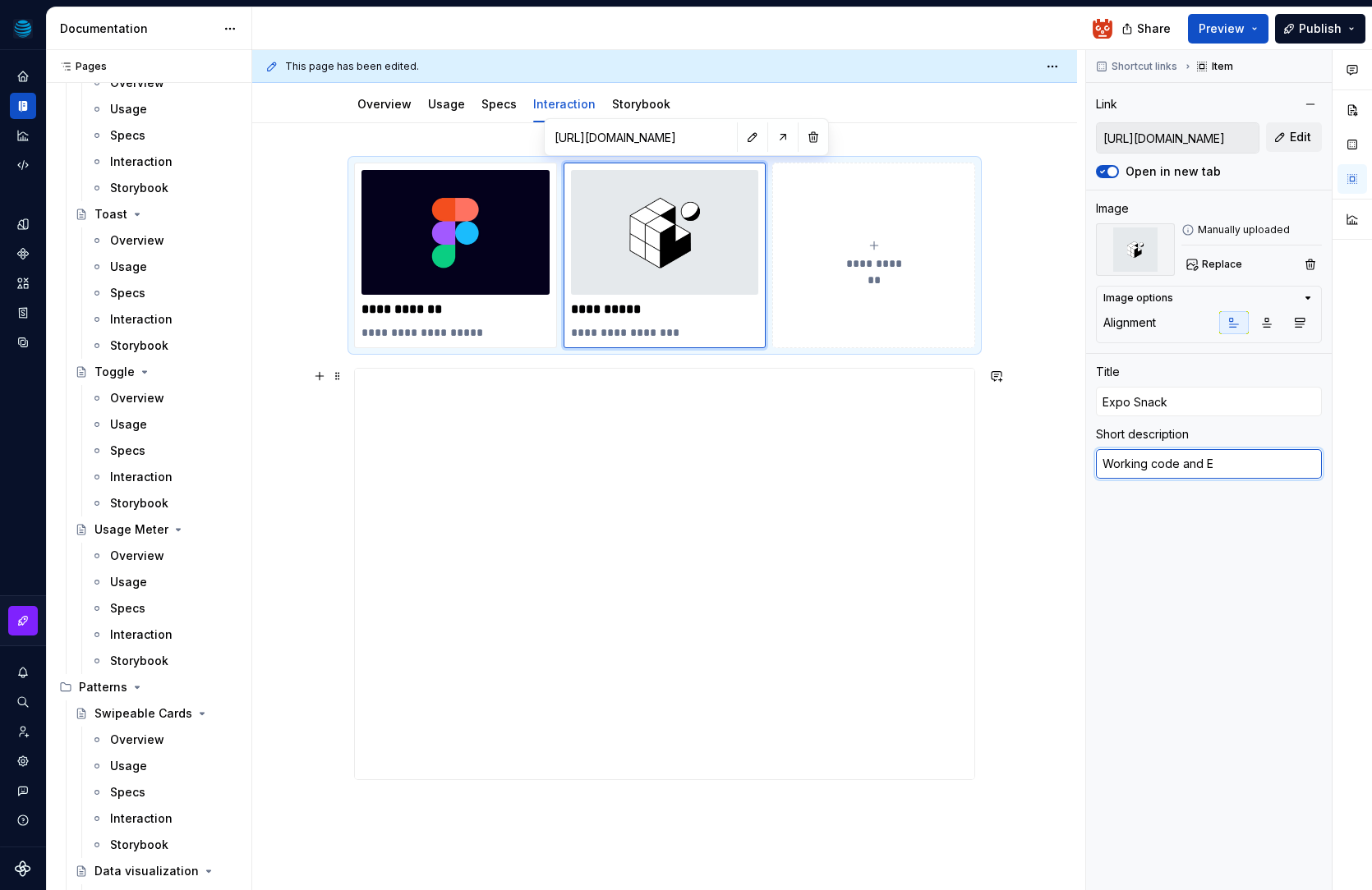
type textarea "Working code and"
type textarea "*"
type textarea "Working code and e"
type textarea "*"
type textarea "Working code and ex"
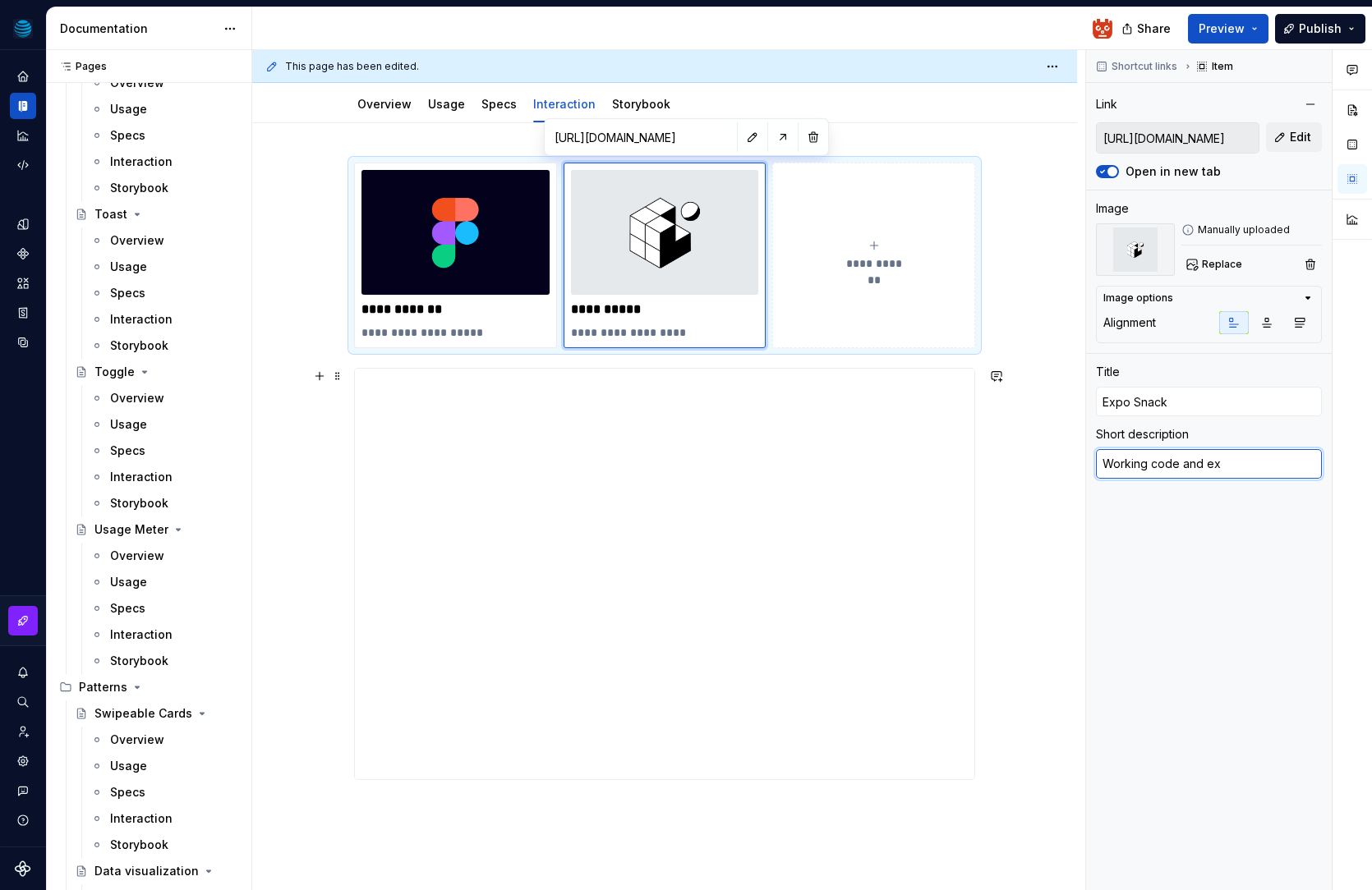
type textarea "*"
type textarea "Working code and exa"
type textarea "*"
type textarea "Working code and exam"
type textarea "*"
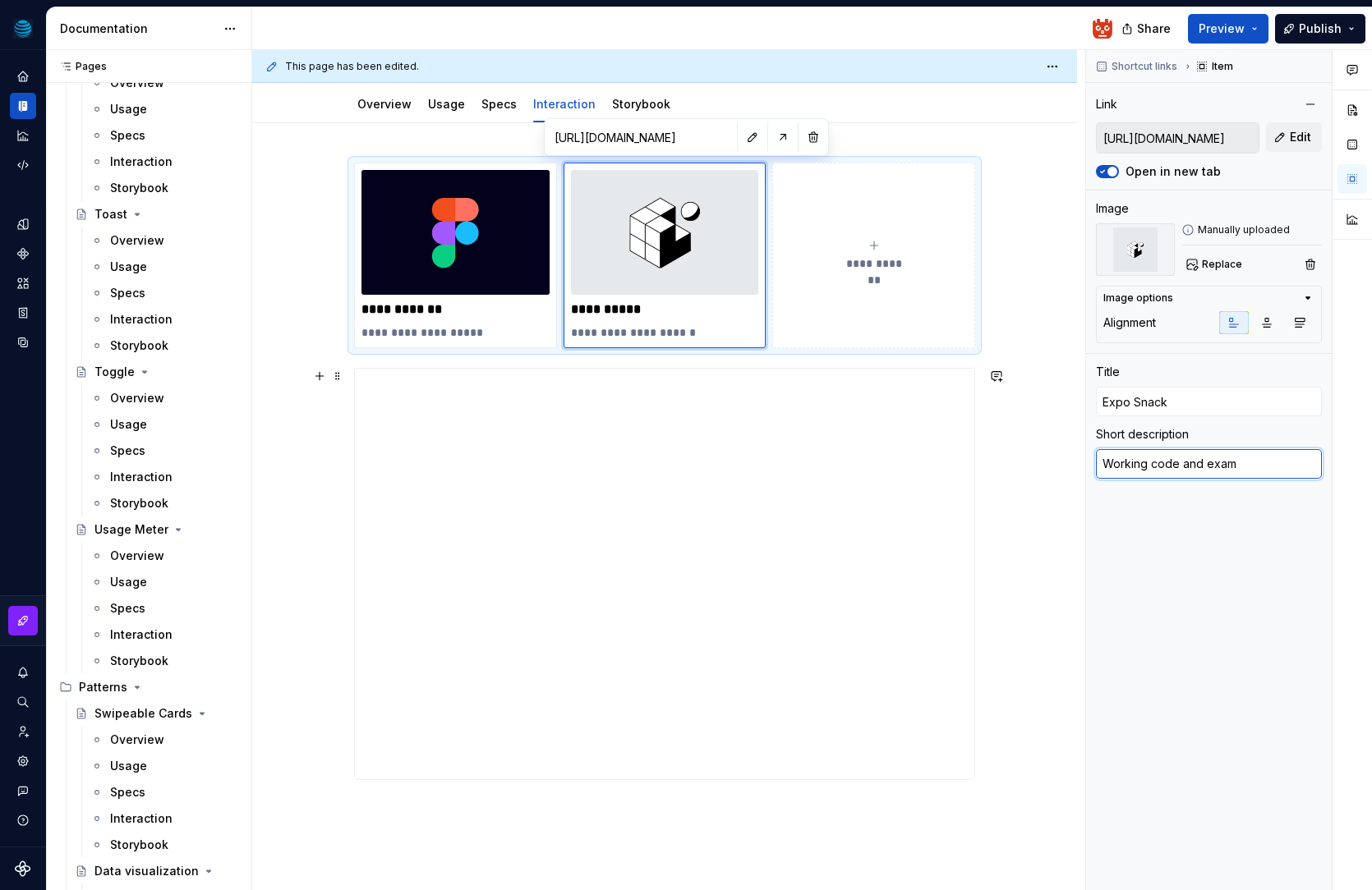
type textarea "Working code and examp"
type textarea "*"
type textarea "Working code and exampl"
type textarea "*"
type textarea "Working code and example"
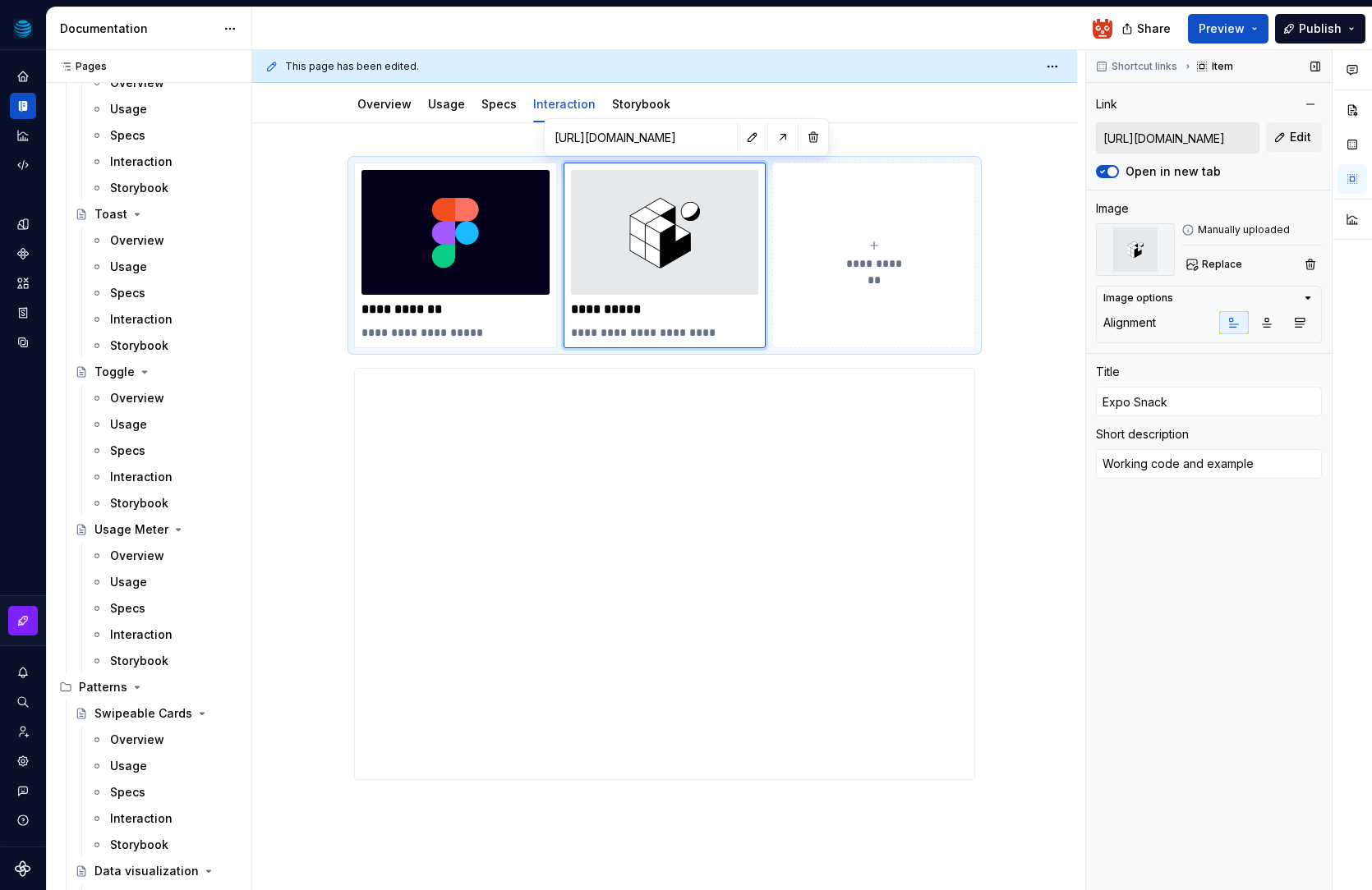
click at [1138, 546] on div "Shortcut links Item Link https://snack.expo.dev/@hhatt/att-buttons Edit Open in…" at bounding box center [1209, 470] width 245 height 841
drag, startPoint x: 730, startPoint y: 332, endPoint x: 679, endPoint y: 326, distance: 51.4
click at [622, 334] on p "**********" at bounding box center [664, 332] width 188 height 16
type textarea "*"
type textarea "Working e"
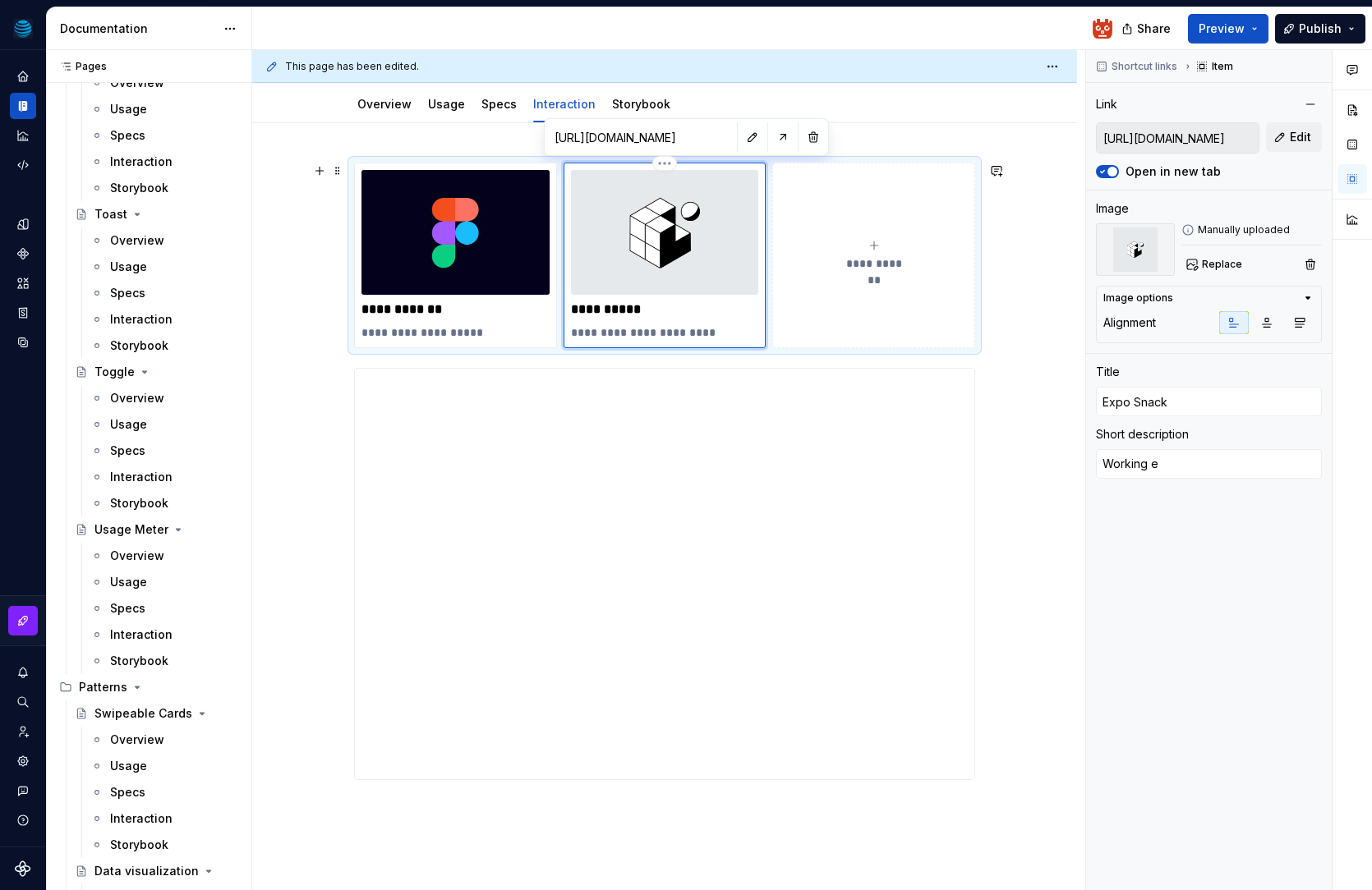
type textarea "*"
type textarea "Working ex"
type textarea "*"
type textarea "Working exa"
type textarea "*"
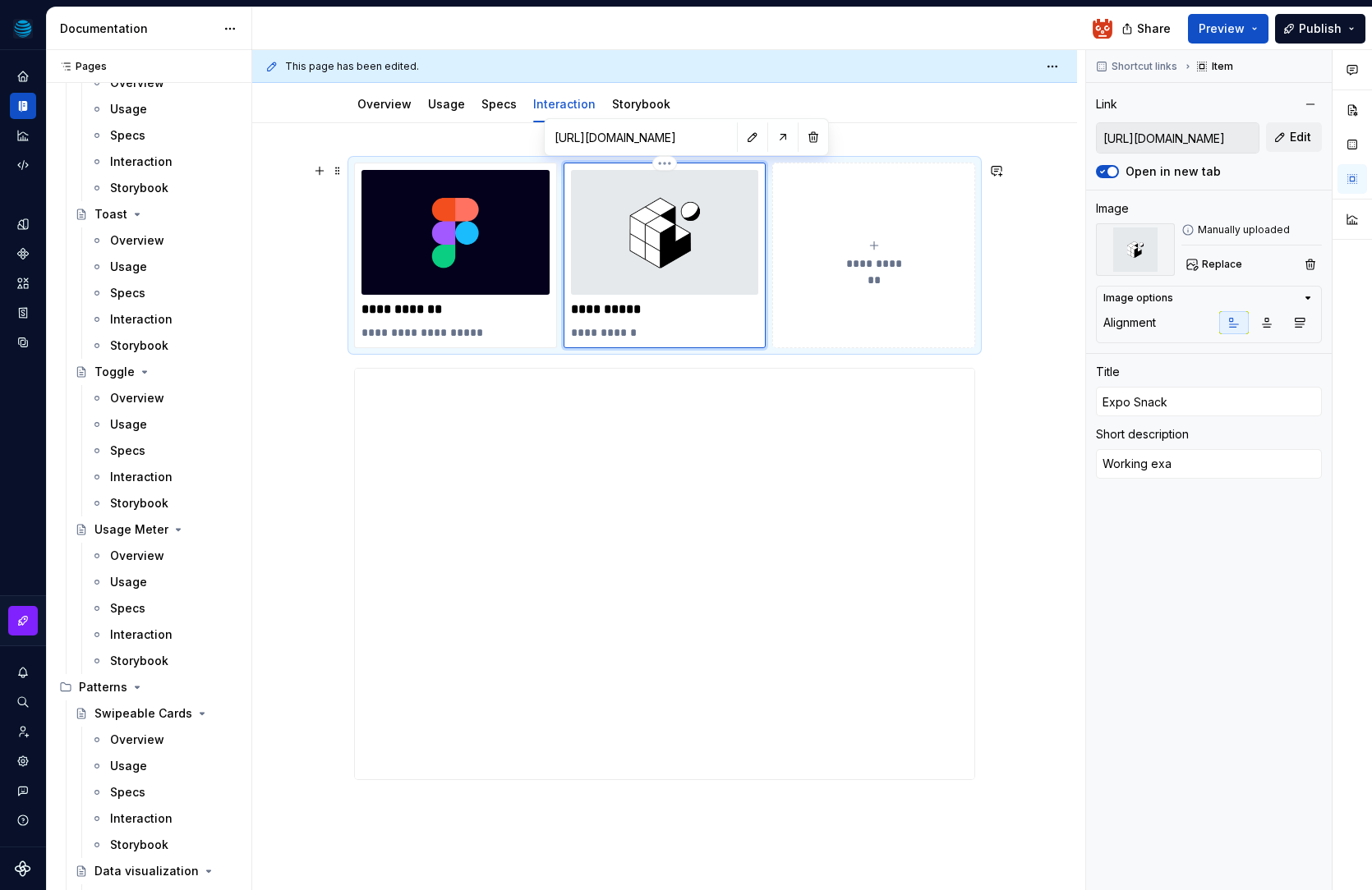
type textarea "Working exam"
type textarea "*"
type textarea "Working examp"
type textarea "*"
type textarea "Working exampl"
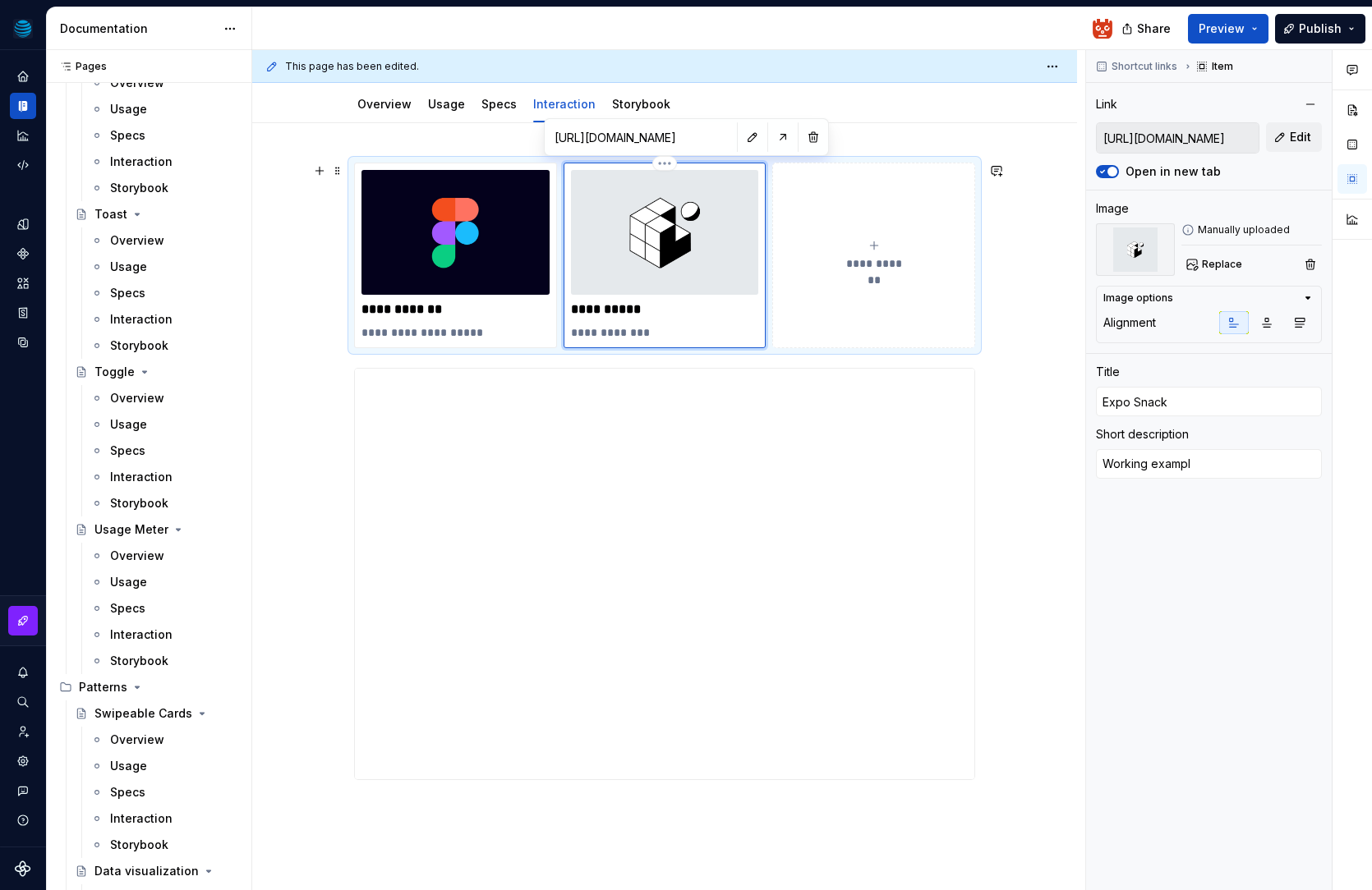
type textarea "*"
type textarea "Working example"
type textarea "*"
type textarea "Working example"
type textarea "*"
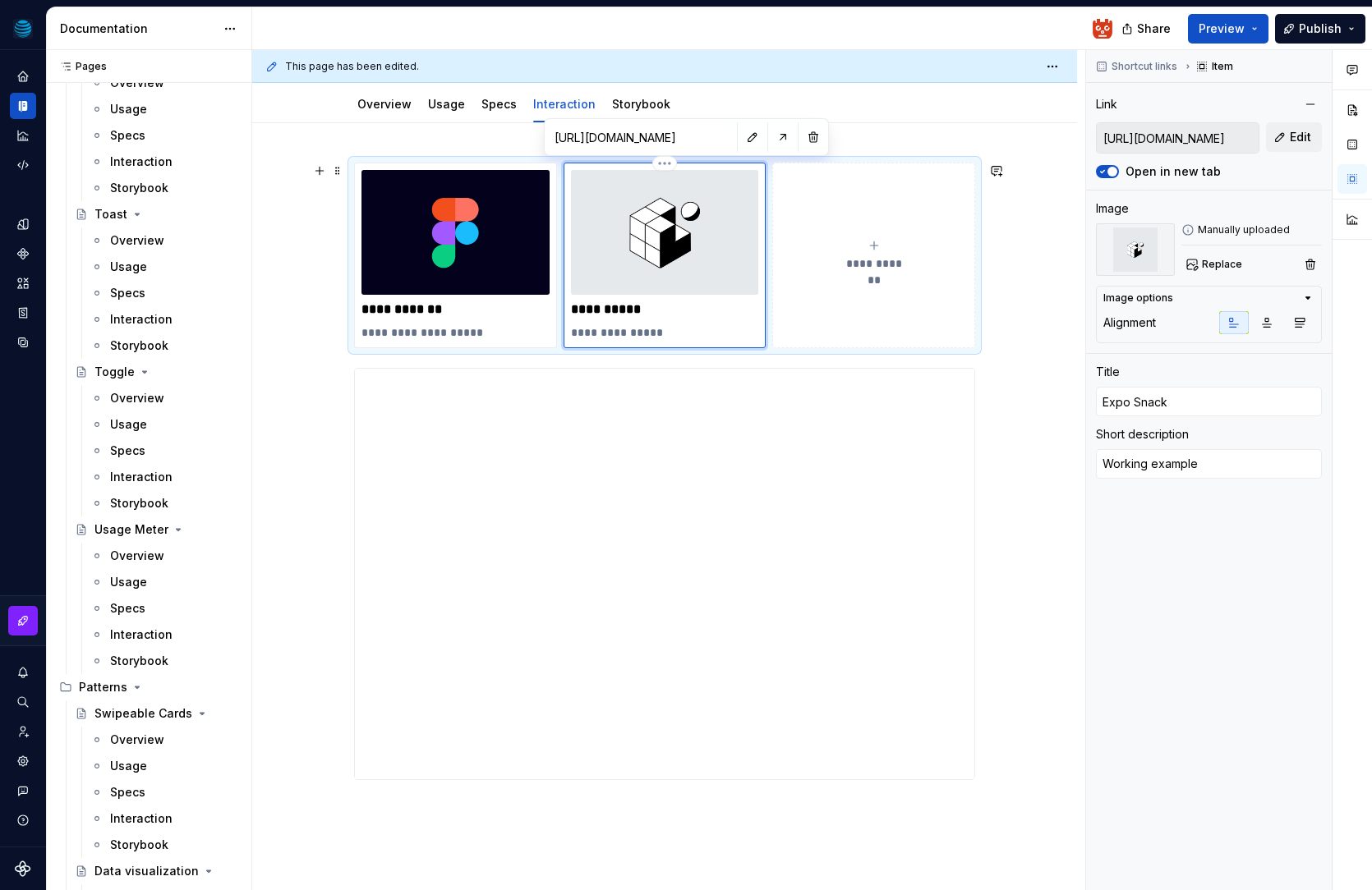
type textarea "Working example a"
type textarea "*"
type textarea "Working example an"
type textarea "*"
type textarea "Working example and"
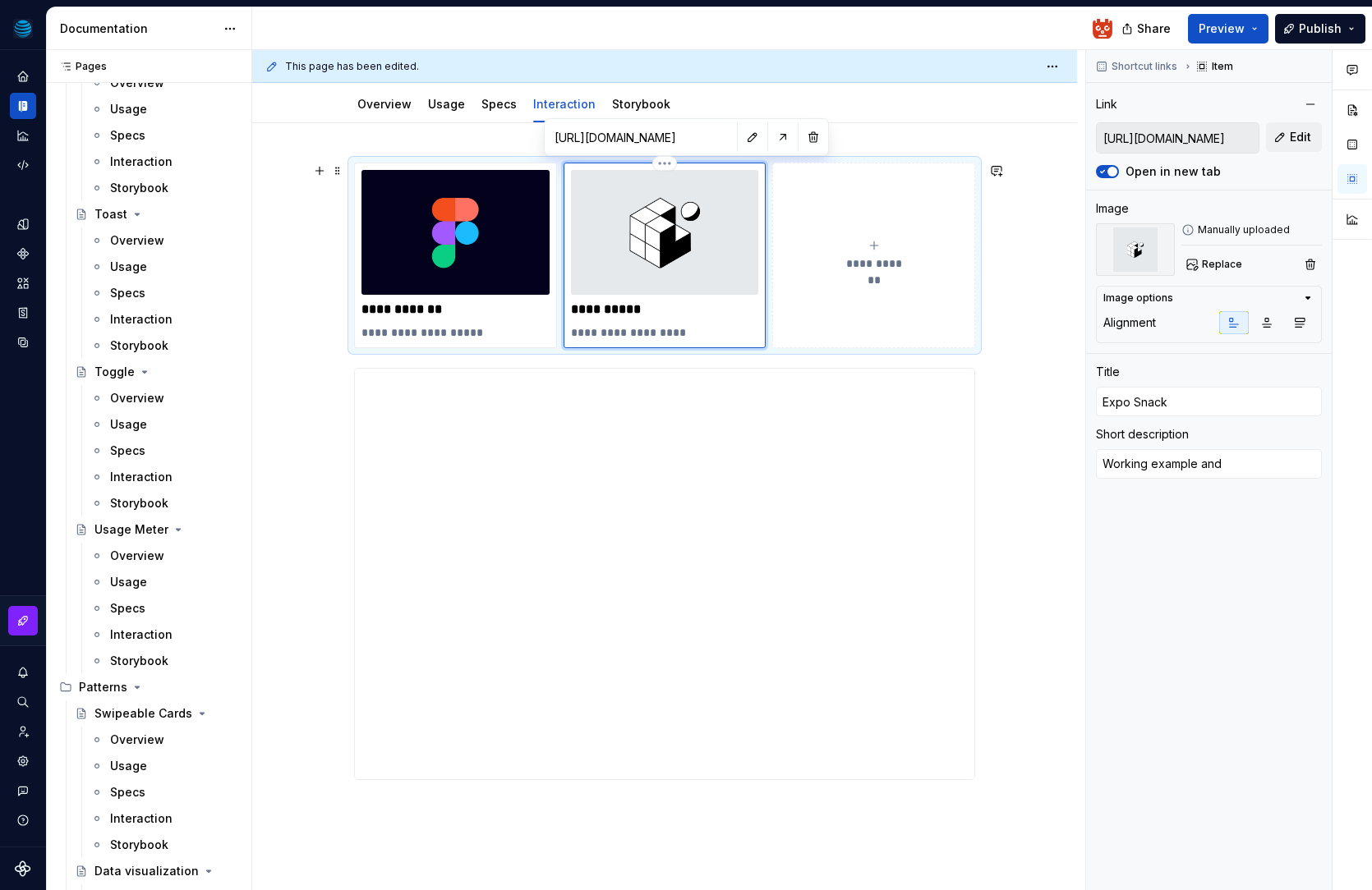
type textarea "*"
type textarea "Working example and"
type textarea "*"
type textarea "Working example and c"
type textarea "*"
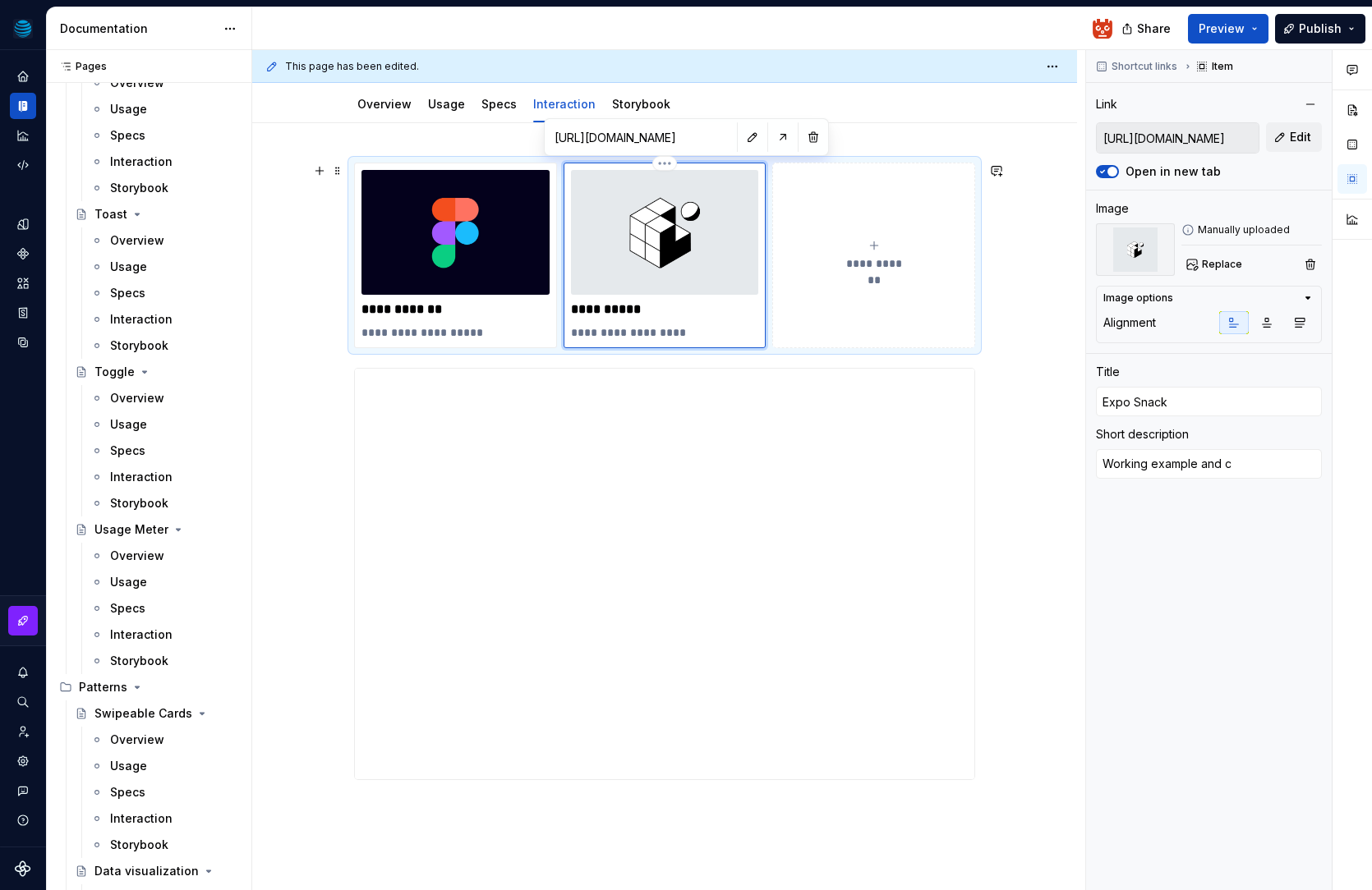
type textarea "Working example and co"
type textarea "*"
type textarea "Working example and cod"
type textarea "*"
type textarea "Working example and code"
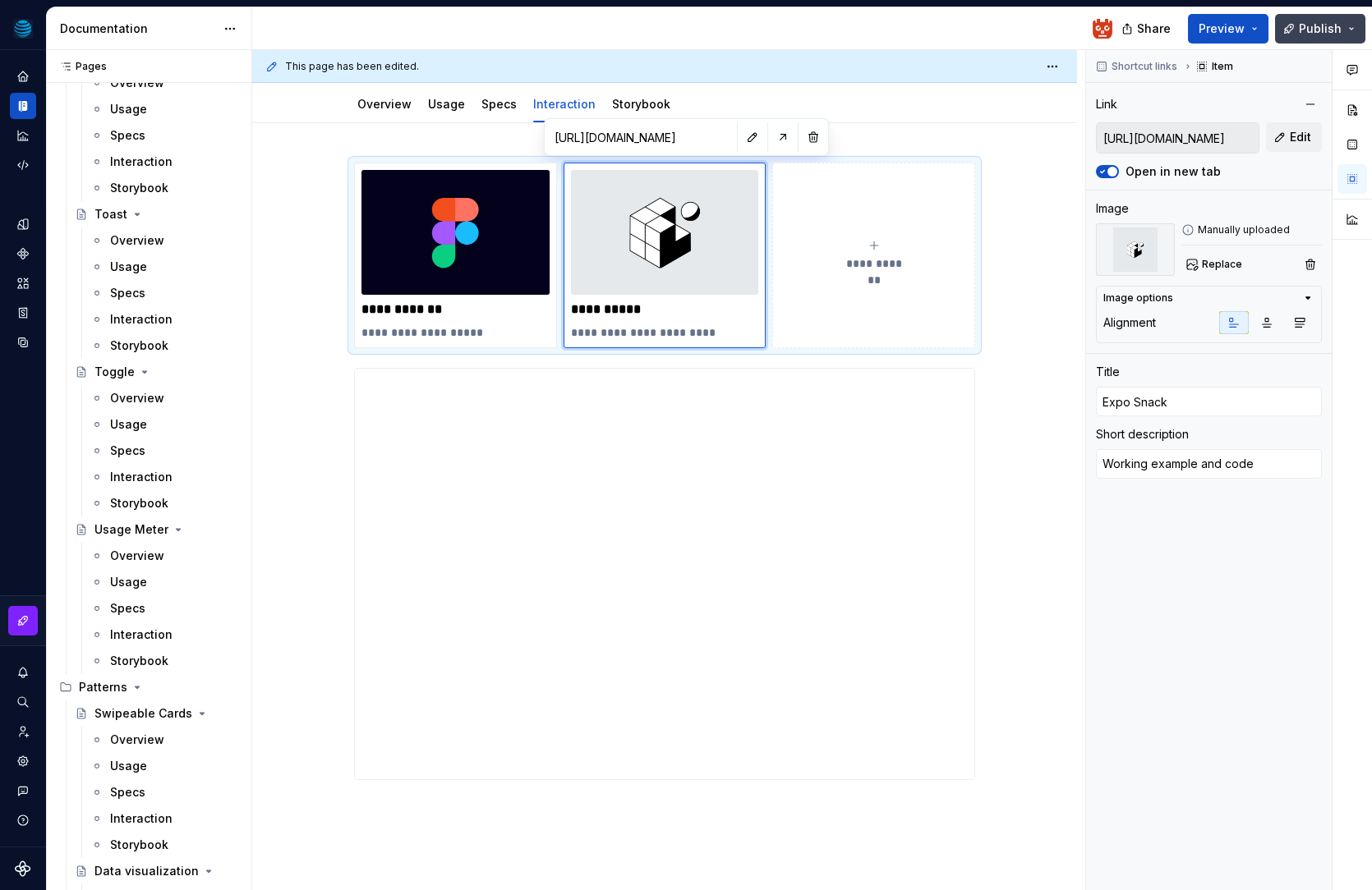
click at [1306, 28] on span "Publish" at bounding box center [1319, 28] width 42 height 16
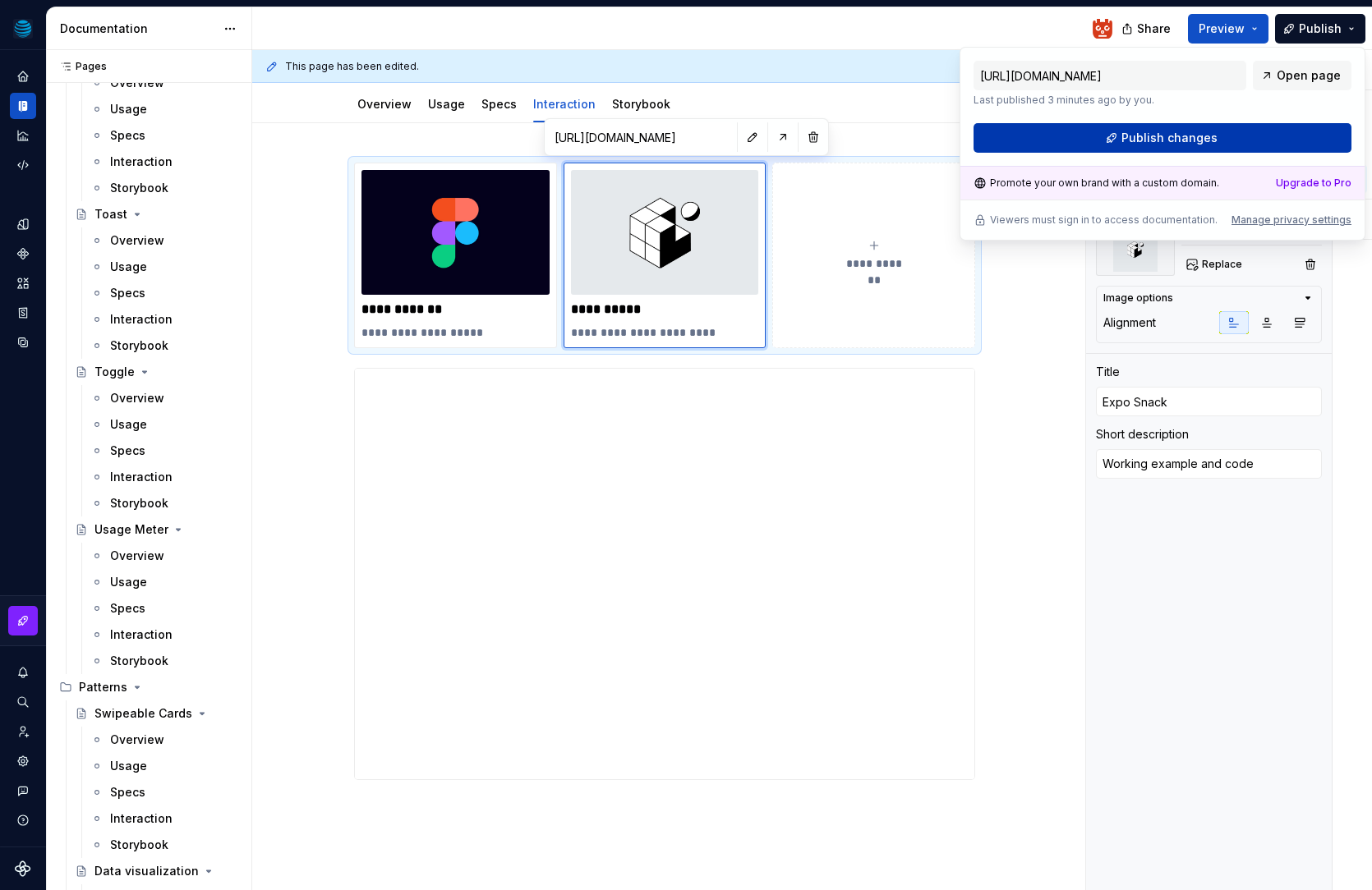
click at [1224, 140] on button "Publish changes" at bounding box center [1162, 138] width 378 height 29
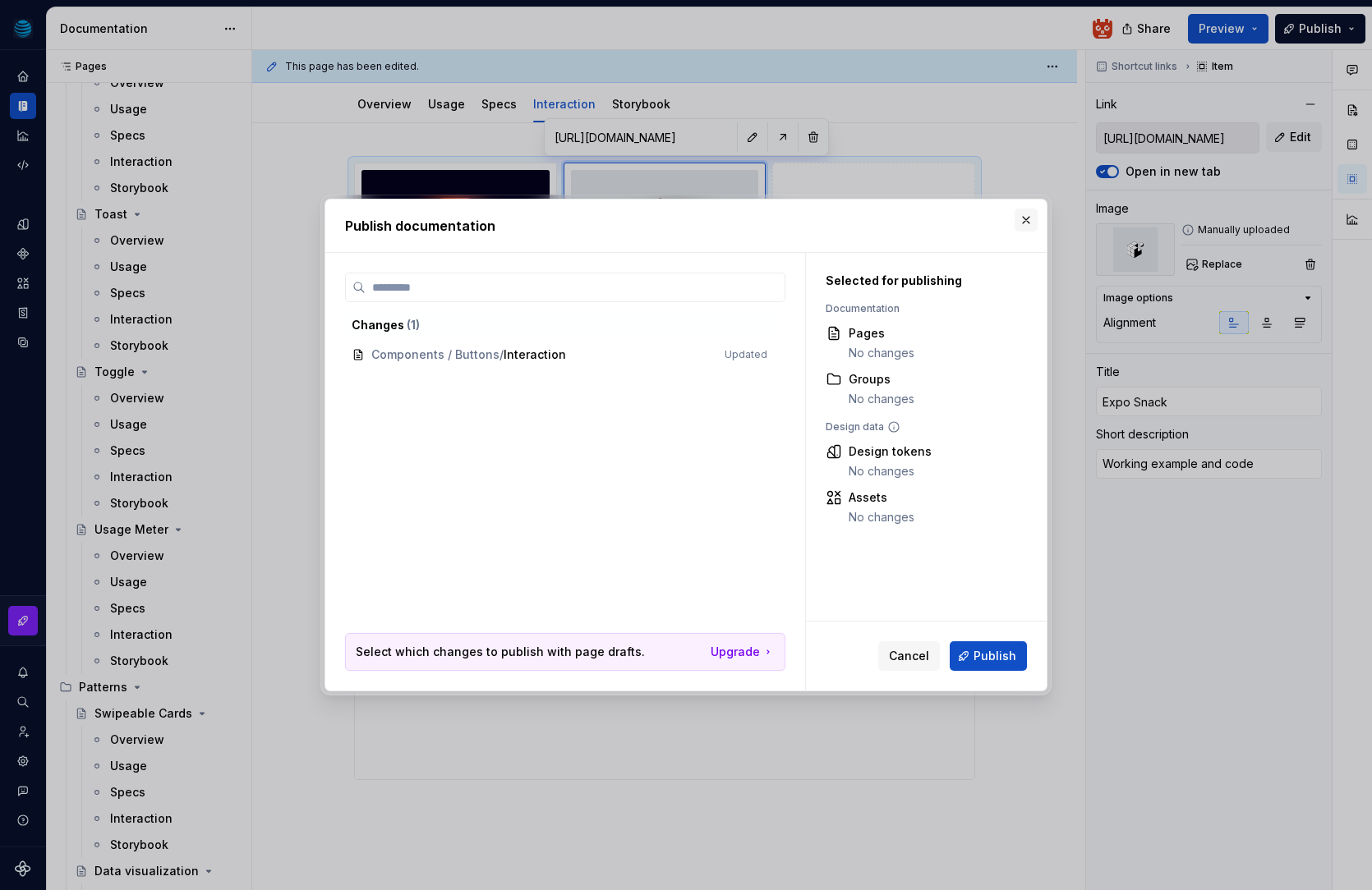
click at [1031, 225] on button "button" at bounding box center [1026, 220] width 23 height 23
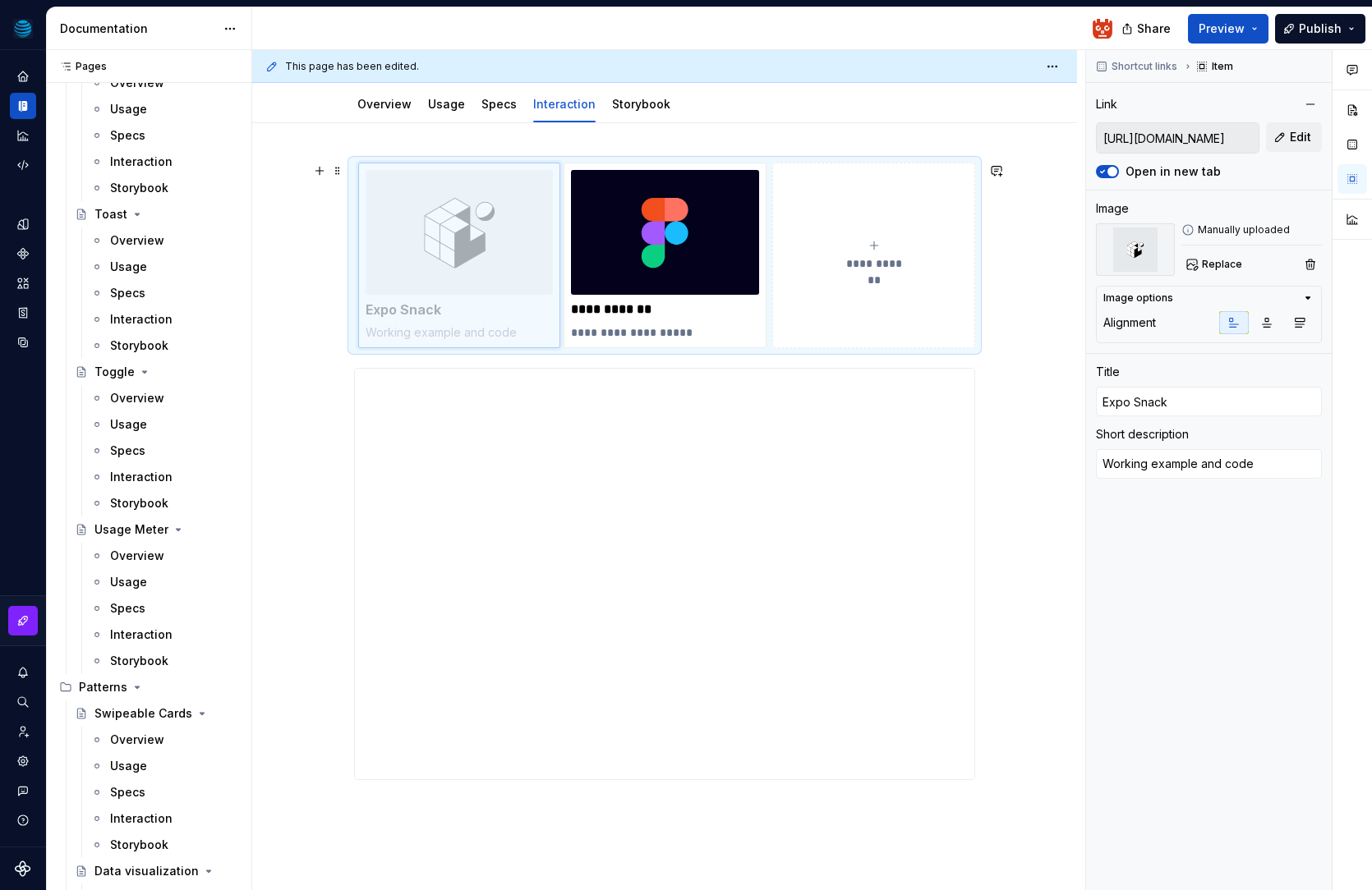
drag, startPoint x: 722, startPoint y: 232, endPoint x: 531, endPoint y: 233, distance: 191.0
click at [524, 234] on body "Relay Design System Design system data Documentation Share Preview Publish Page…" at bounding box center [686, 445] width 1372 height 890
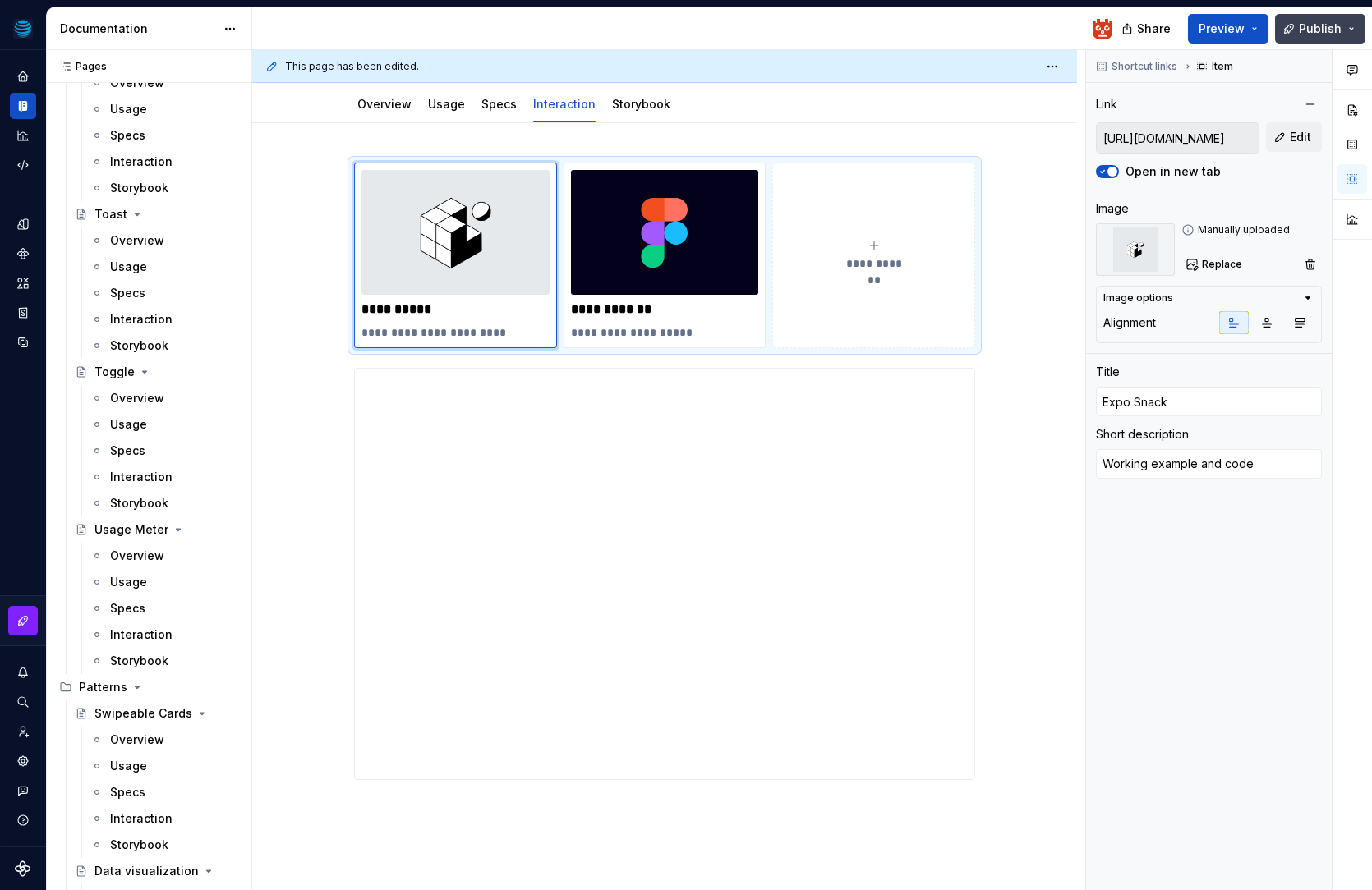
click at [1321, 28] on span "Publish" at bounding box center [1319, 28] width 42 height 16
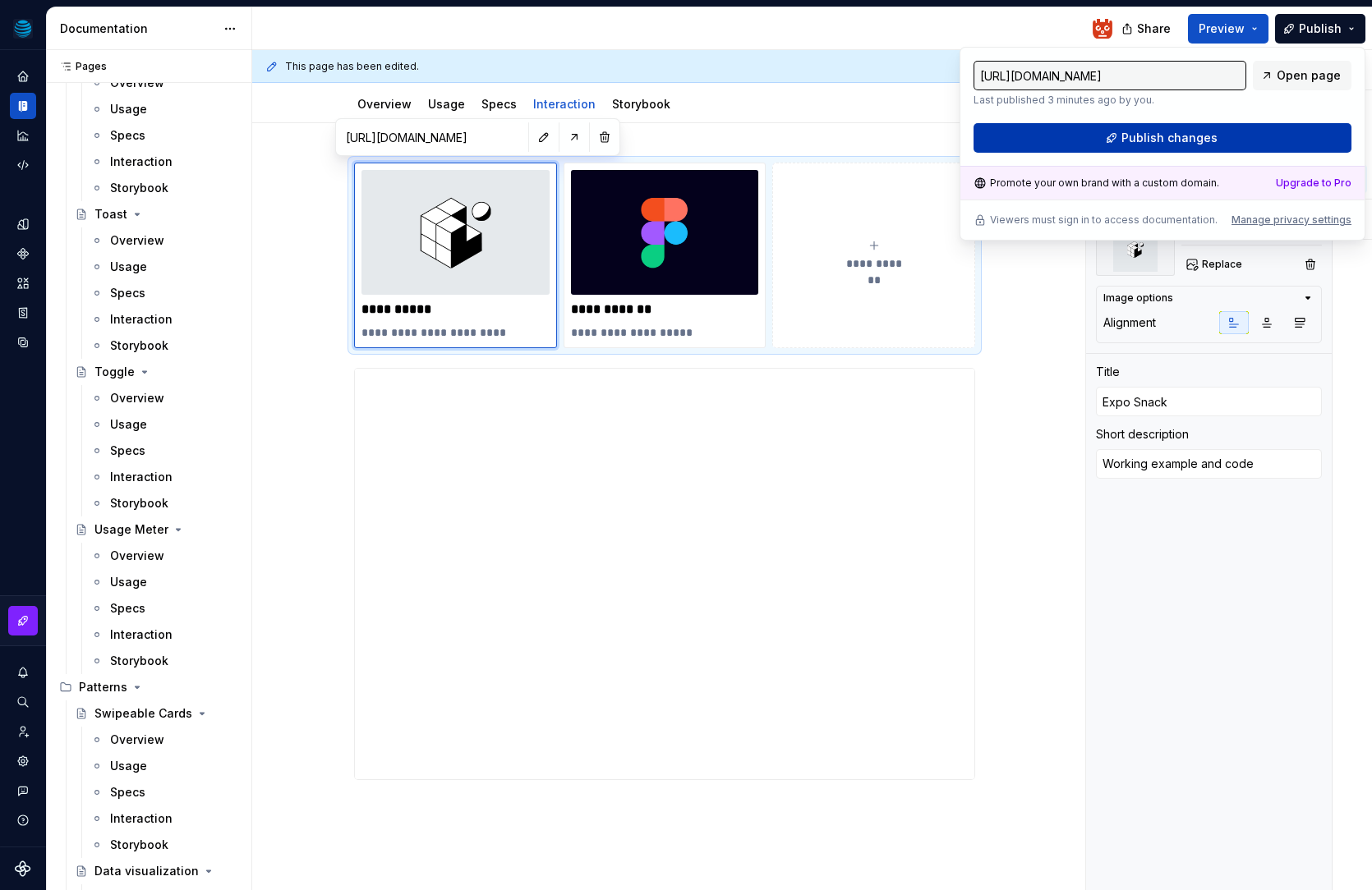
click at [1259, 140] on button "Publish changes" at bounding box center [1162, 138] width 378 height 29
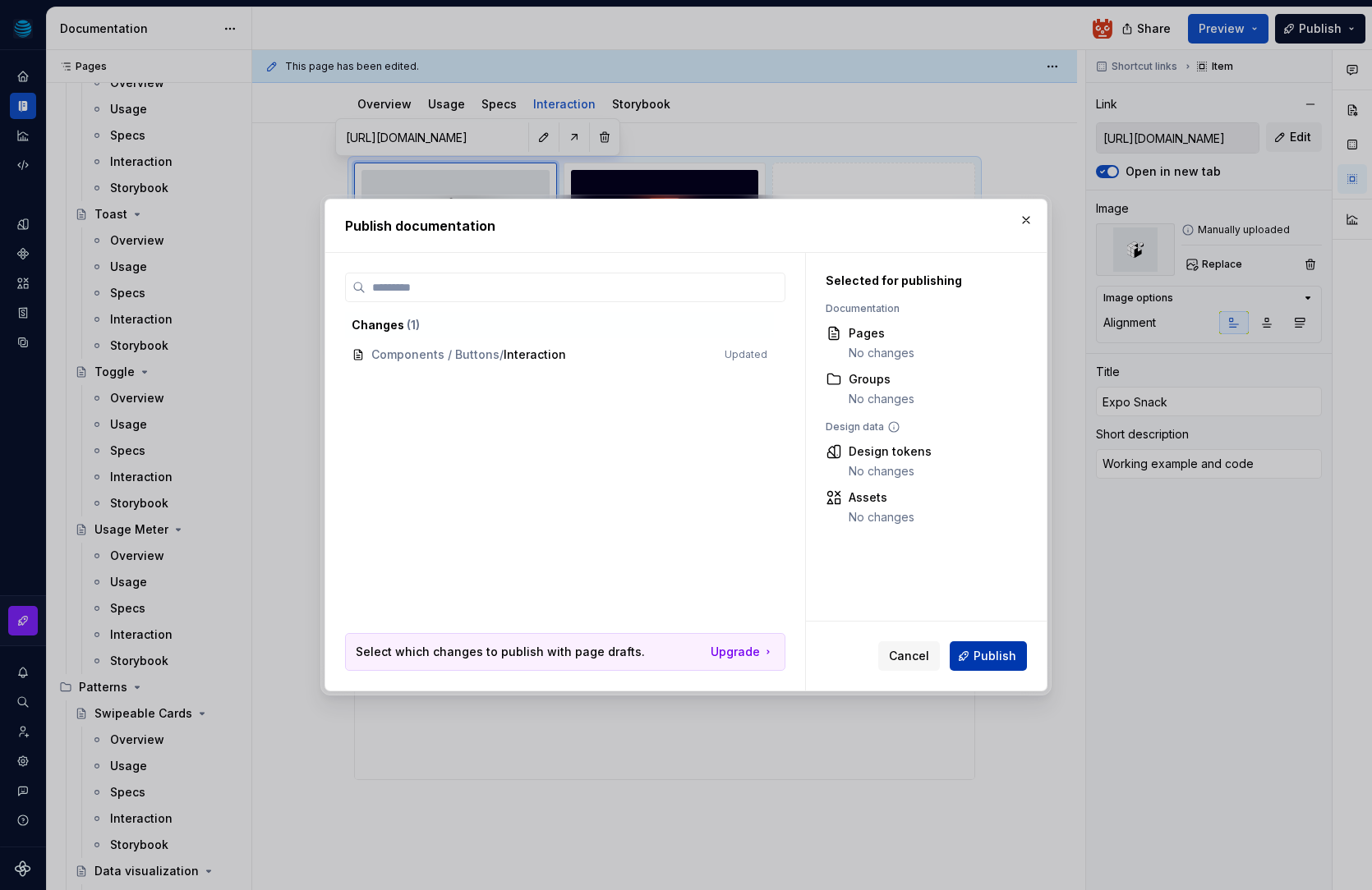
click at [1014, 659] on span "Publish" at bounding box center [994, 655] width 42 height 16
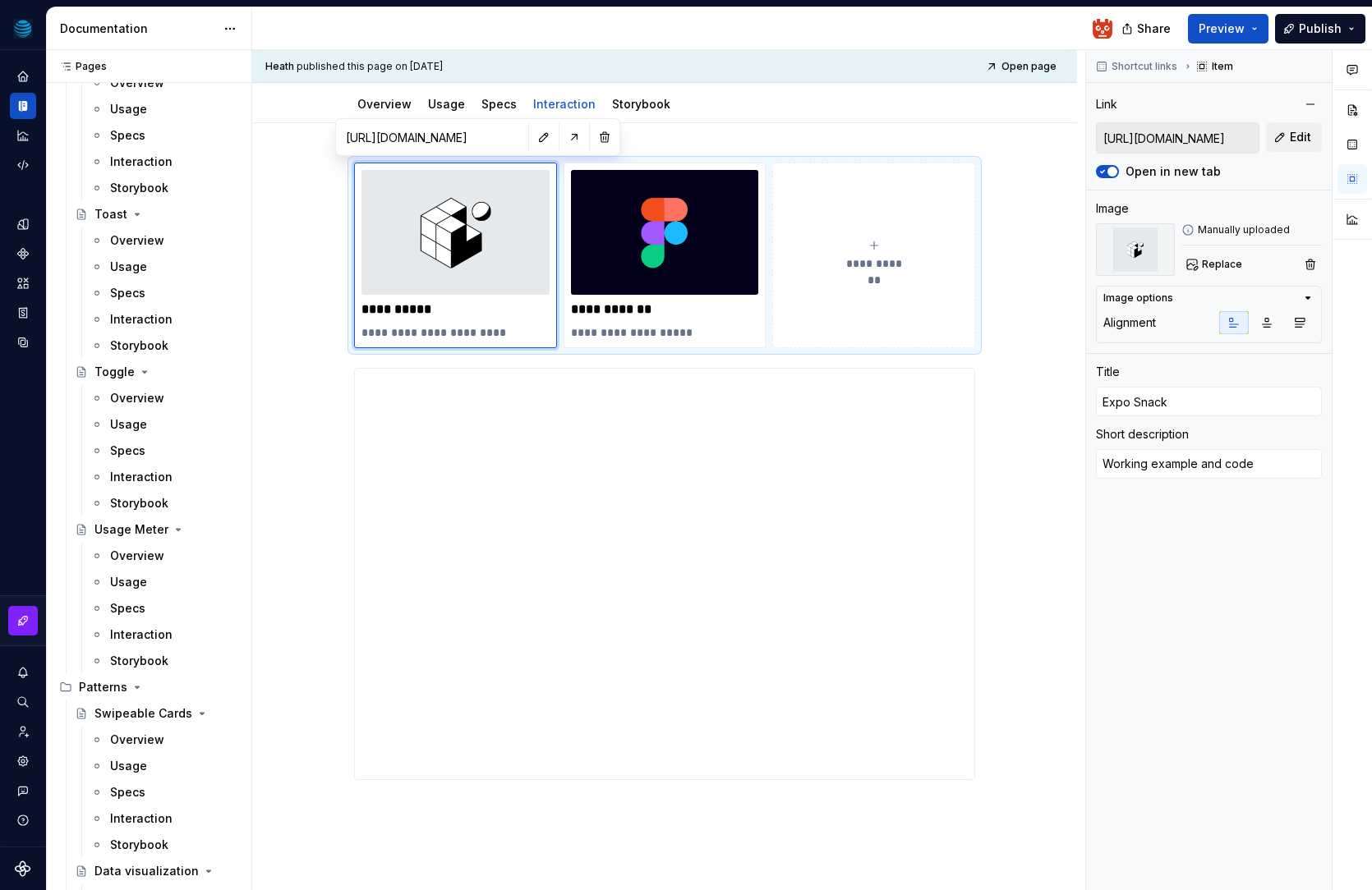
type textarea "*"
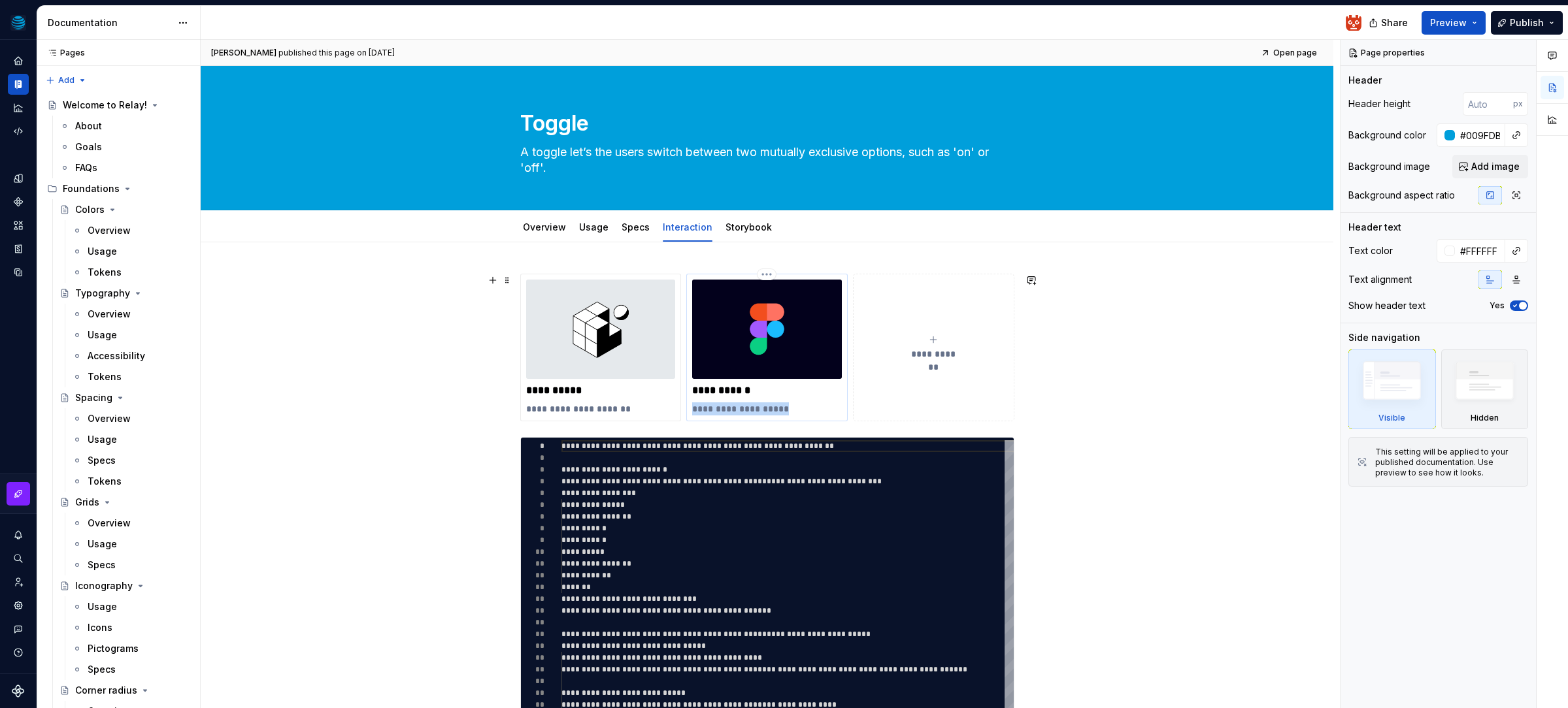
drag, startPoint x: 792, startPoint y: 410, endPoint x: 692, endPoint y: 404, distance: 100.2
click at [693, 404] on div "**********" at bounding box center [767, 347] width 161 height 148
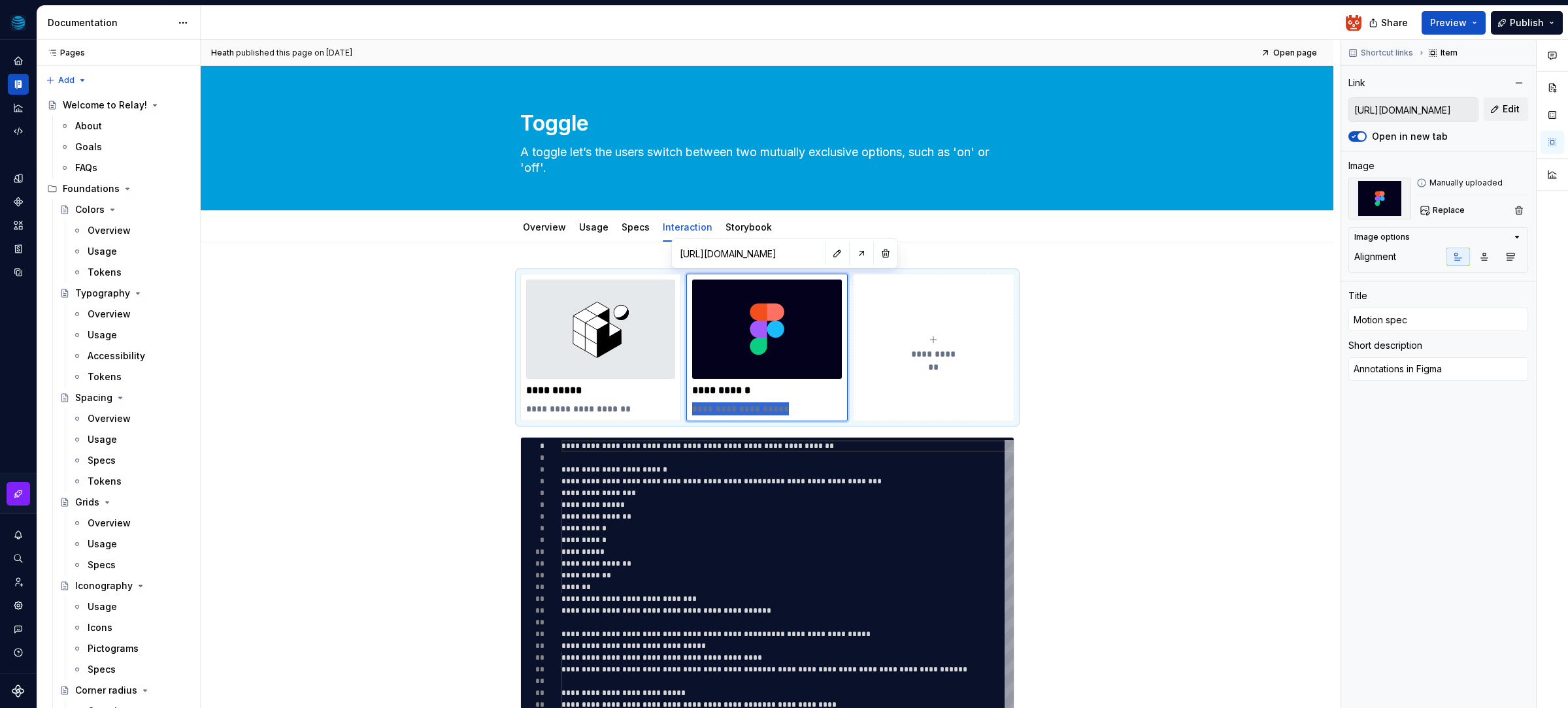
type textarea "*"
